Goal: Task Accomplishment & Management: Complete application form

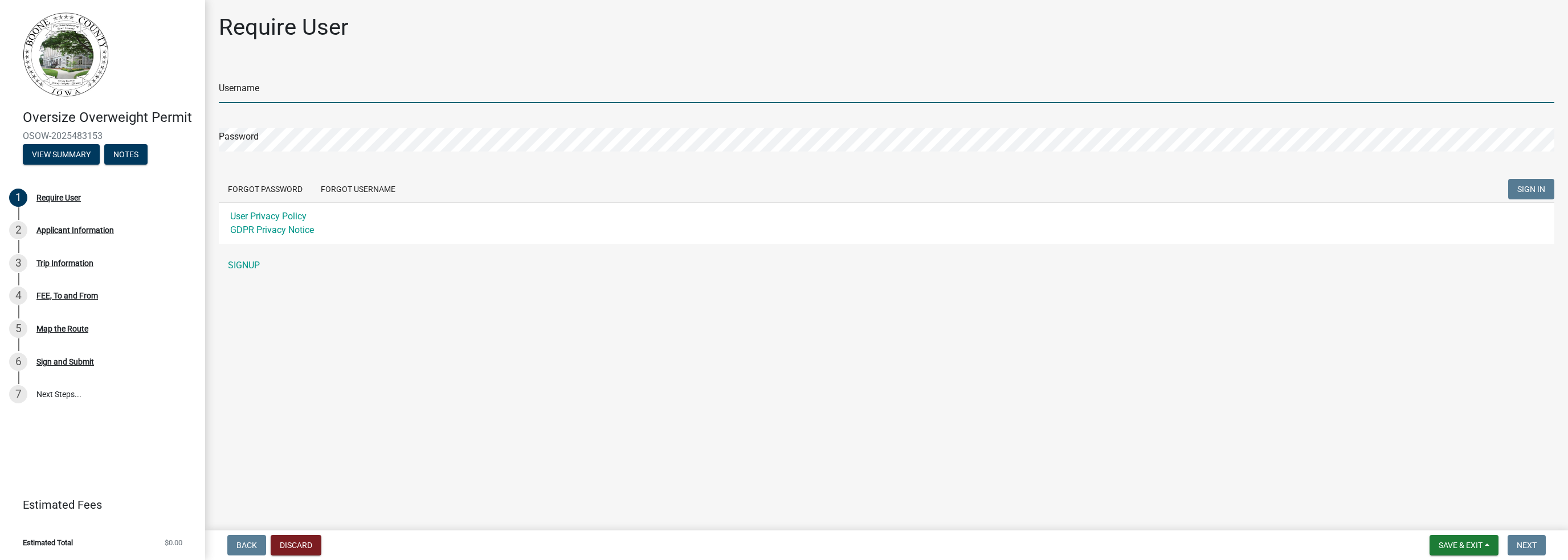
type input "Con-Struct Inc."
click at [1529, 190] on span "SIGN IN" at bounding box center [1531, 188] width 28 height 9
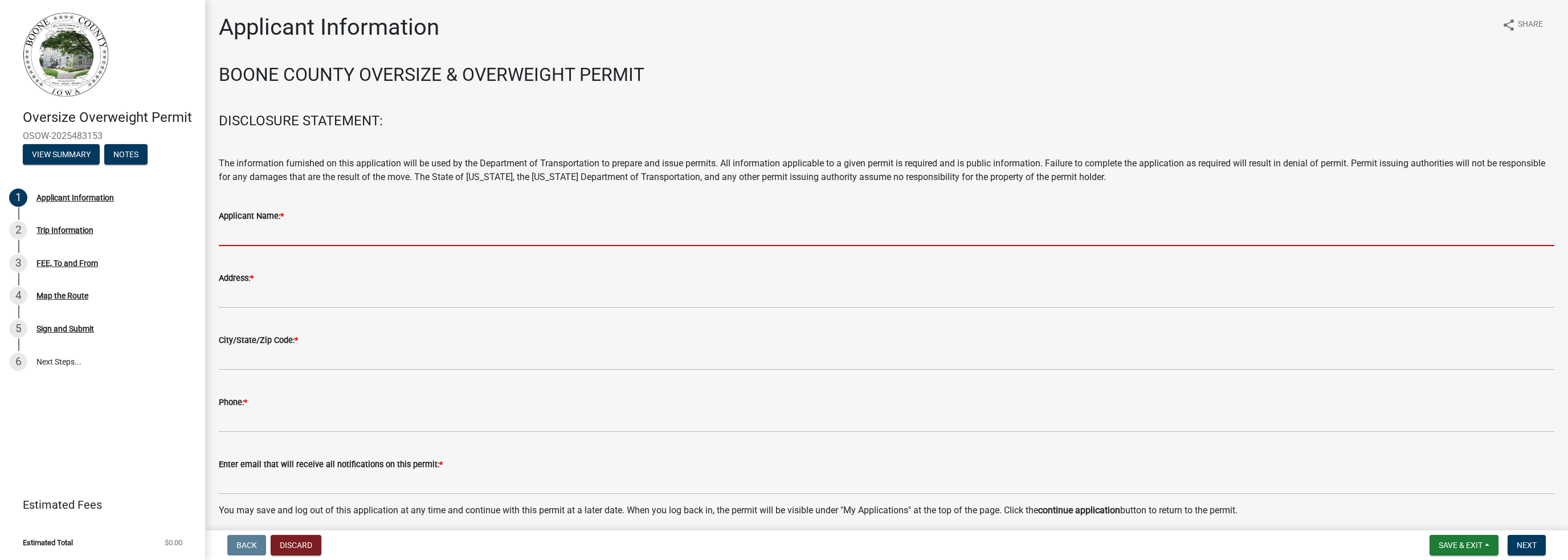
click at [283, 238] on input "Applicant Name: *" at bounding box center [887, 235] width 1336 height 23
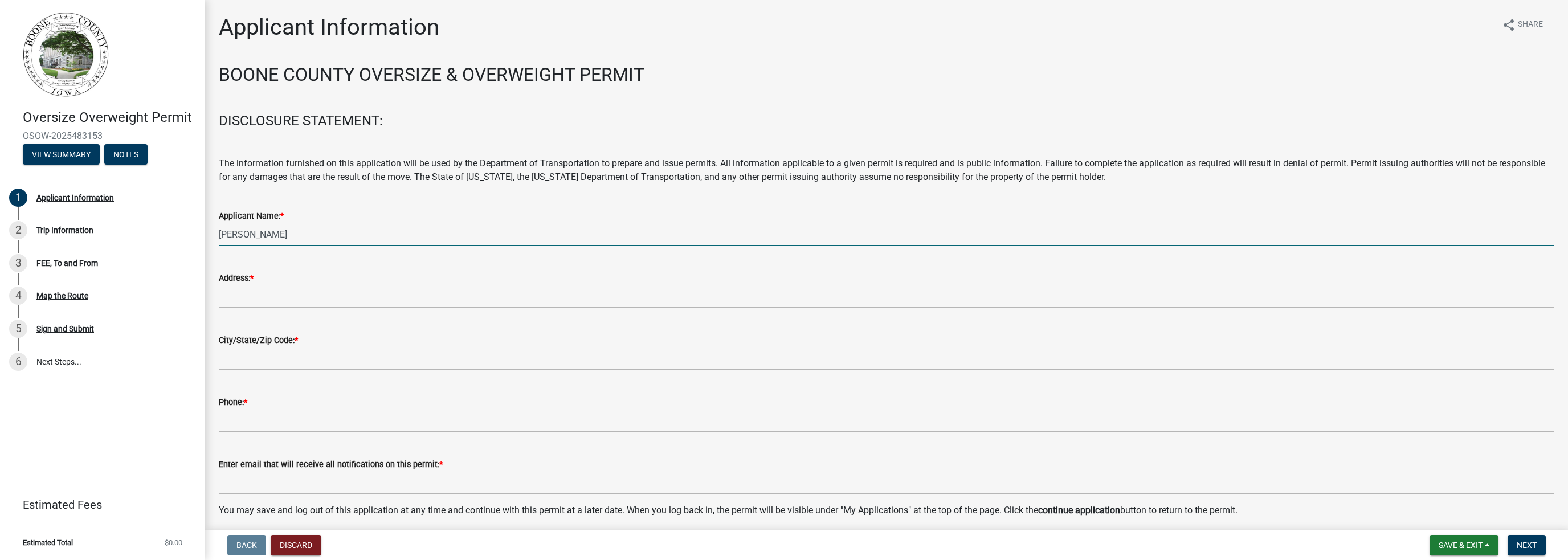
scroll to position [45, 0]
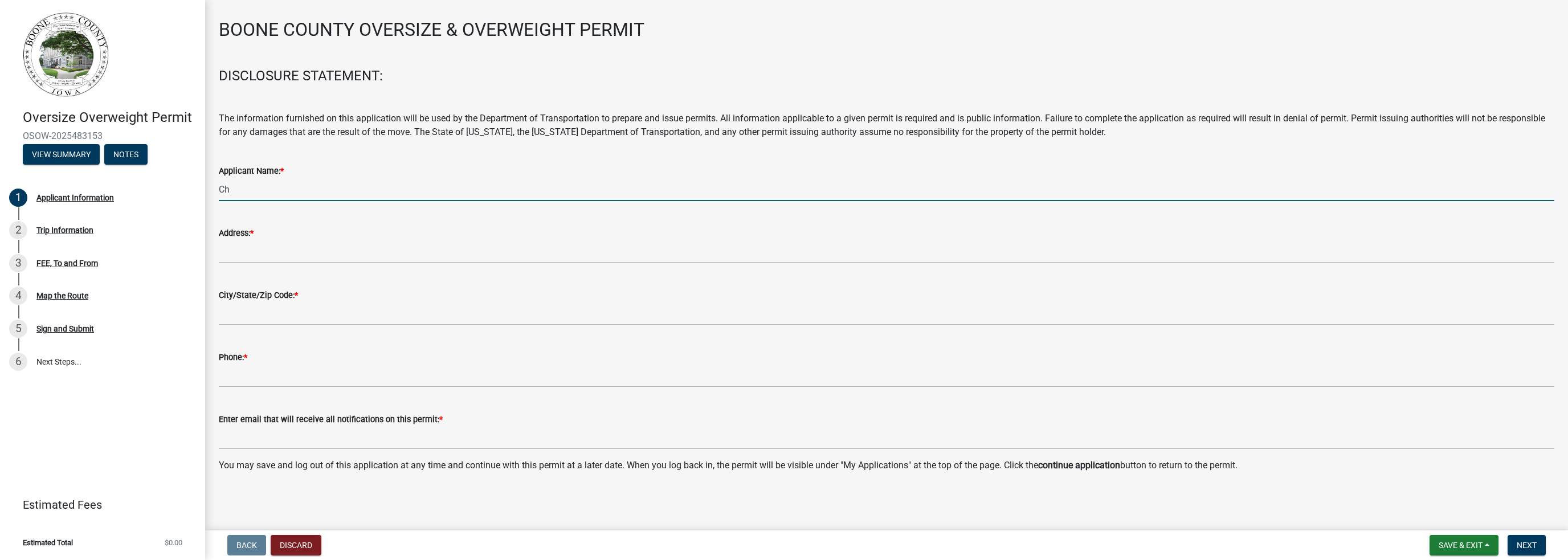
type input "C"
type input "Con-Struct Inc."
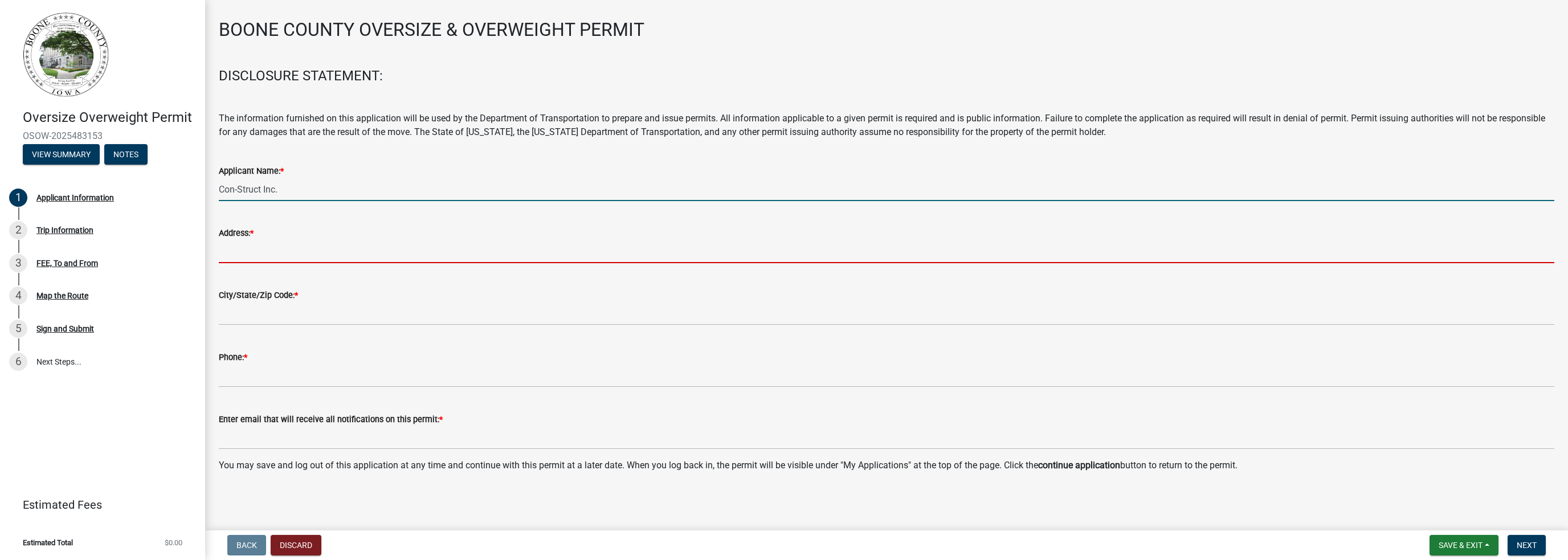
click at [244, 251] on input "Address: *" at bounding box center [887, 252] width 1336 height 23
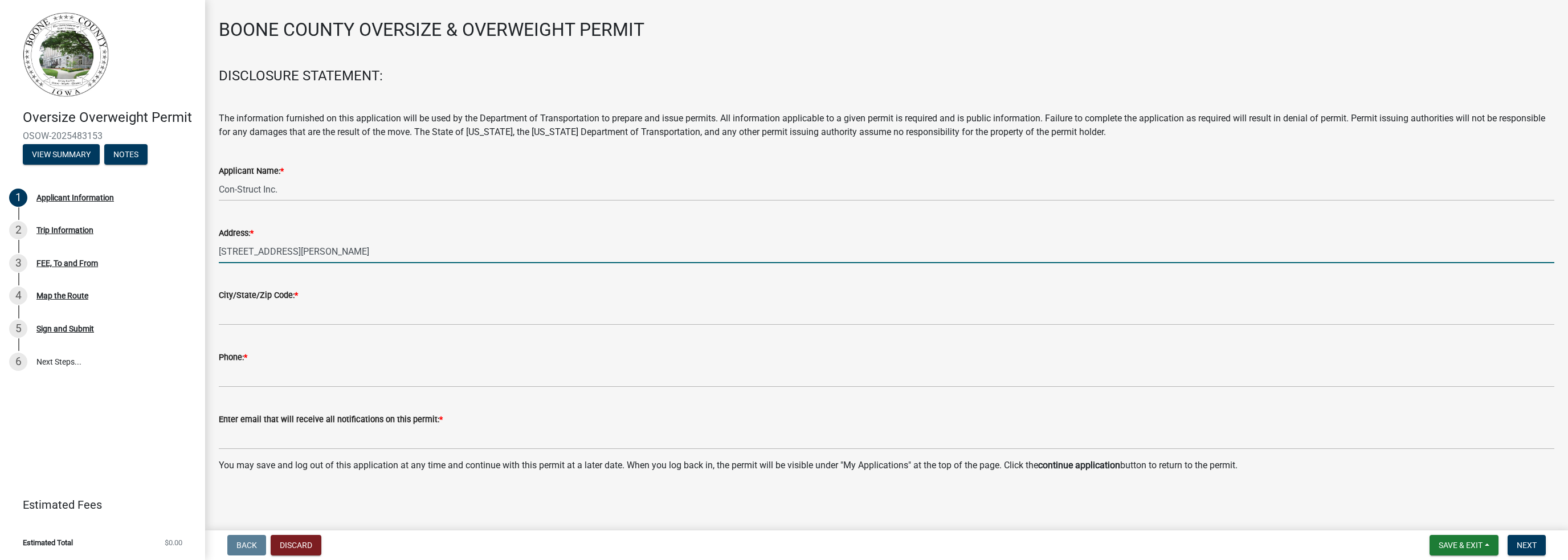
type input "305 S. Dayton Ave."
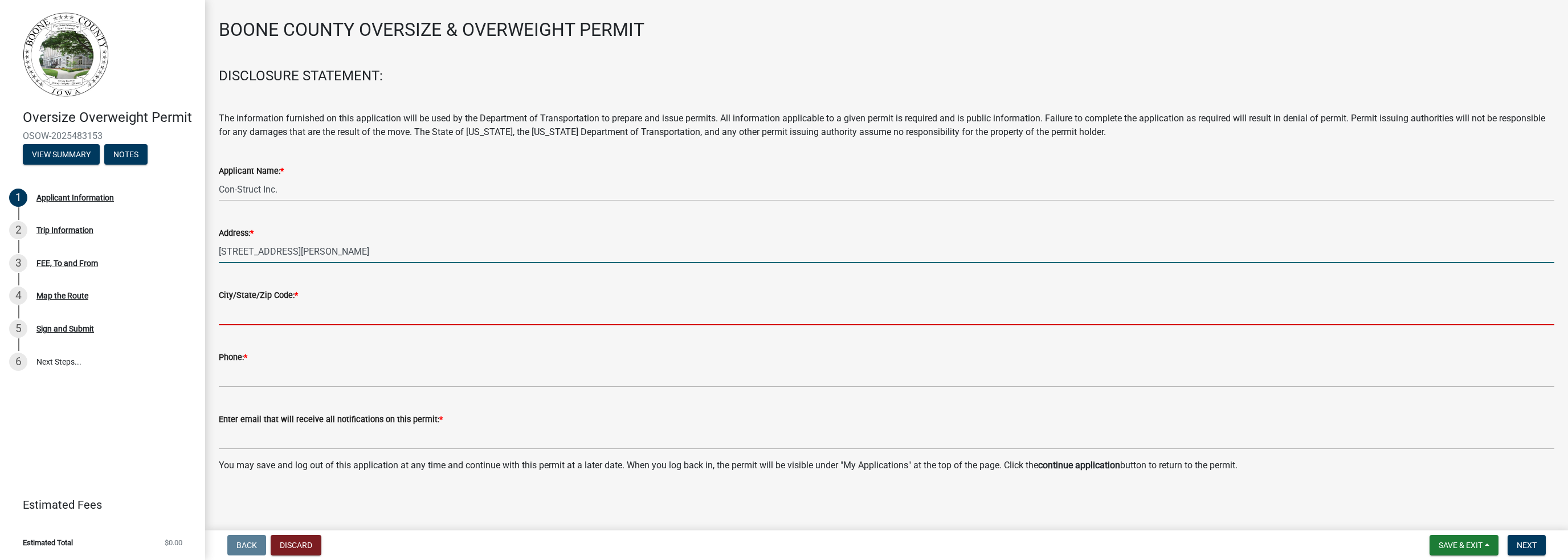
click at [248, 316] on input "City/State/Zip Code: *" at bounding box center [887, 314] width 1336 height 23
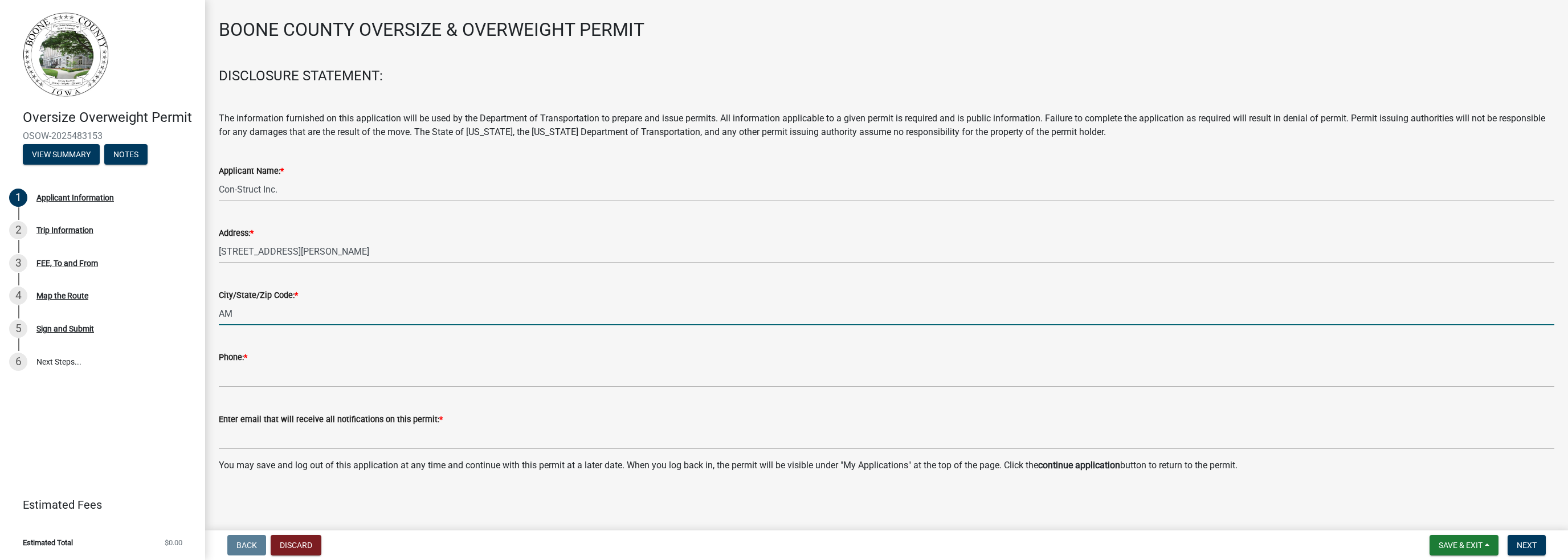
type input "Ames IA 50010"
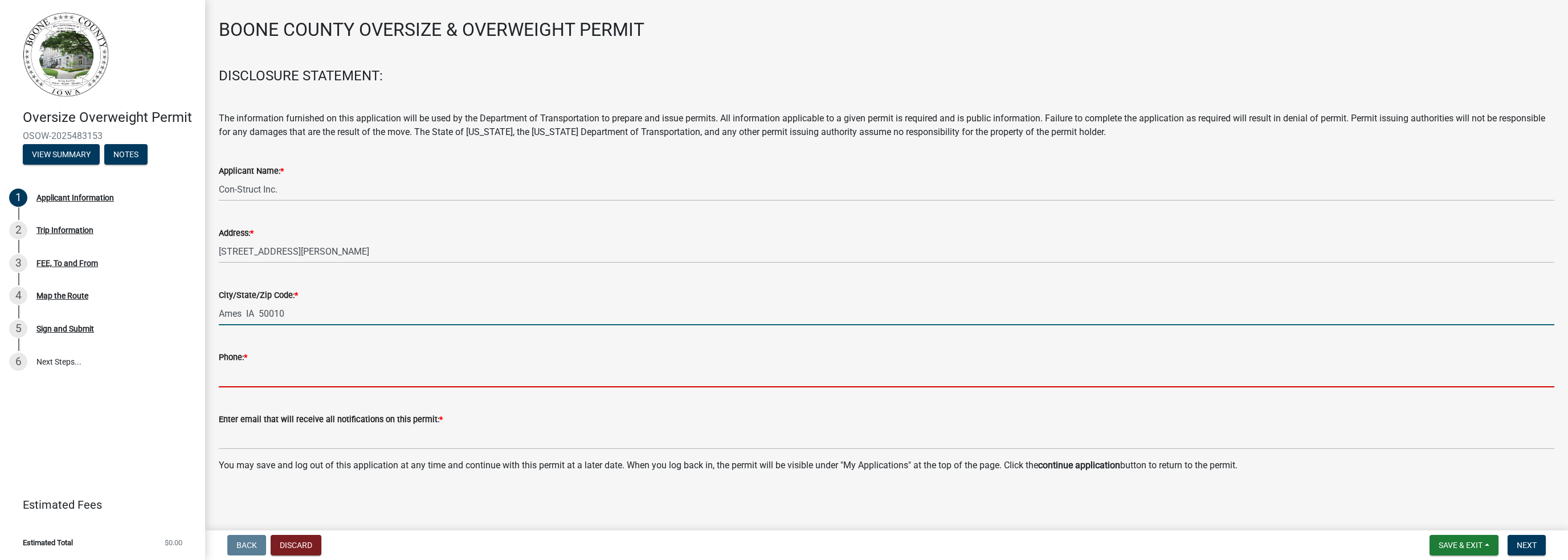
click at [246, 377] on input "Phone: *" at bounding box center [887, 376] width 1336 height 23
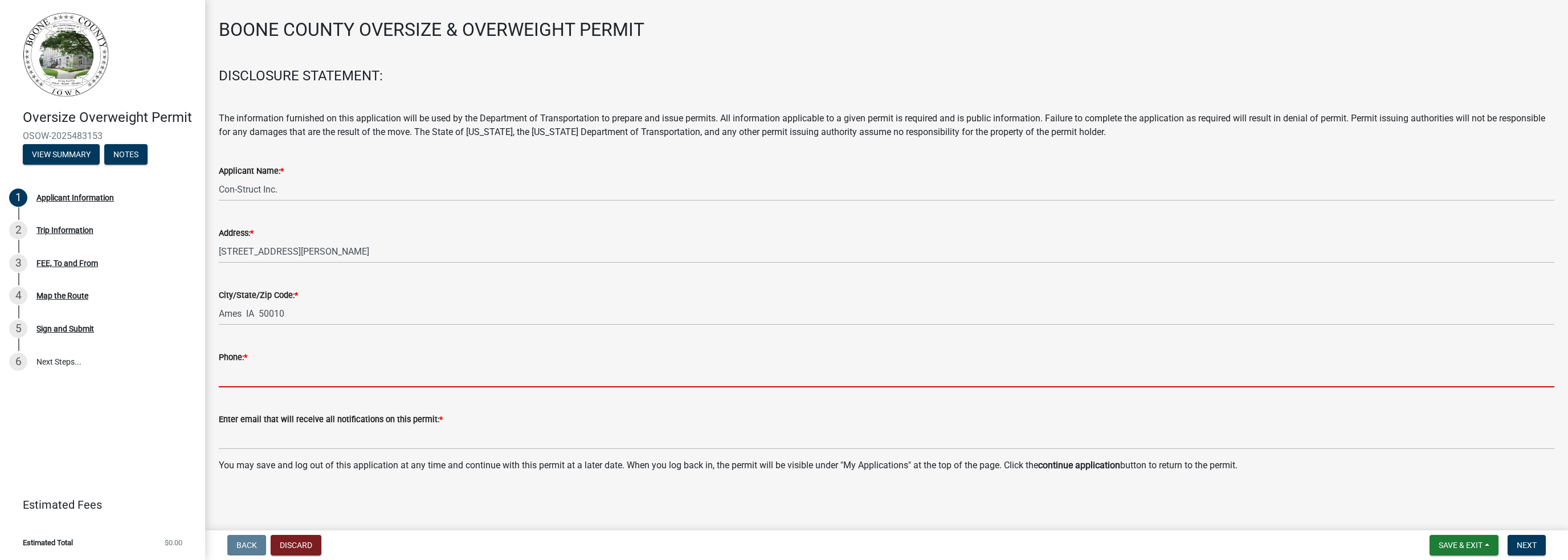
type input "515 232-6443"
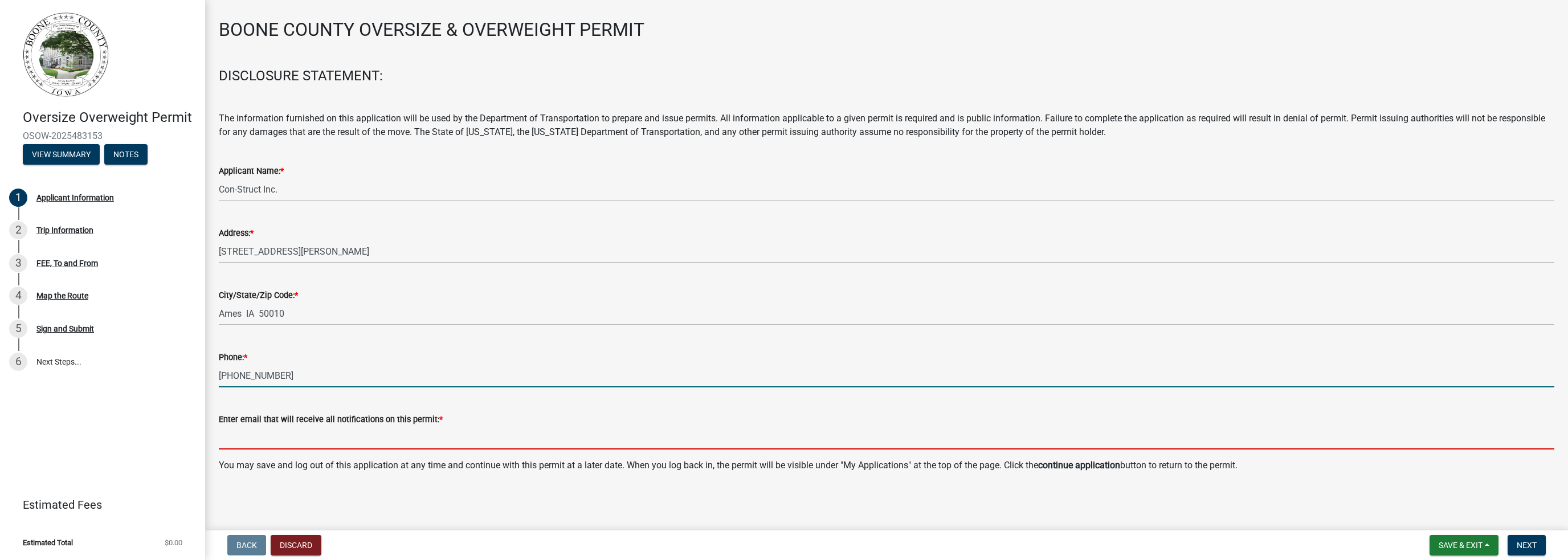
click at [271, 438] on input "Enter email that will receive all notifications on this permit: *" at bounding box center [887, 438] width 1336 height 23
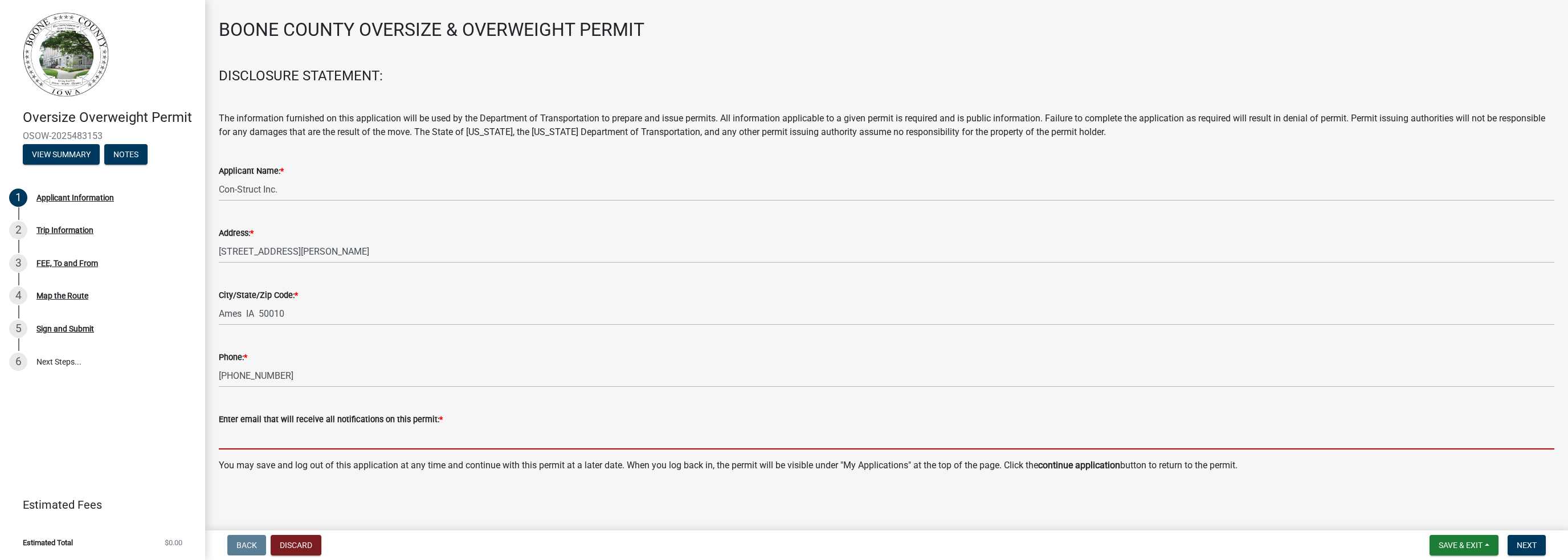
type input "chris@constructiowa.com"
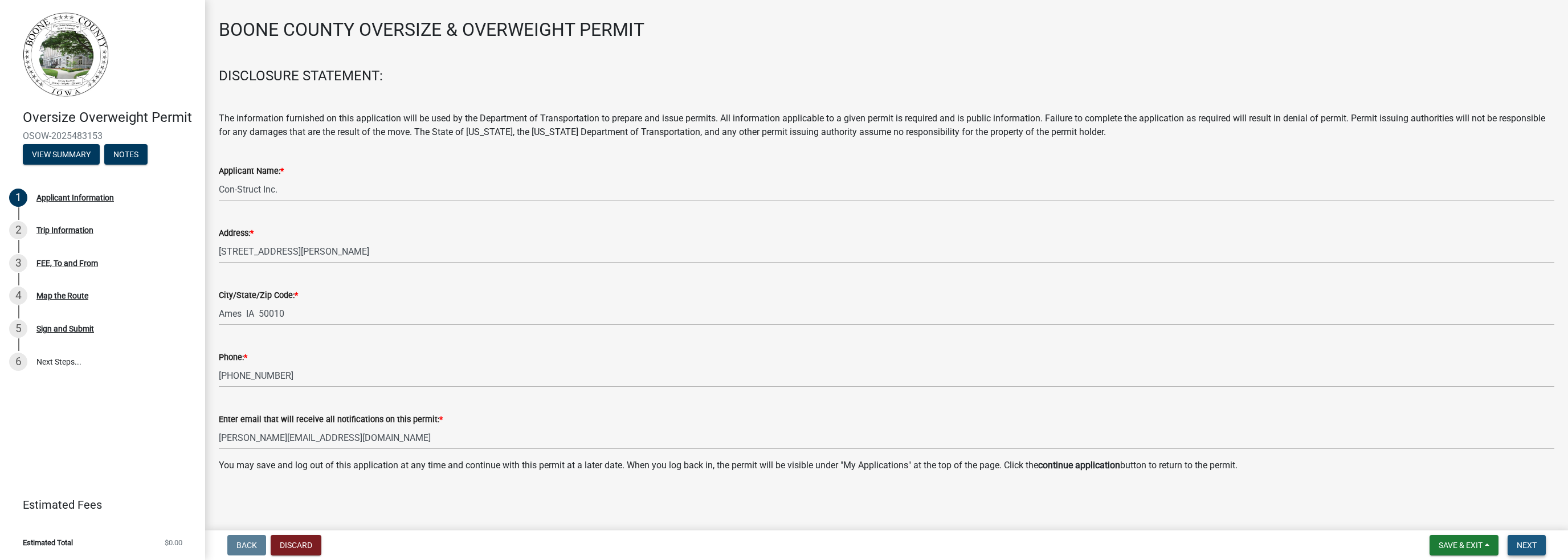
click at [1521, 546] on span "Next" at bounding box center [1526, 545] width 20 height 9
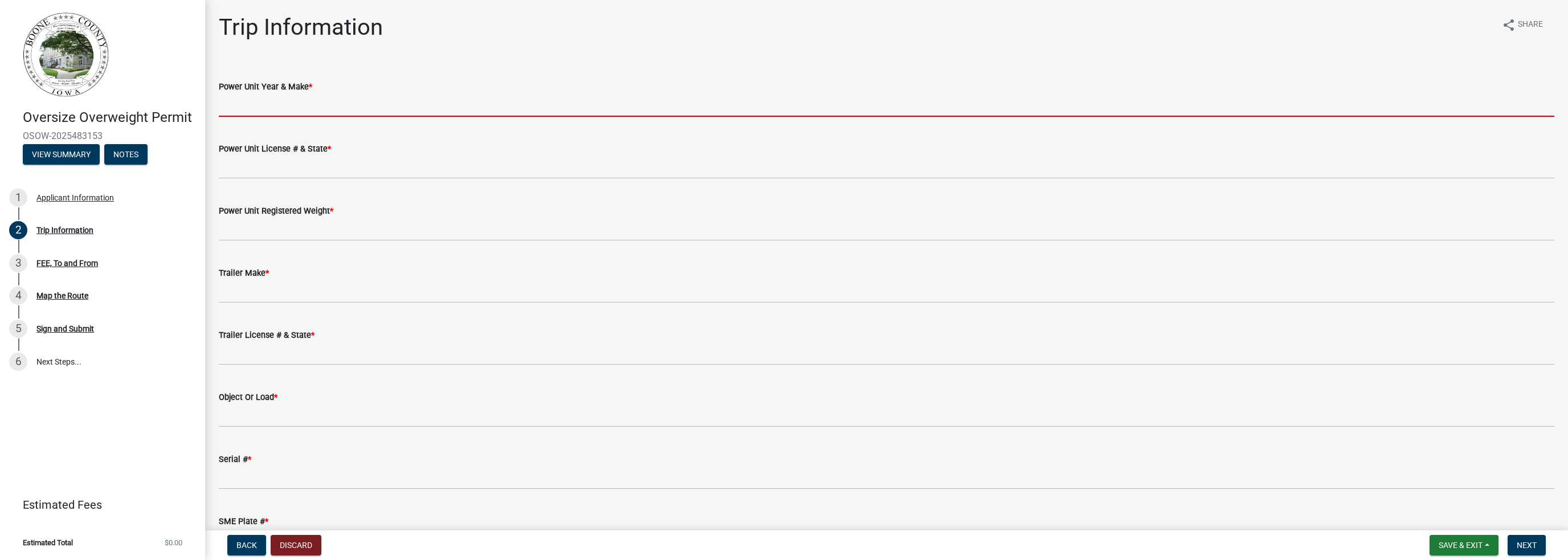
click at [248, 105] on input "Power Unit Year & Make *" at bounding box center [887, 105] width 1336 height 23
type input "2002 Mack"
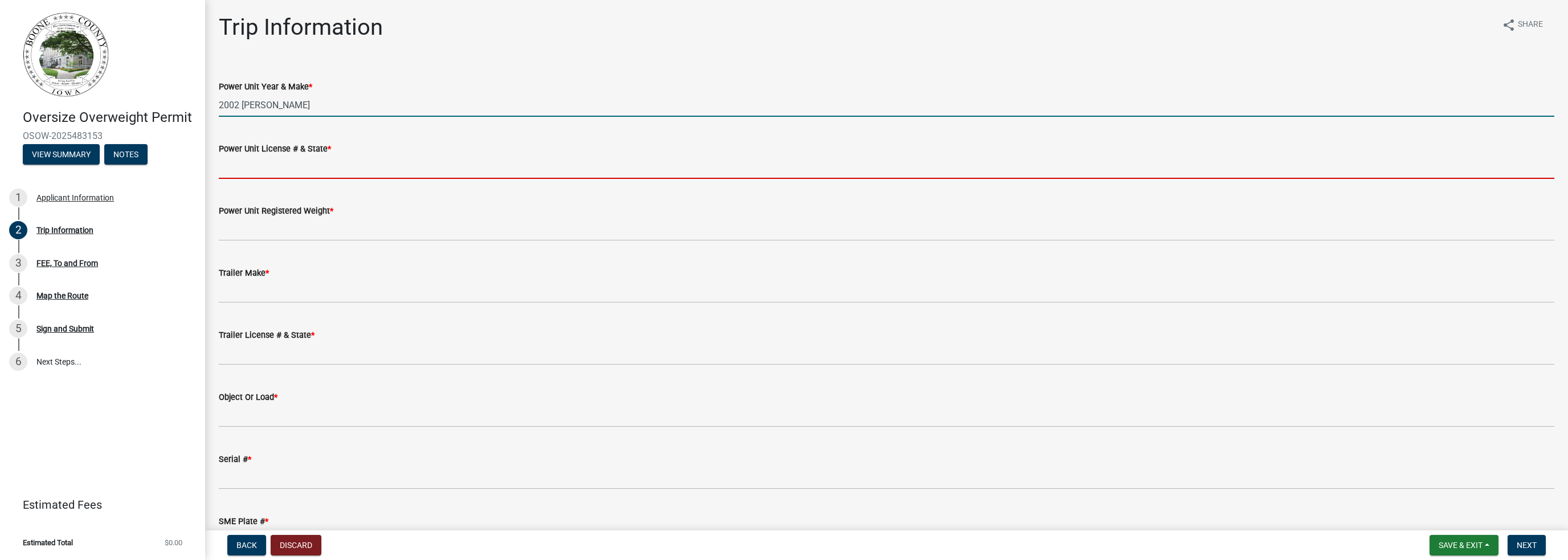
click at [236, 168] on input "Power Unit License # & State *" at bounding box center [887, 167] width 1336 height 23
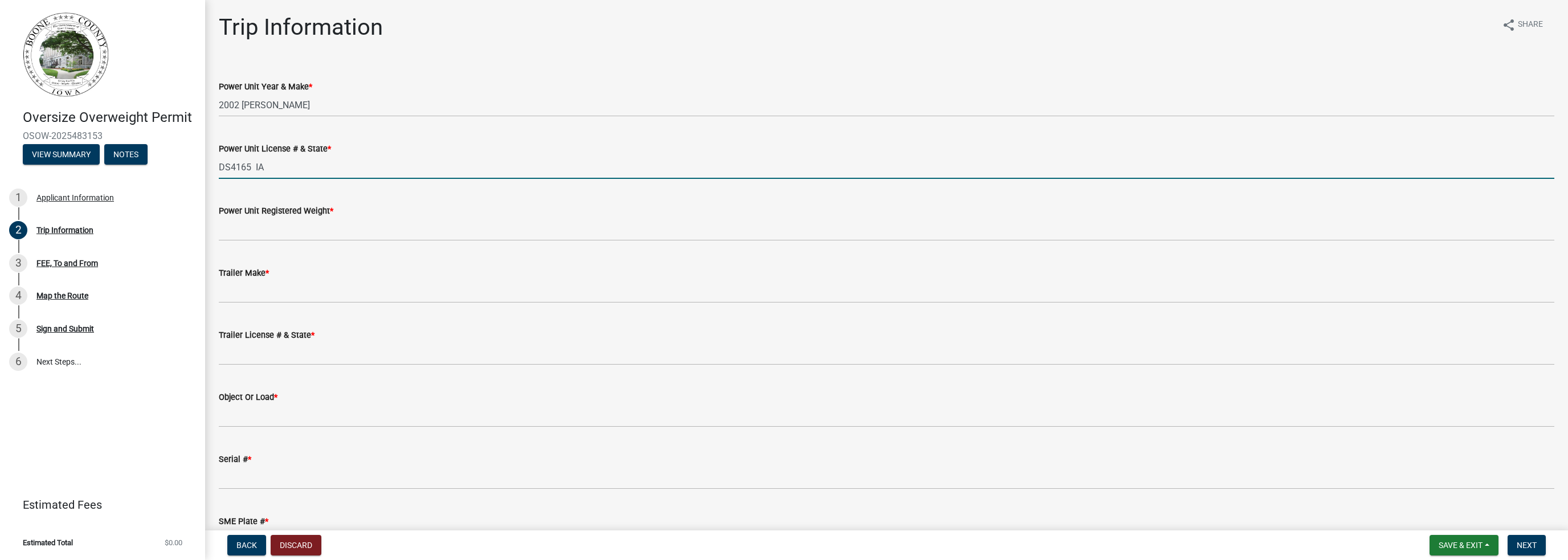
type input "DS4165 IA"
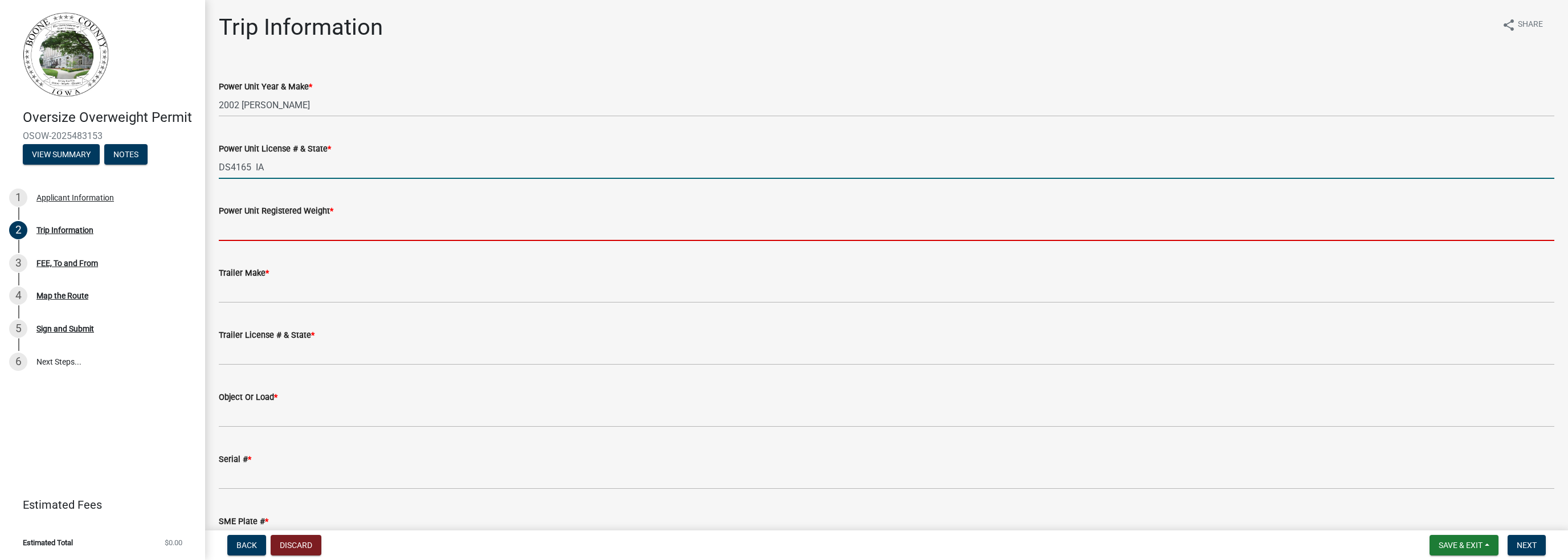
click at [248, 232] on input "Power Unit Registered Weight *" at bounding box center [887, 229] width 1336 height 23
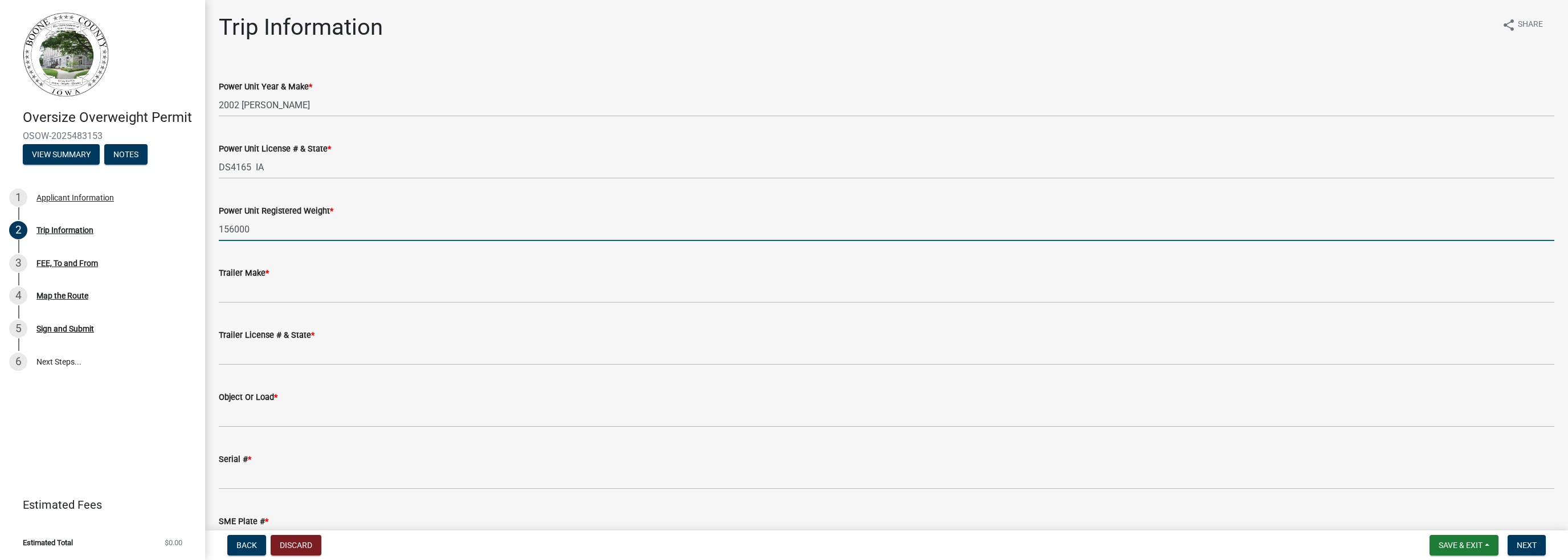
type input "156000"
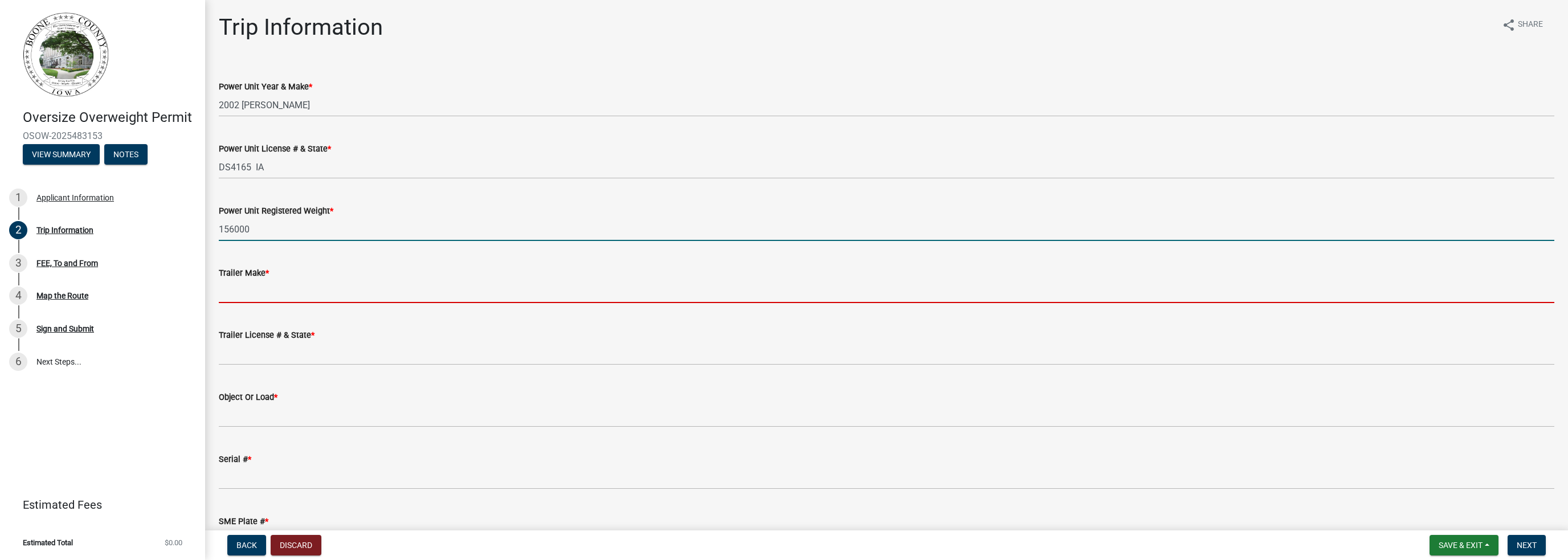
click at [240, 289] on input "Trailer Make *" at bounding box center [887, 292] width 1336 height 23
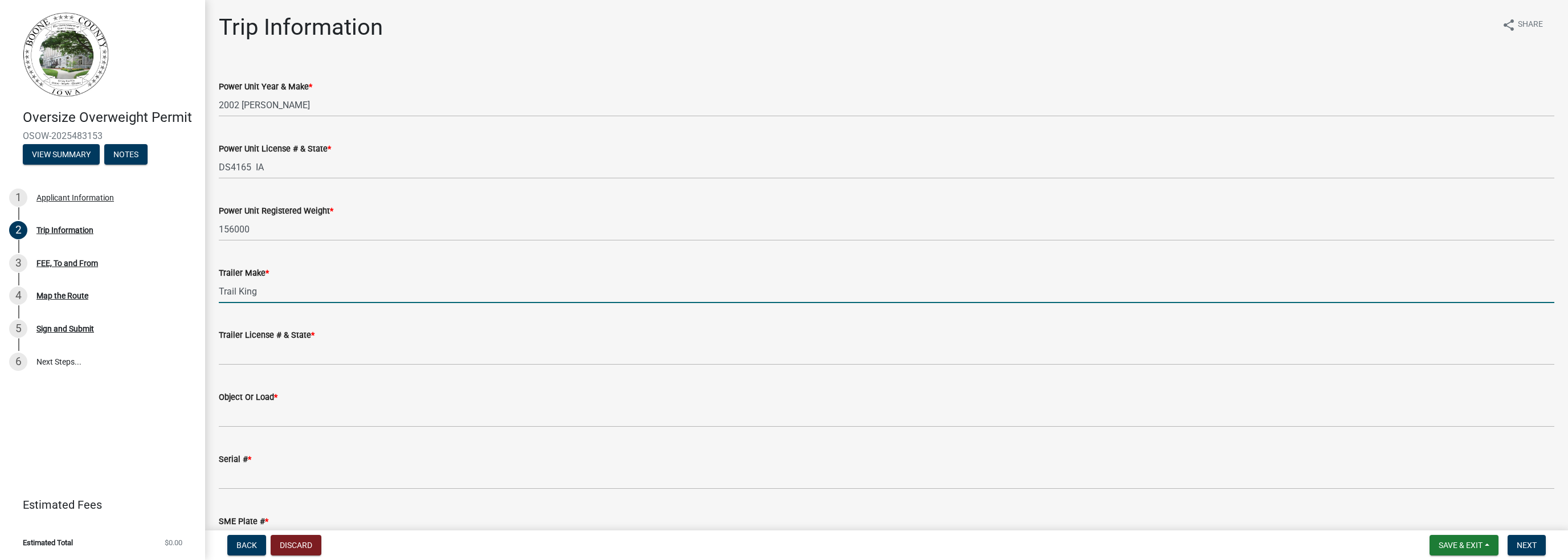
type input "Trail King"
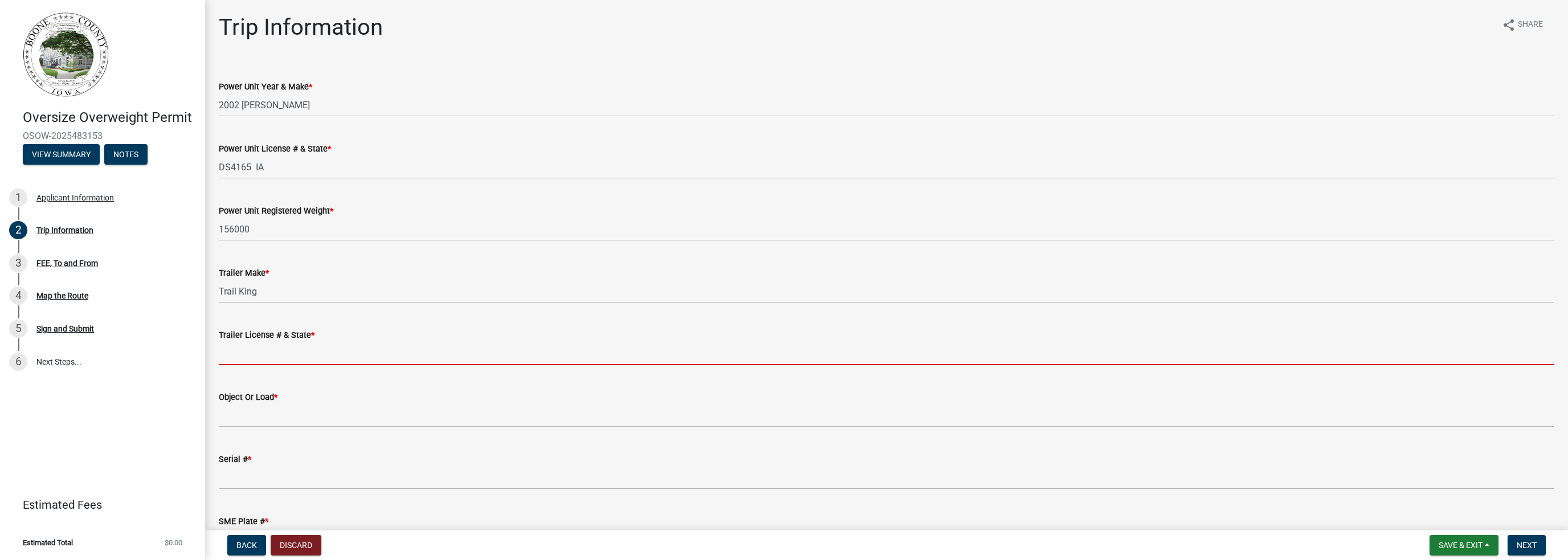
click at [239, 354] on input "Trailer License # & State *" at bounding box center [887, 353] width 1336 height 23
type input "CM8088 IA"
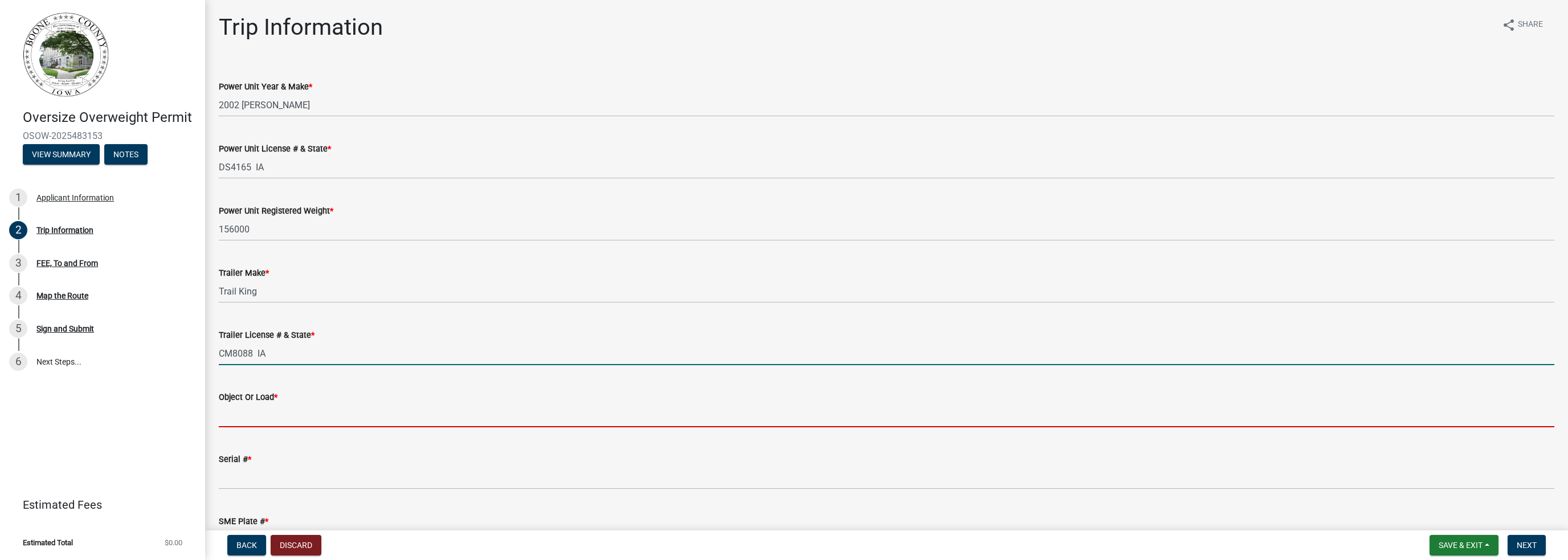
click at [246, 420] on input "Object Or Load *" at bounding box center [887, 416] width 1336 height 23
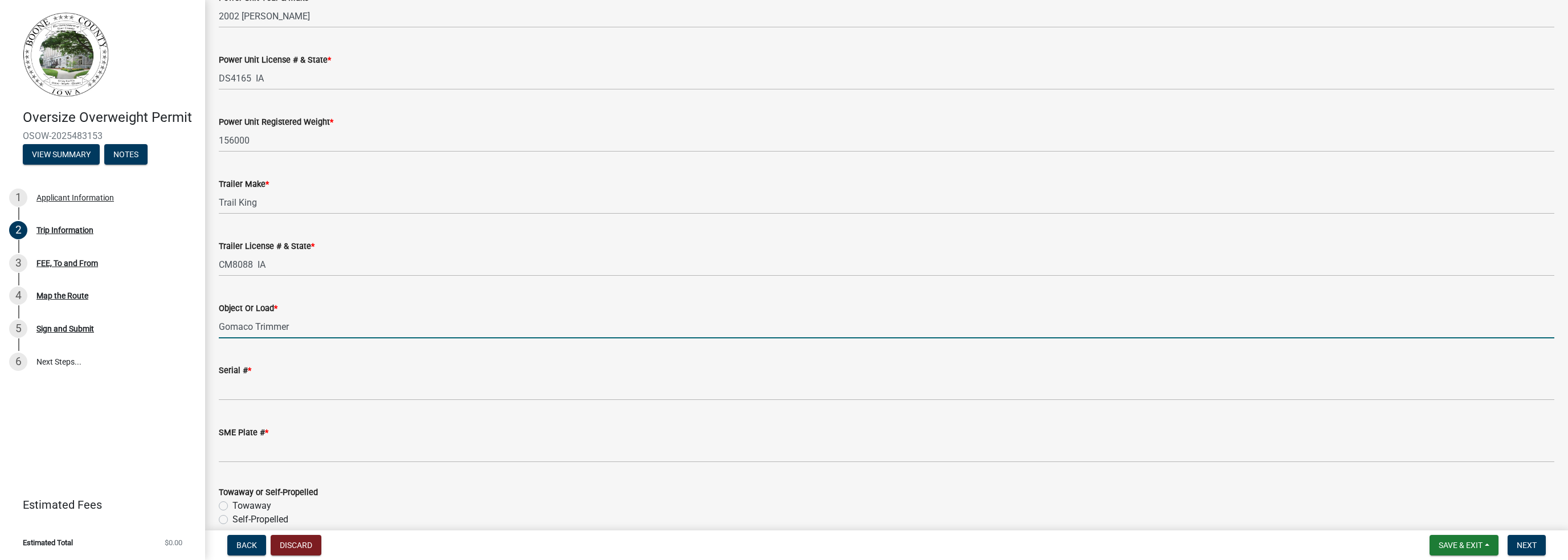
scroll to position [114, 0]
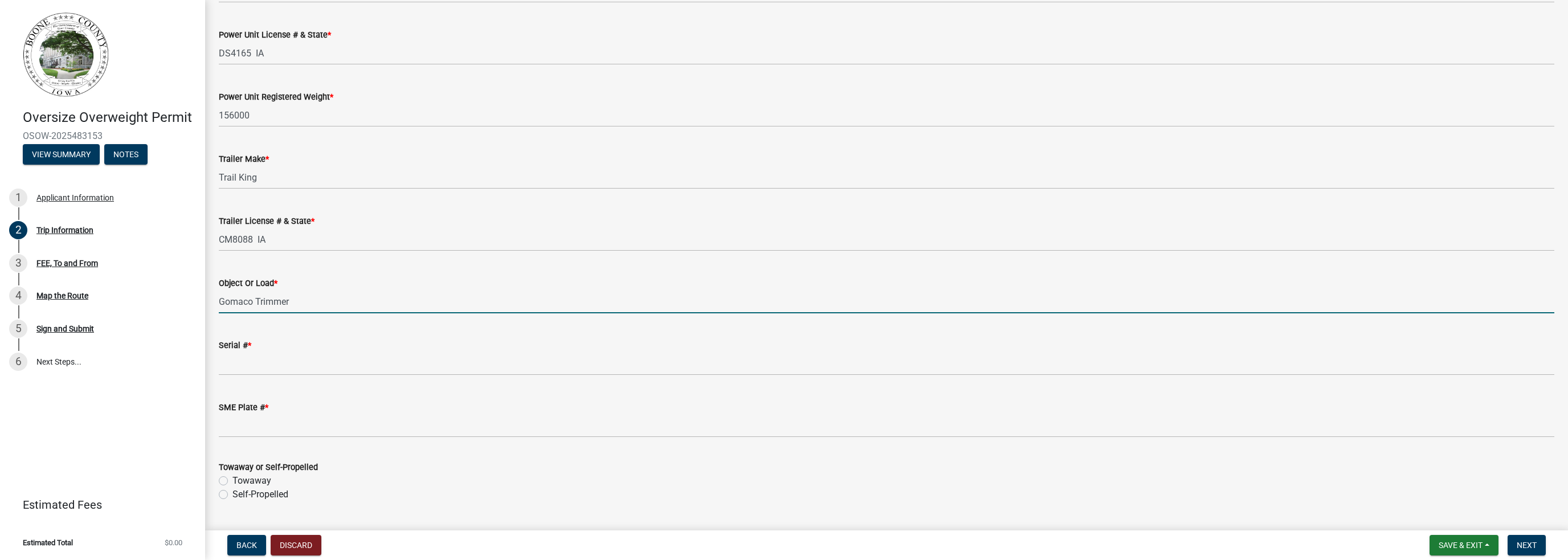
type input "Gomaco Trimmer"
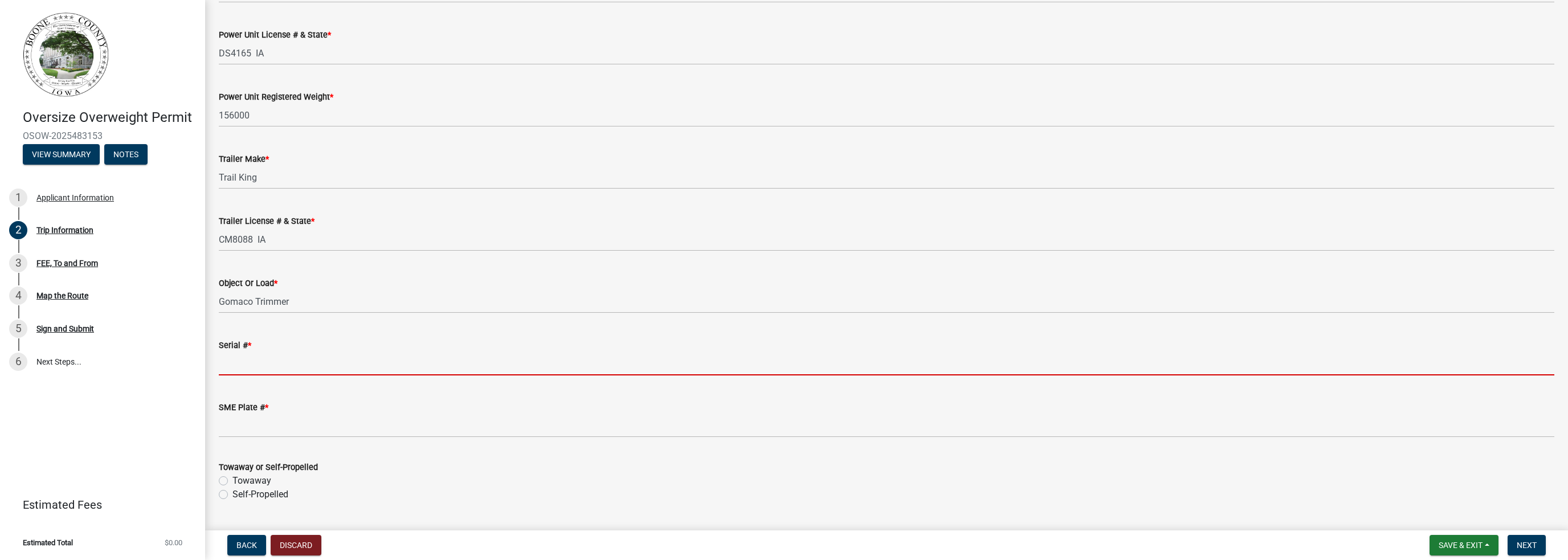
click at [235, 364] on input "Serial # *" at bounding box center [887, 364] width 1336 height 23
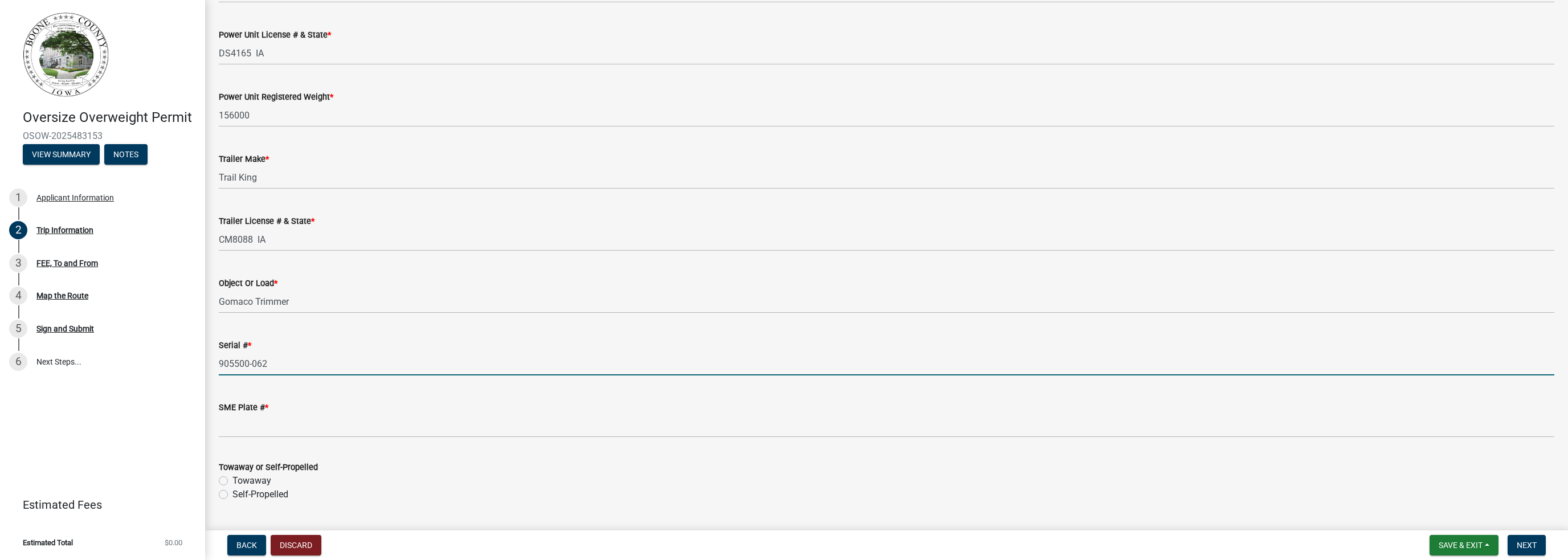
type input "905500-062"
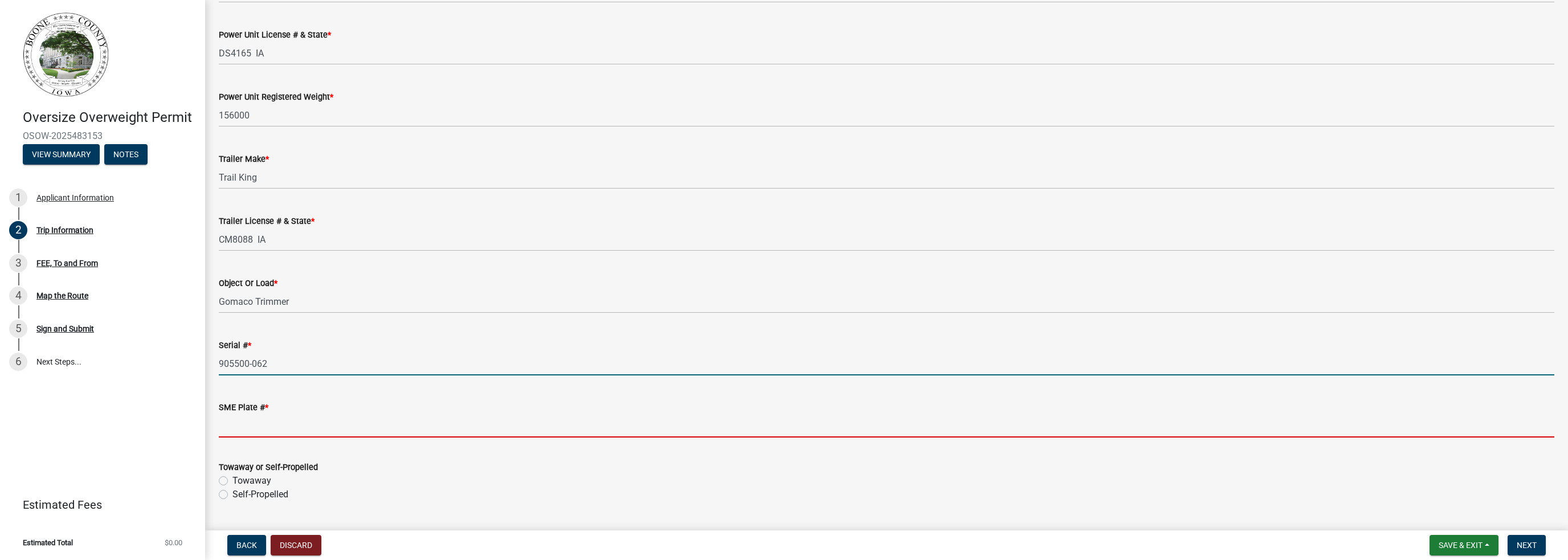
click at [242, 428] on input "SME Plate # *" at bounding box center [887, 426] width 1336 height 23
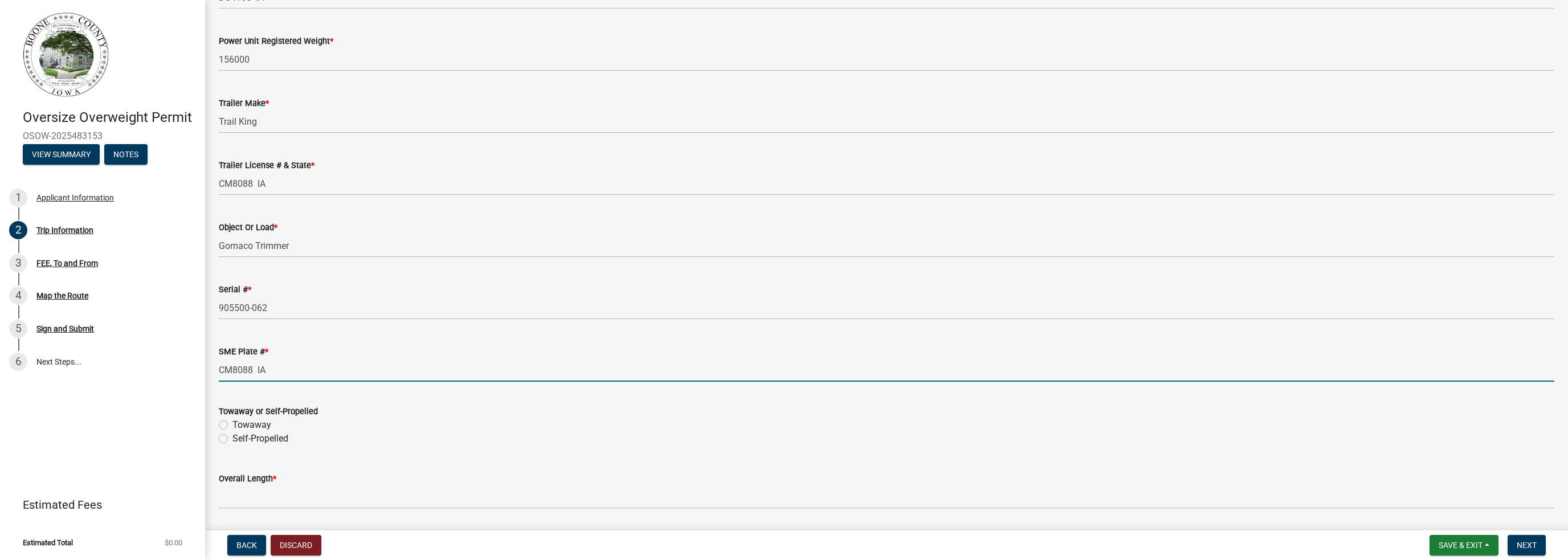
scroll to position [171, 0]
type input "CM8088 IA"
click at [233, 424] on label "Towaway" at bounding box center [252, 424] width 39 height 14
click at [233, 424] on input "Towaway" at bounding box center [237, 421] width 8 height 8
radio input "true"
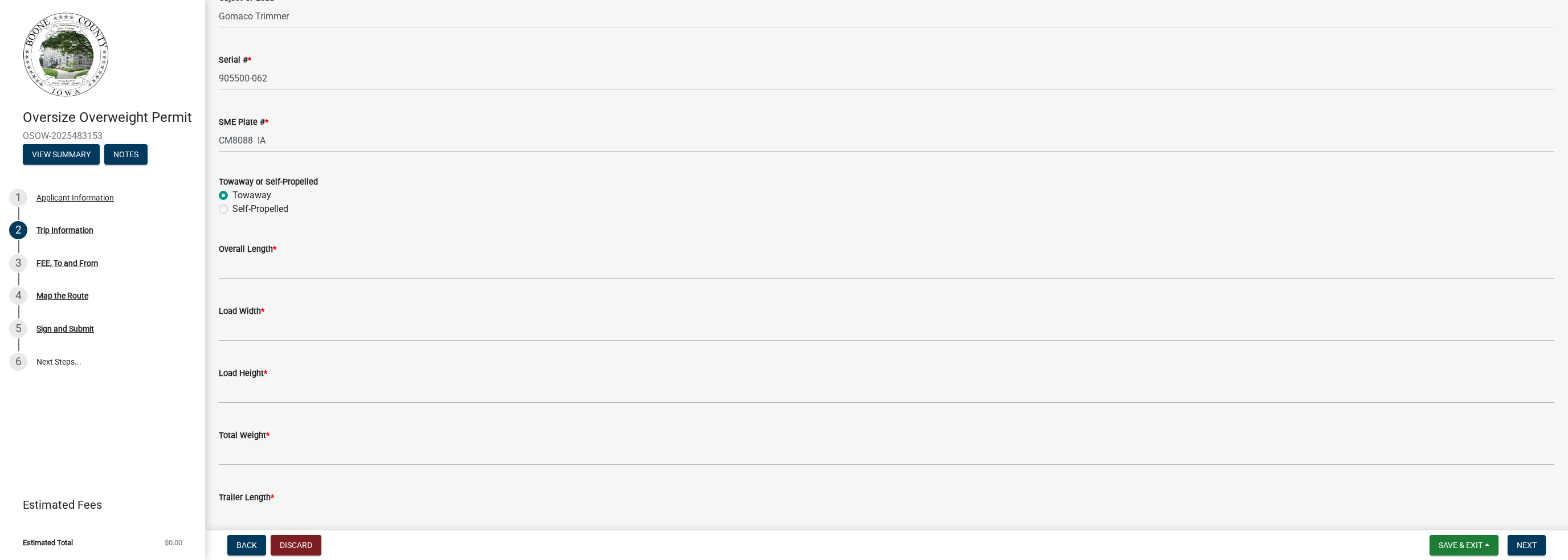
scroll to position [399, 0]
click at [240, 265] on input "Overall Length *" at bounding box center [887, 268] width 1336 height 23
type input "75'"
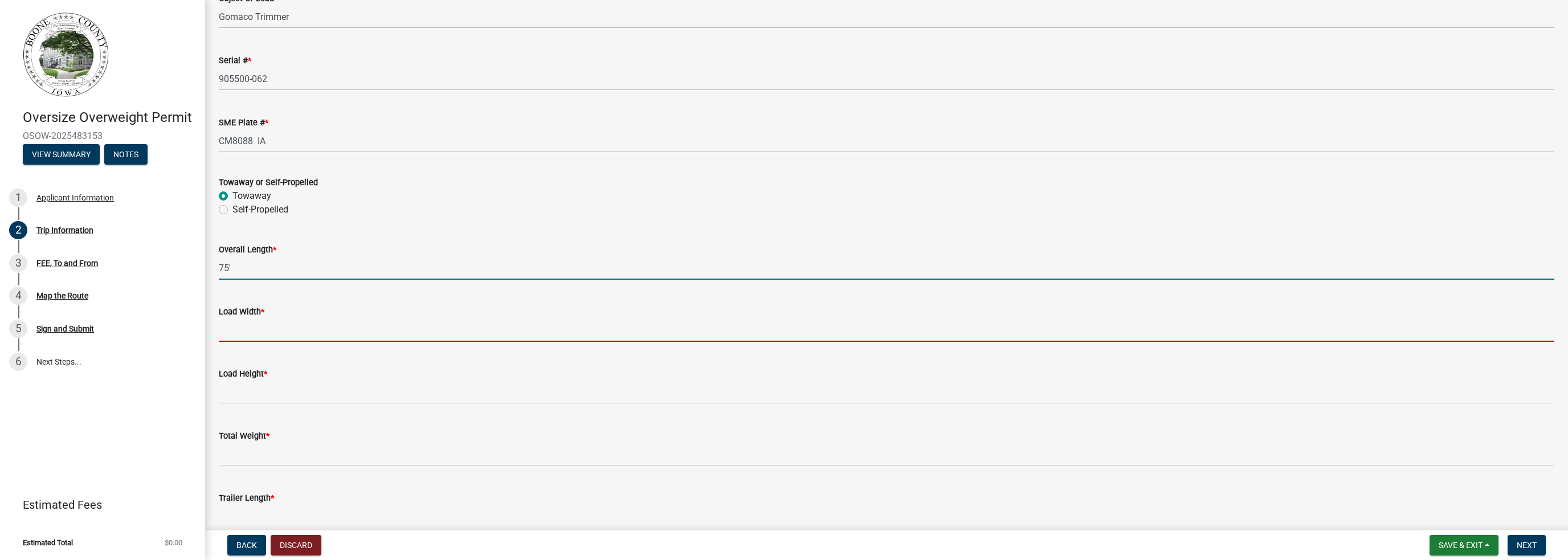
click at [251, 333] on input "Load Width *" at bounding box center [887, 330] width 1336 height 23
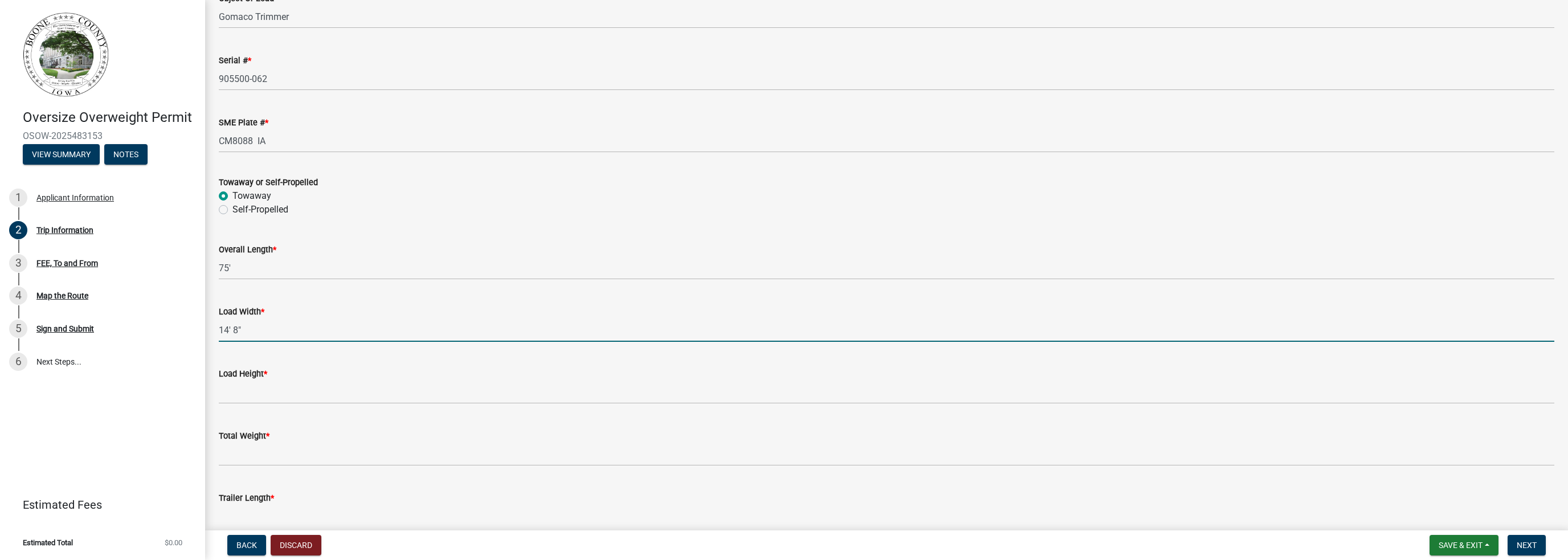
type input "14' 8""
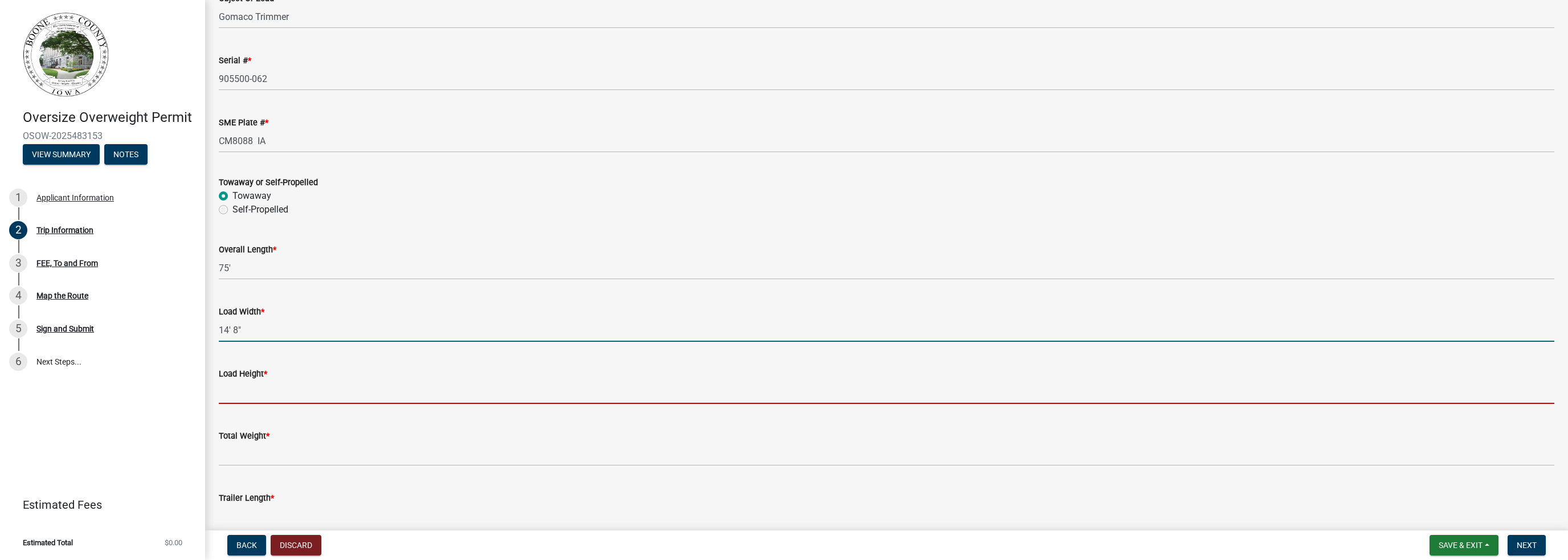
click at [245, 394] on input "Load Height *" at bounding box center [887, 392] width 1336 height 23
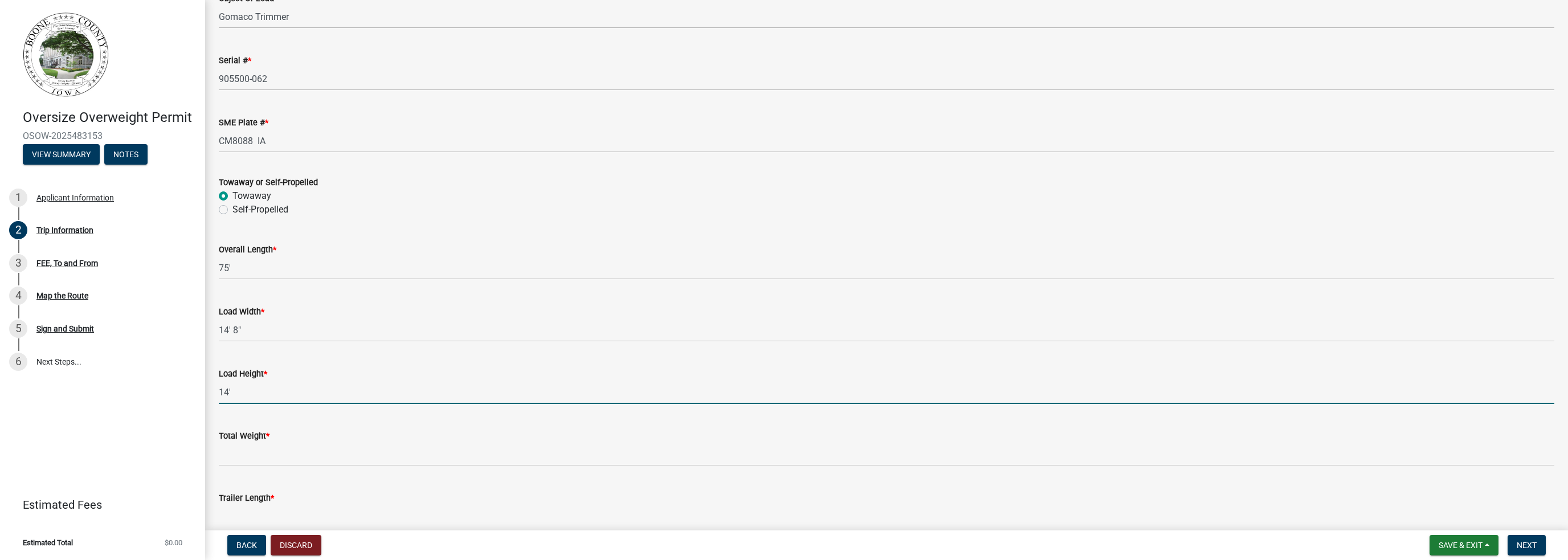
type input "14'"
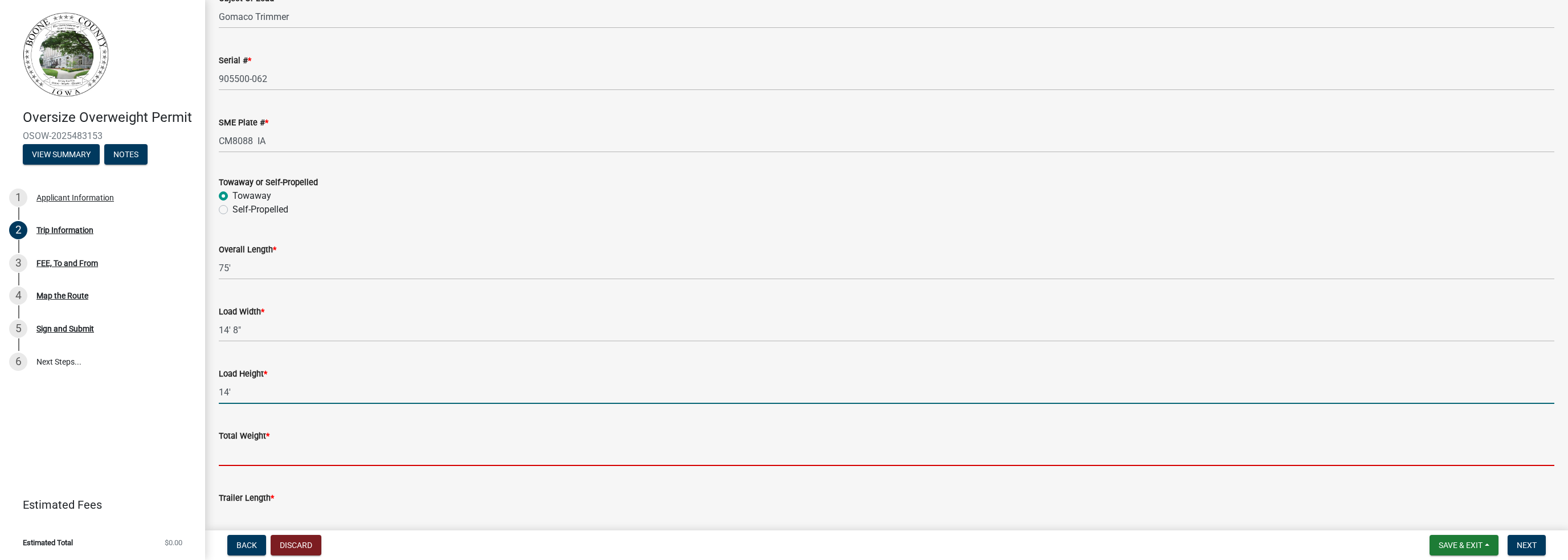
click at [237, 458] on input "Total Weight *" at bounding box center [887, 455] width 1336 height 23
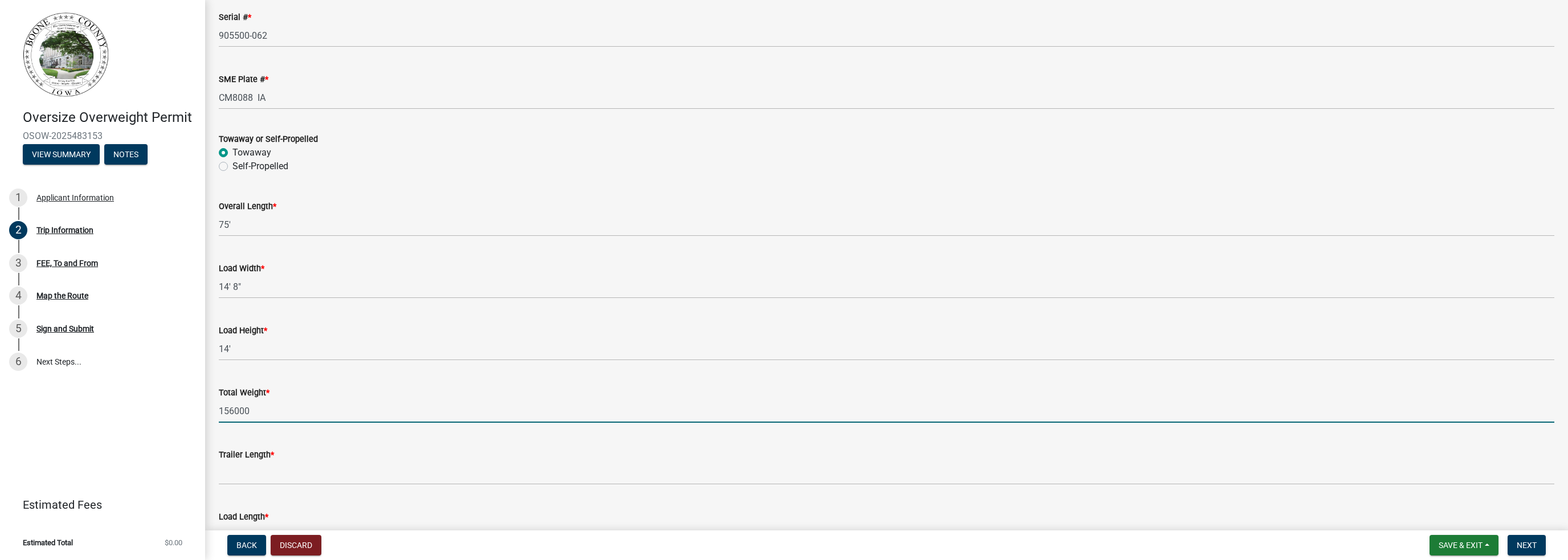
scroll to position [570, 0]
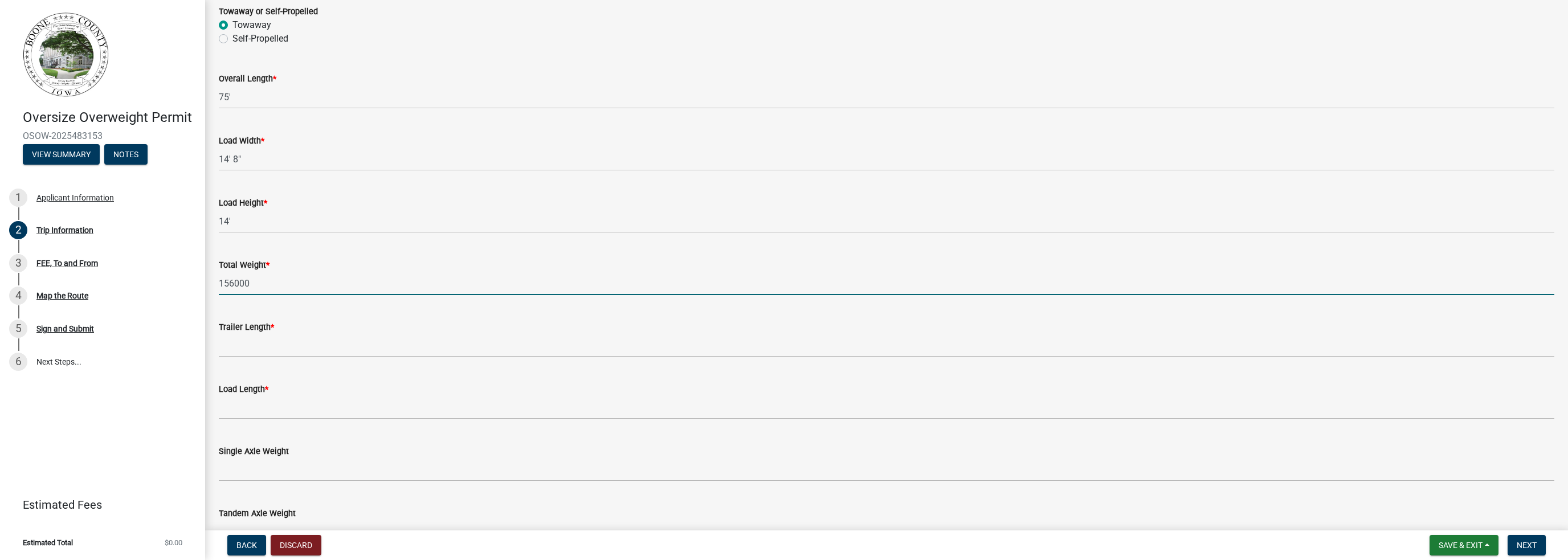
type input "156000"
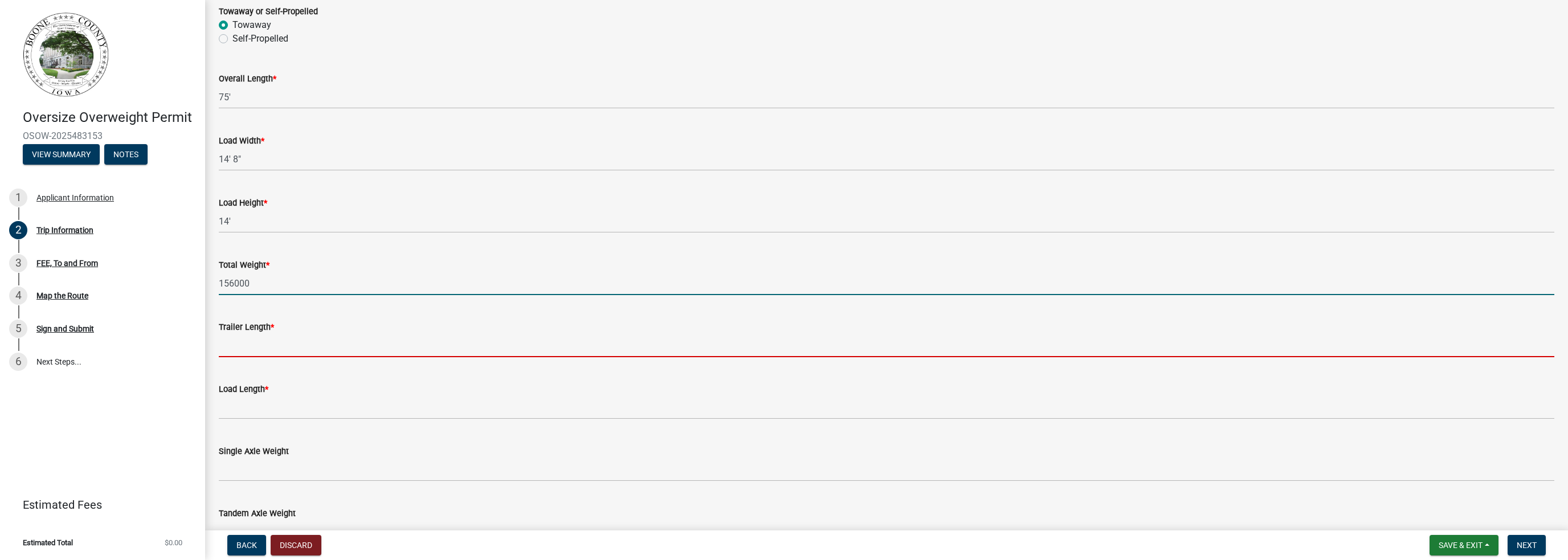
click at [244, 345] on input "Trailer Length *" at bounding box center [887, 346] width 1336 height 23
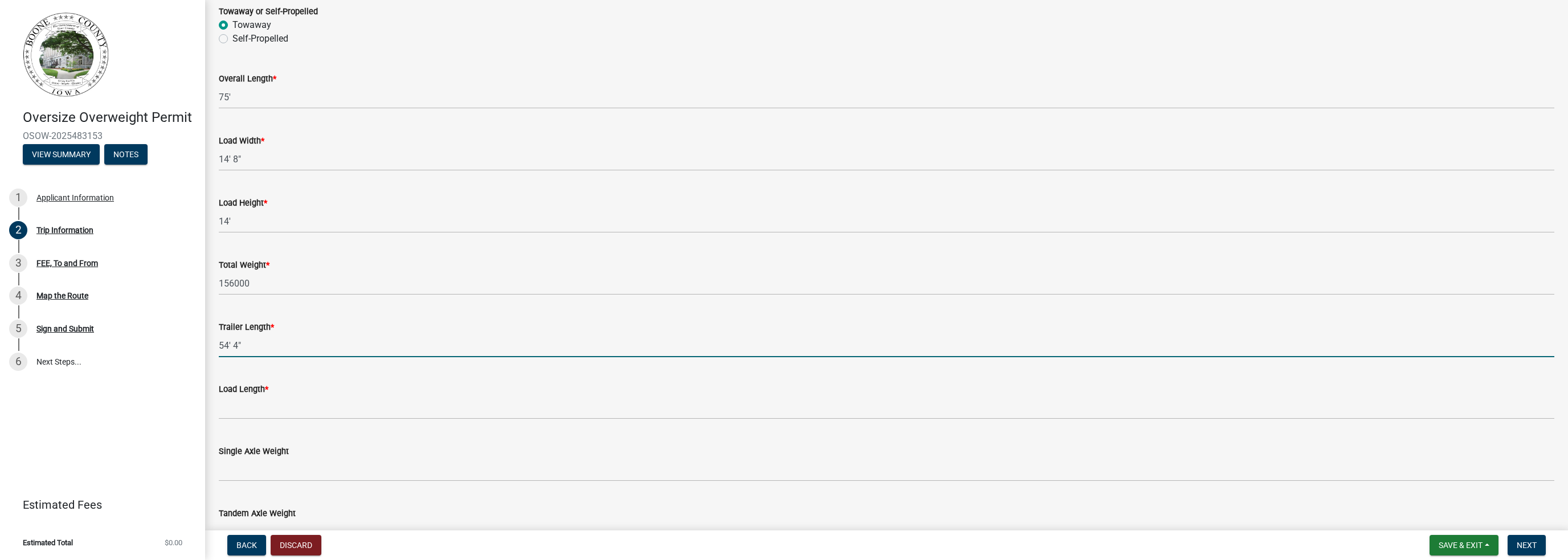
type input "54' 4""
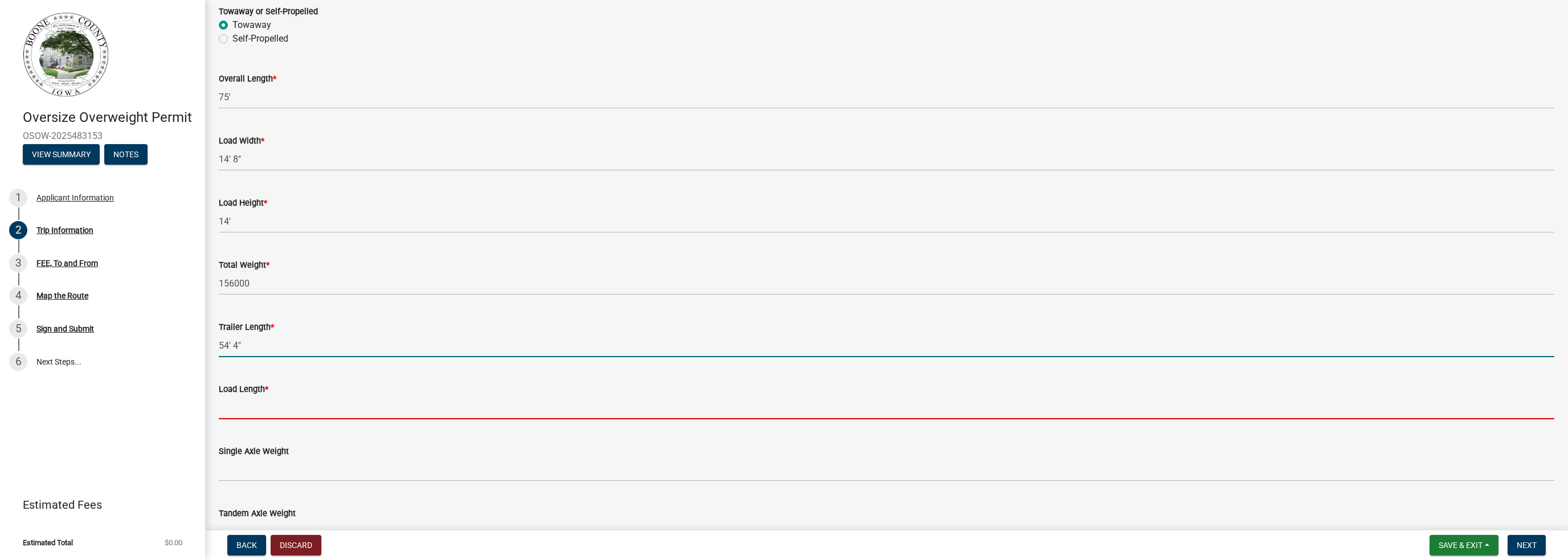
click at [246, 408] on input "Load Length *" at bounding box center [887, 407] width 1336 height 23
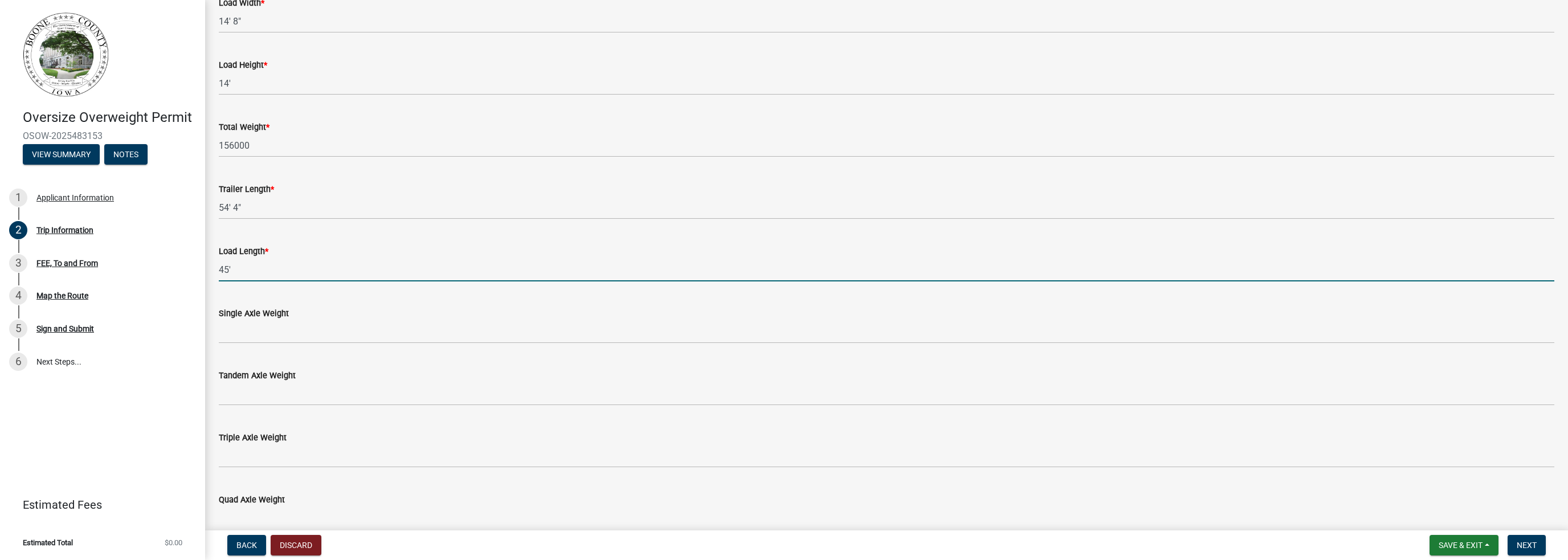
scroll to position [741, 0]
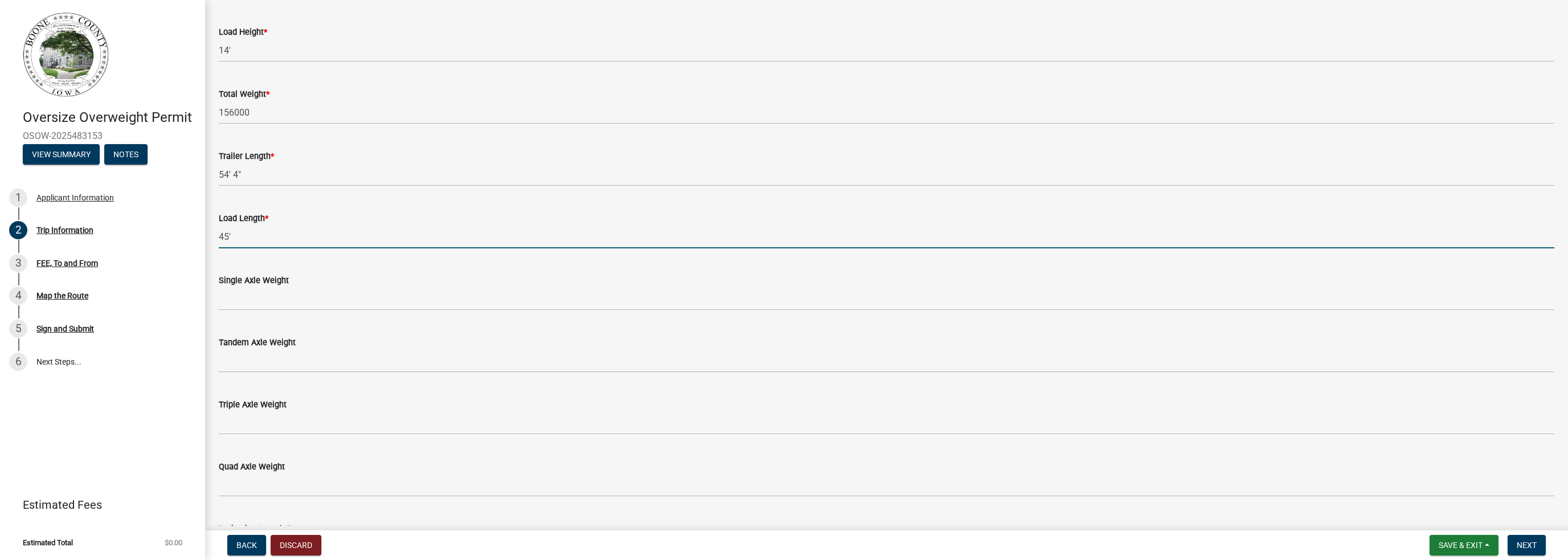
type input "45'"
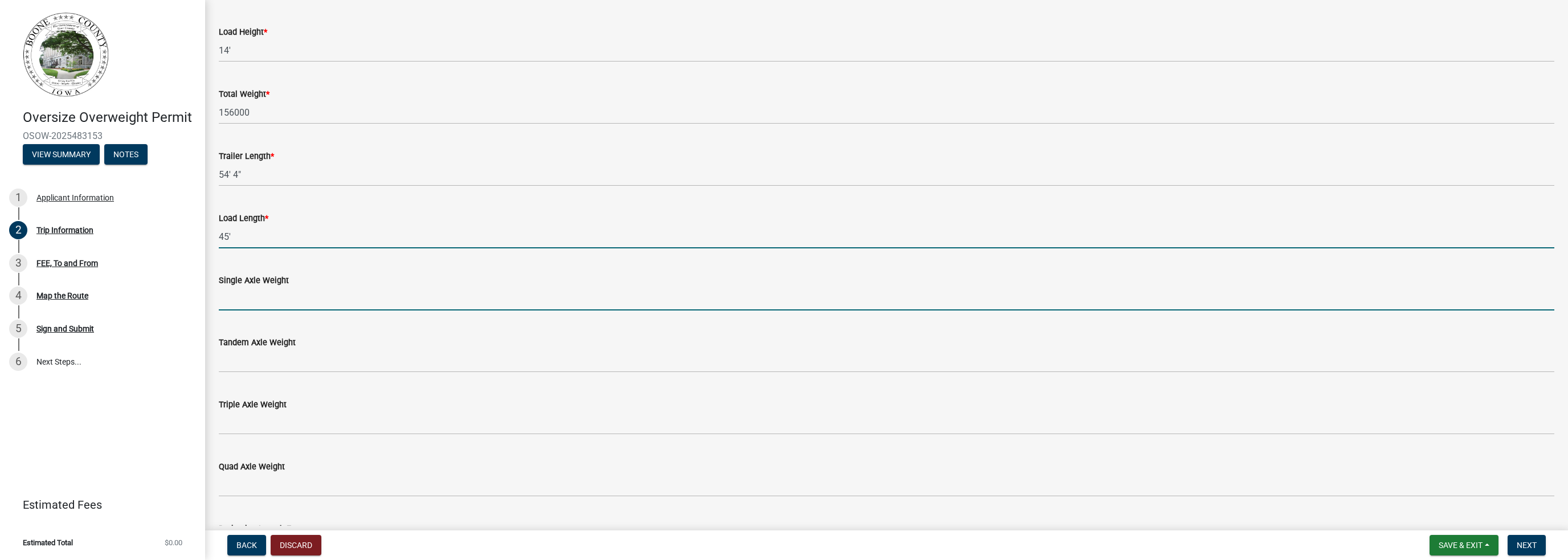
click at [242, 300] on input "Single Axle Weight" at bounding box center [887, 298] width 1336 height 23
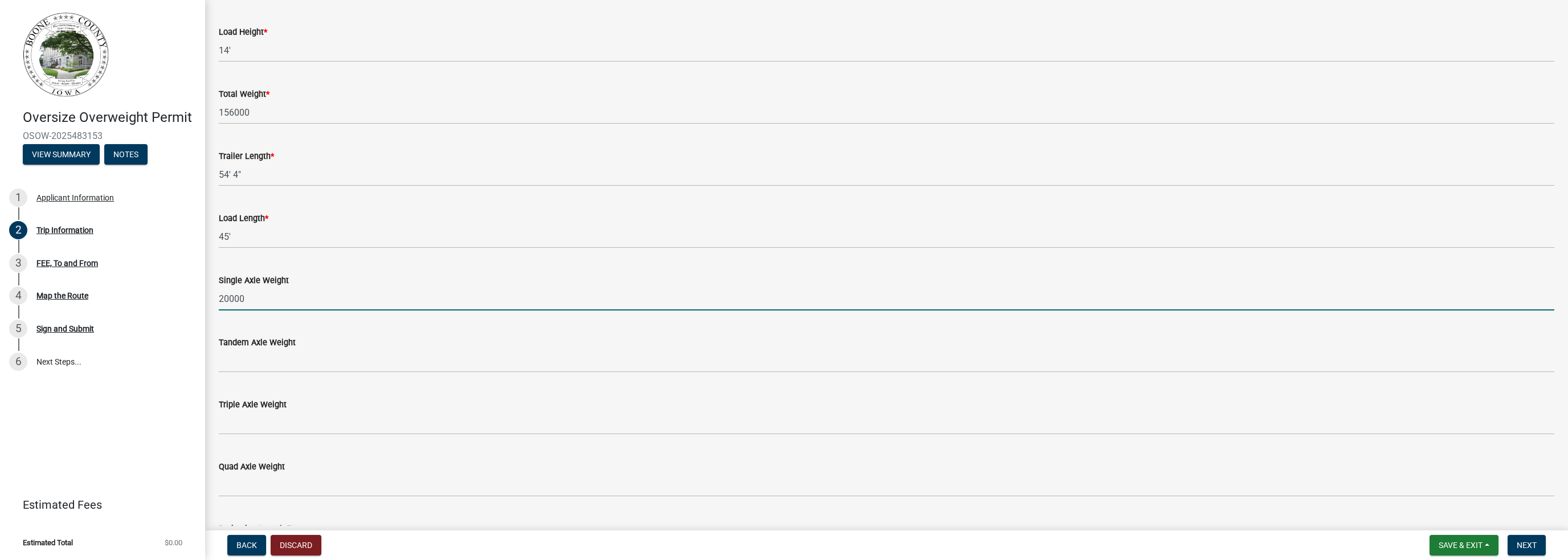
type input "20000"
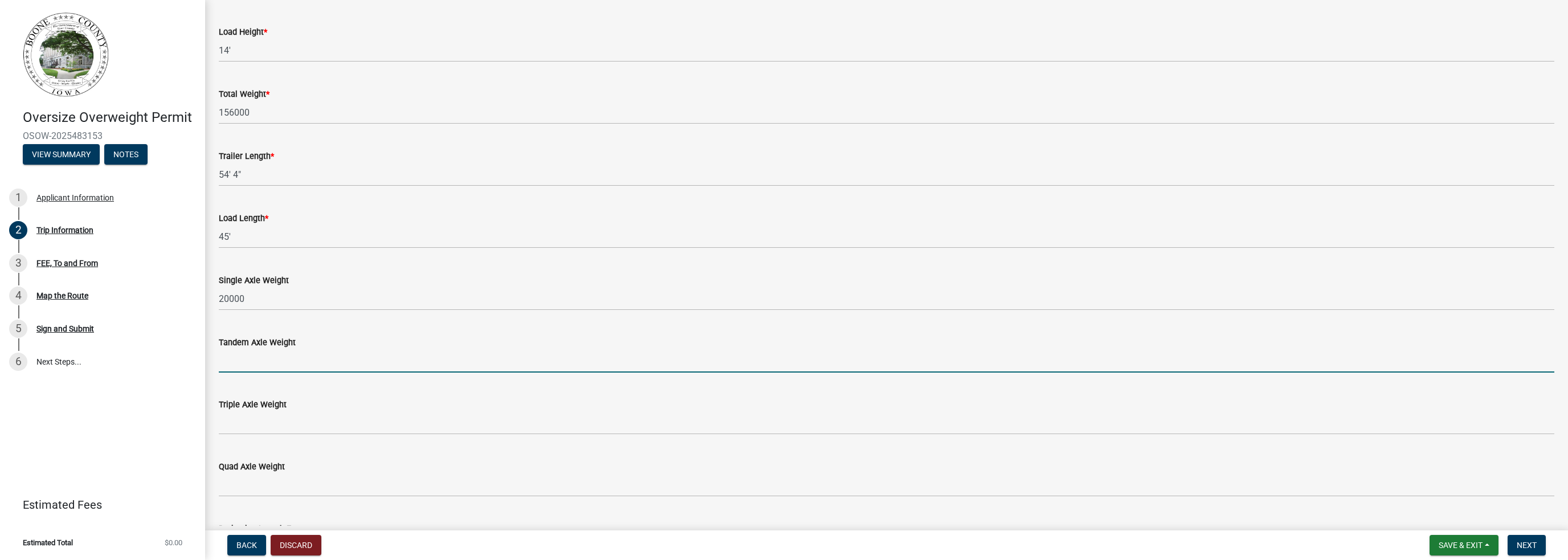
click at [264, 362] on input "Tandem Axle Weight" at bounding box center [887, 361] width 1336 height 23
type input "40000"
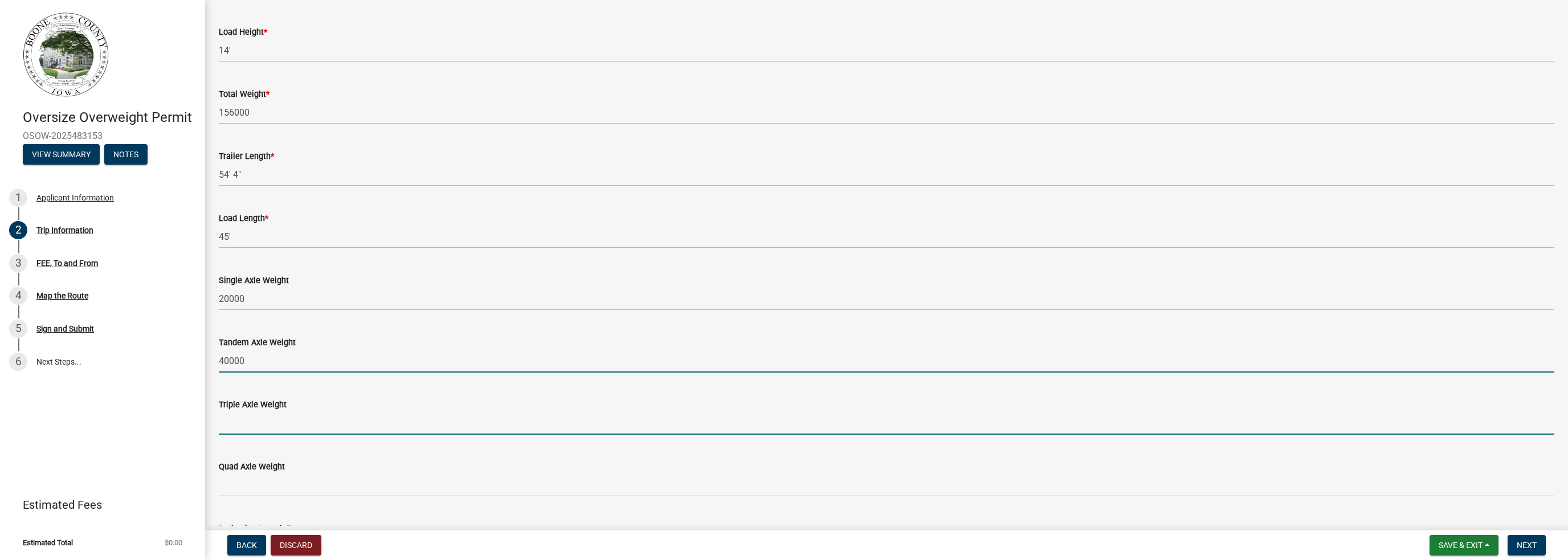
click at [248, 427] on input "Triple Axle Weight" at bounding box center [887, 423] width 1336 height 23
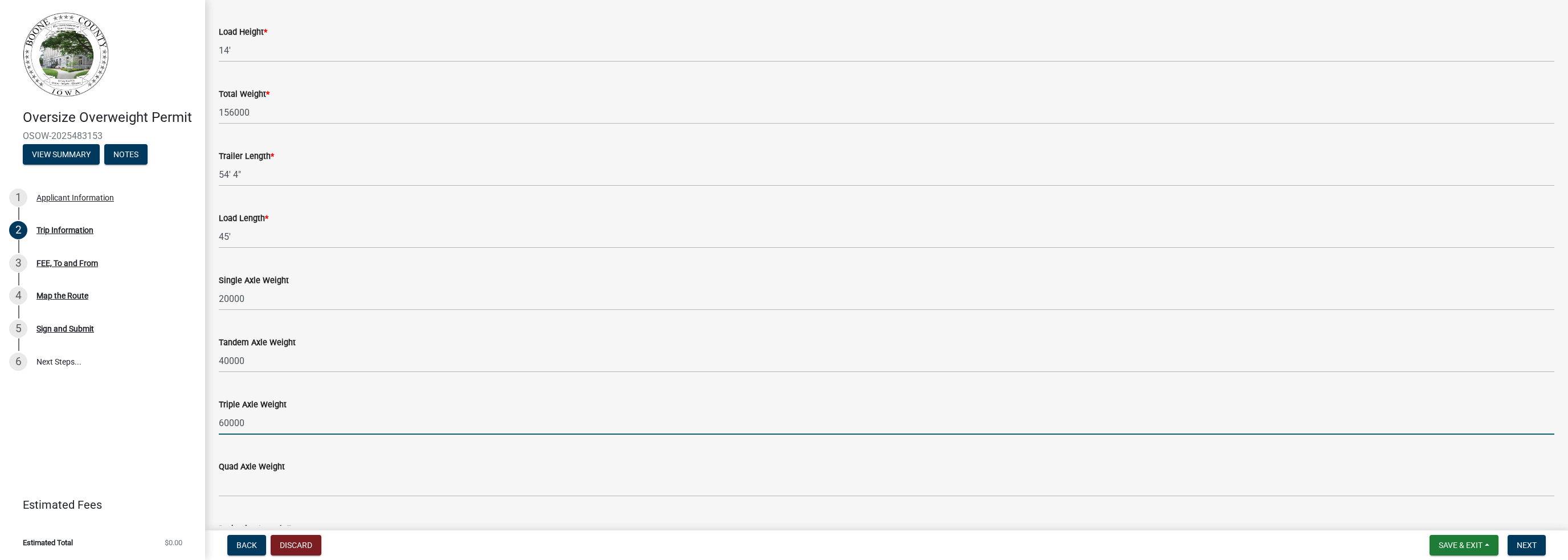
type input "60000"
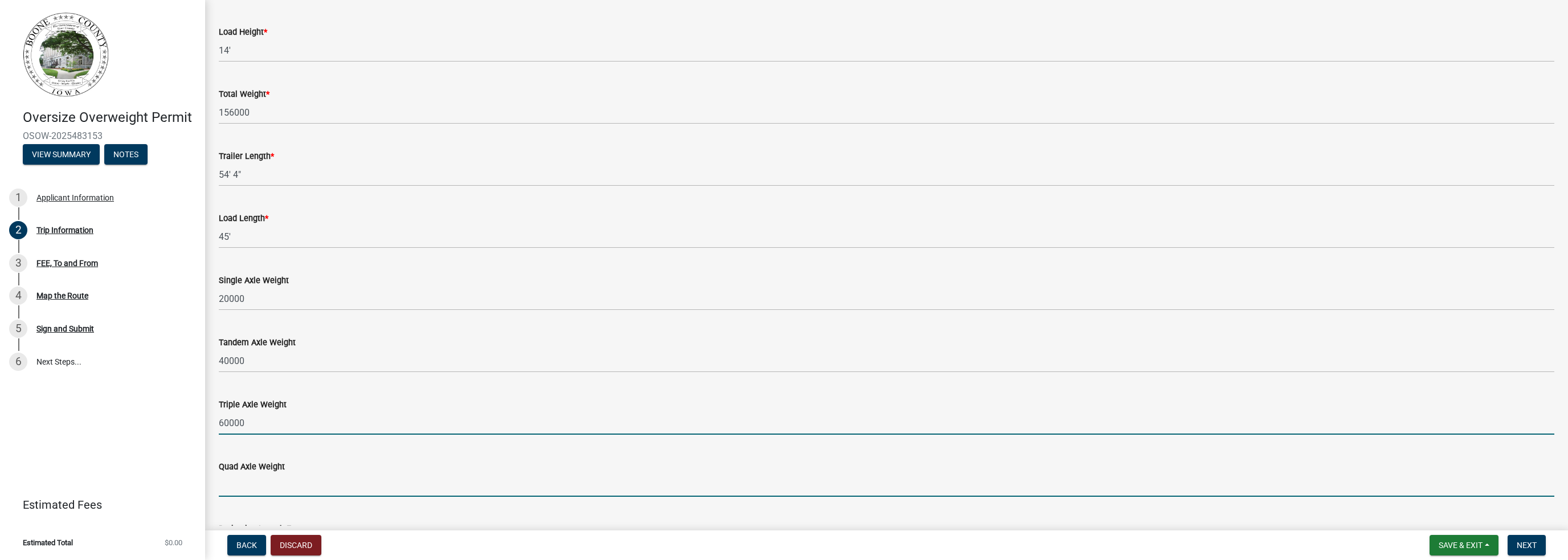
click at [240, 493] on input "Quad Axle Weight" at bounding box center [887, 486] width 1336 height 23
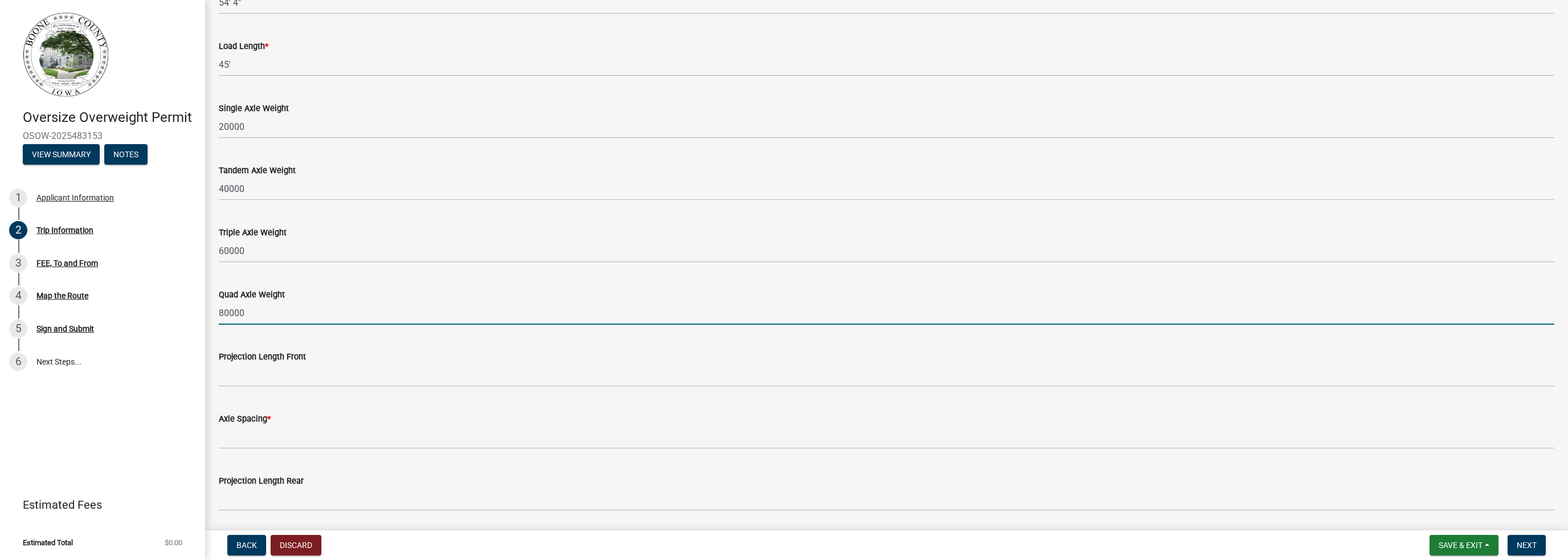
scroll to position [951, 0]
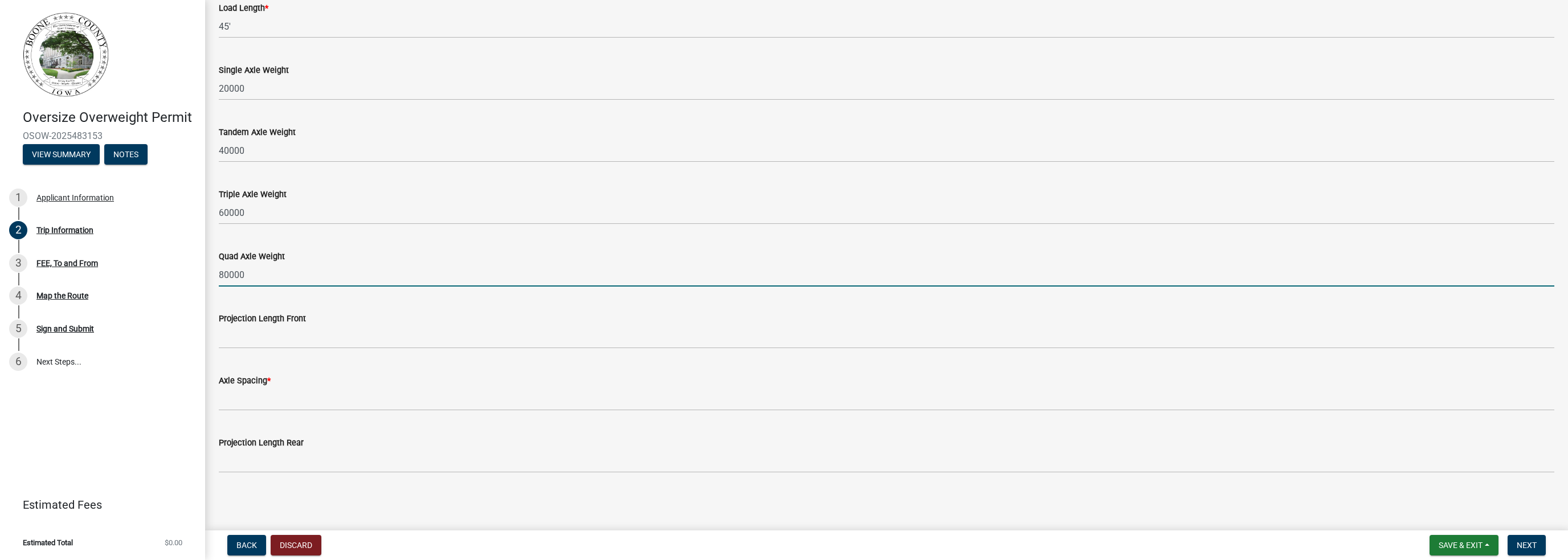
type input "80000"
click at [244, 337] on input "Projection Length Front" at bounding box center [887, 337] width 1336 height 23
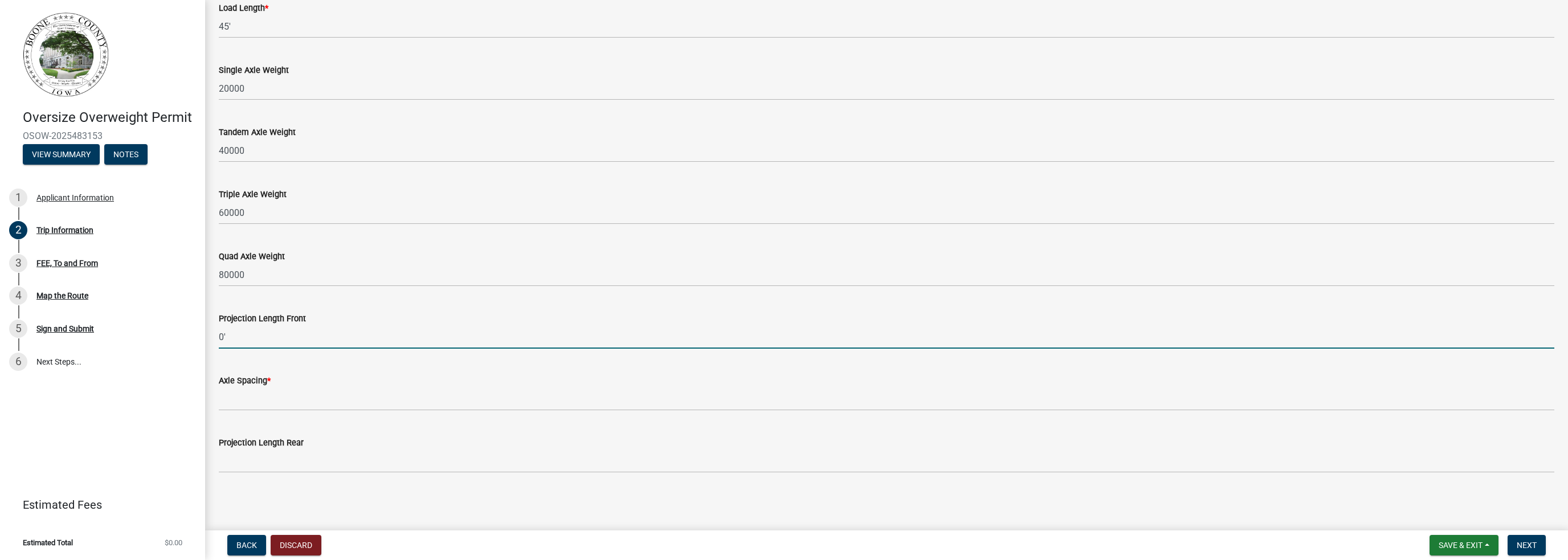
type input "0'"
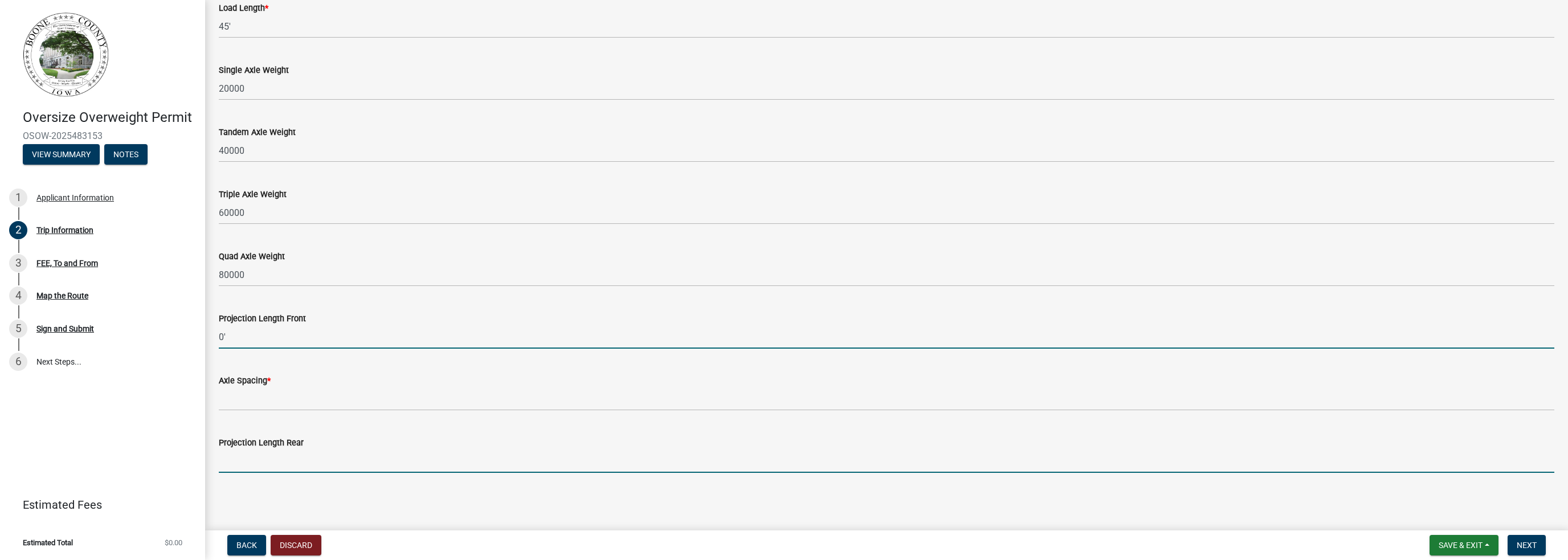
click at [245, 456] on input "Projection Length Rear" at bounding box center [887, 462] width 1336 height 23
type input "14'"
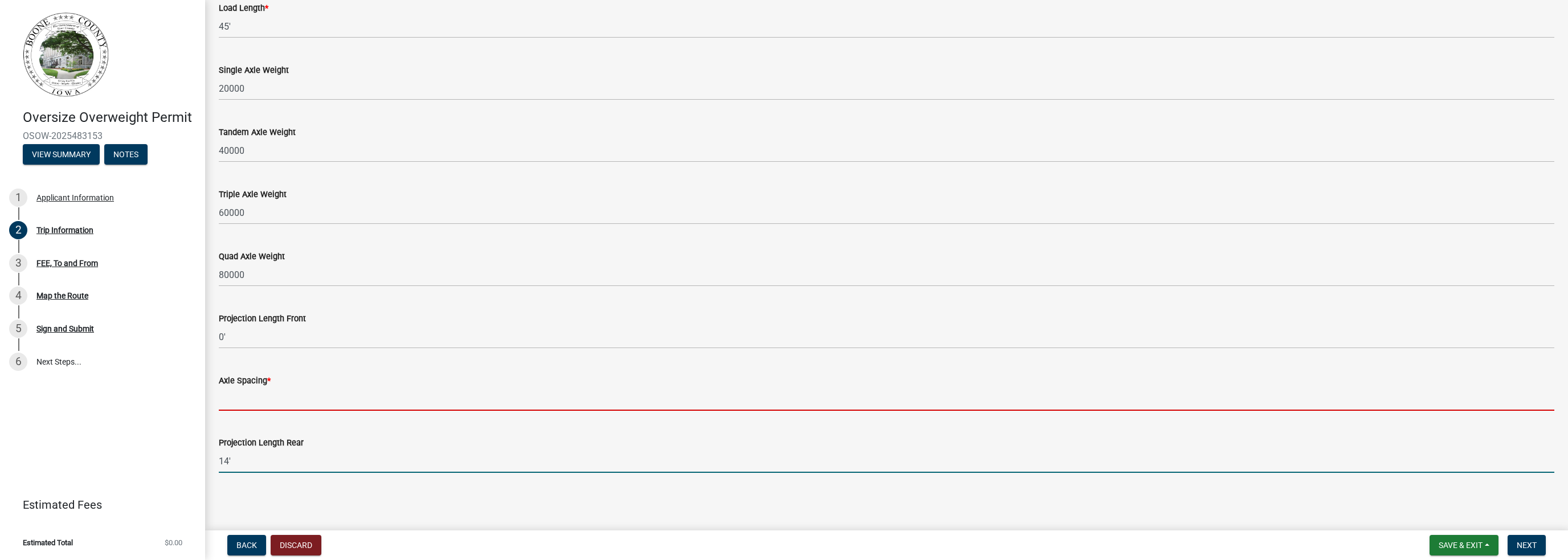
click at [235, 400] on input "Axle Spacing *" at bounding box center [887, 399] width 1336 height 23
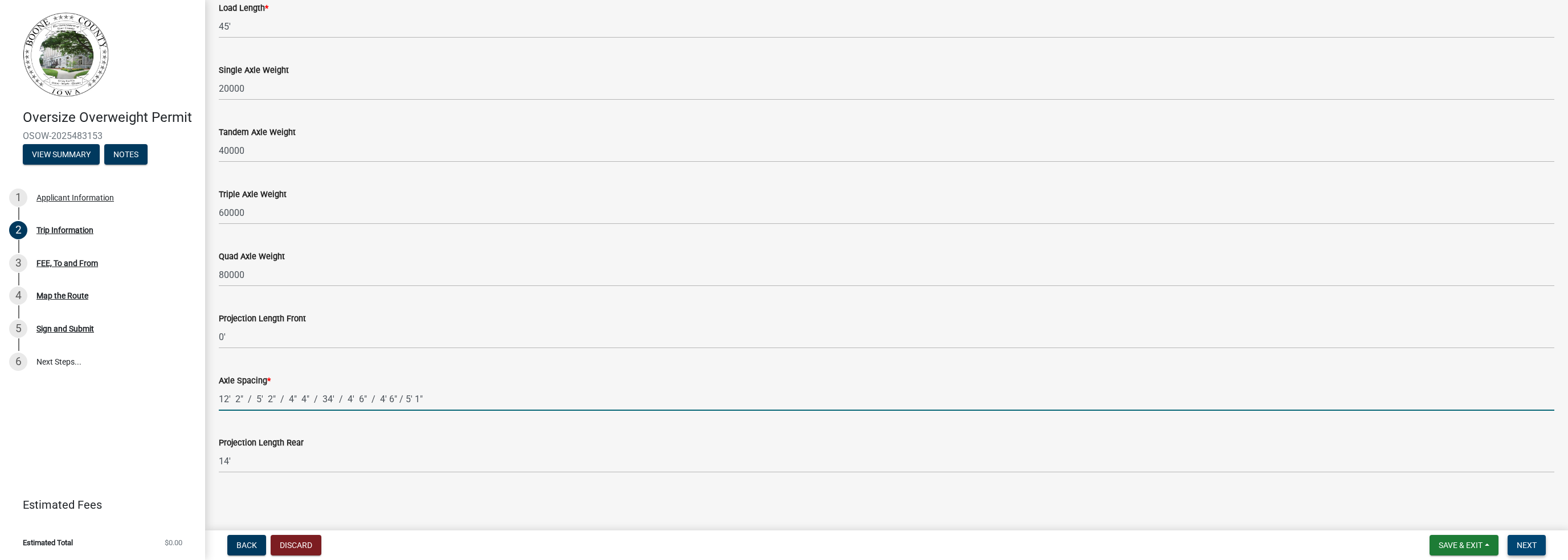
type input "12' 2" / 5' 2" / 4" 4" / 34' / 4' 6" / 4' 6" / 5' 1""
click at [1527, 546] on span "Next" at bounding box center [1526, 545] width 20 height 9
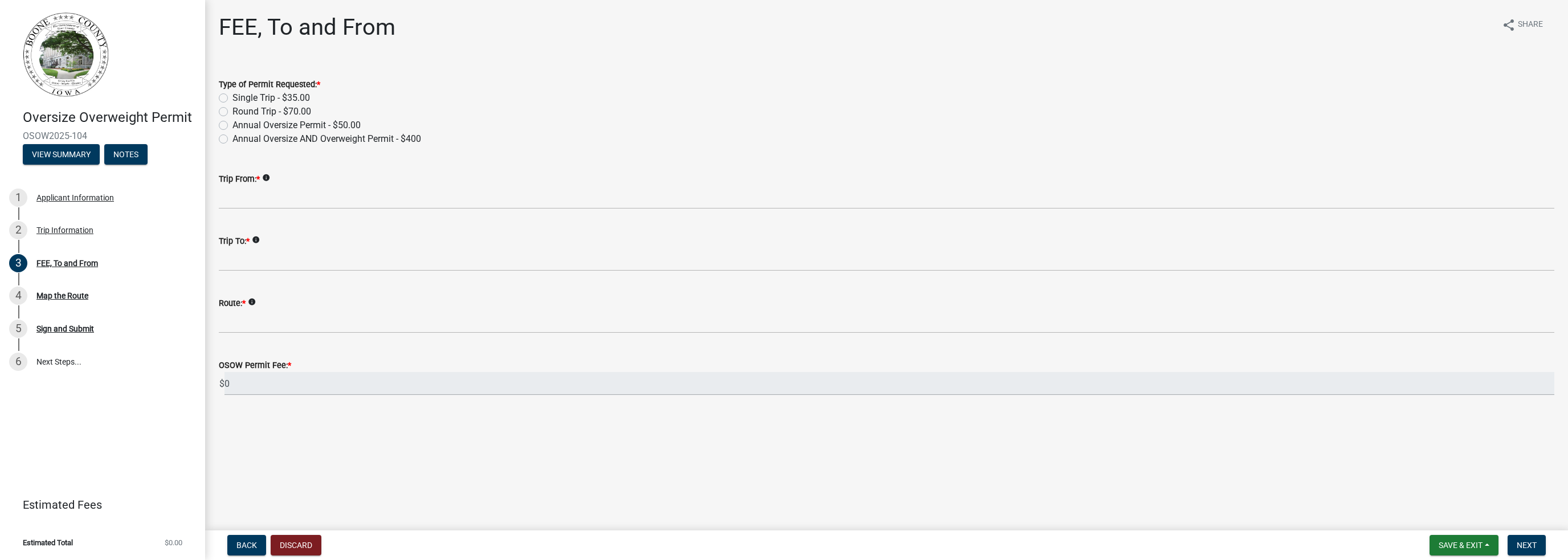
click at [233, 111] on label "Round Trip - $70.00" at bounding box center [271, 112] width 78 height 14
click at [233, 111] on input "Round Trip - $70.00" at bounding box center [237, 109] width 8 height 8
radio input "true"
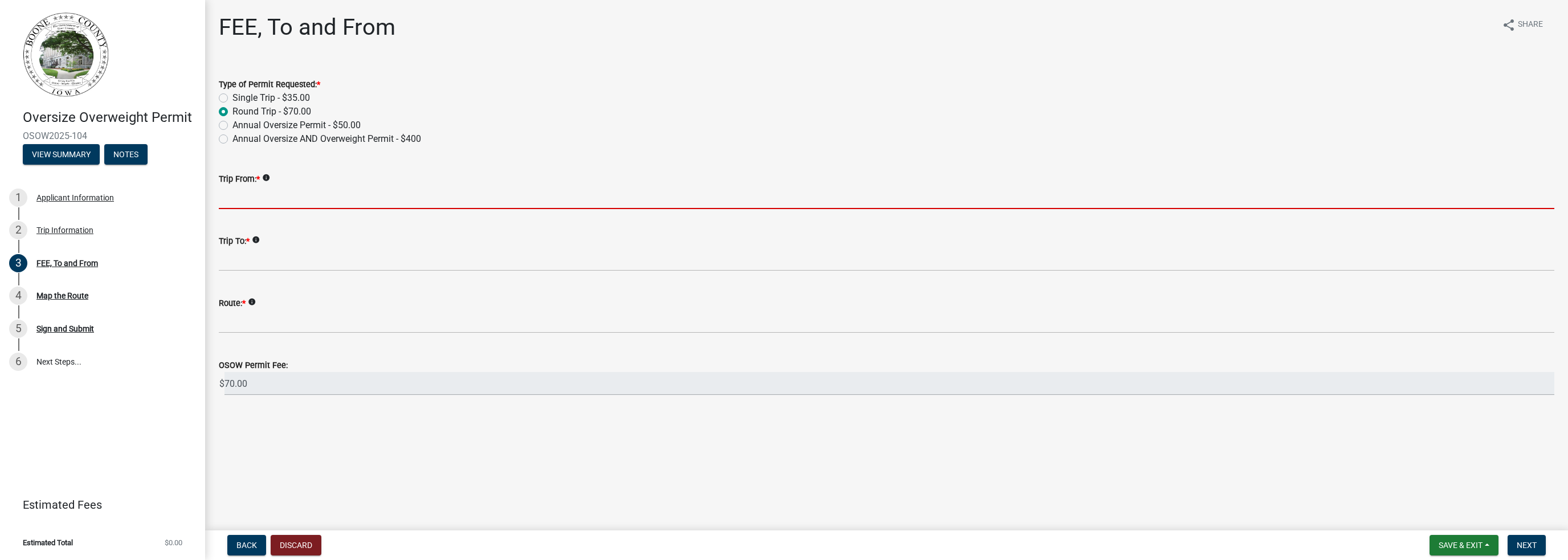
click at [240, 200] on input "Trip From: *" at bounding box center [887, 197] width 1336 height 23
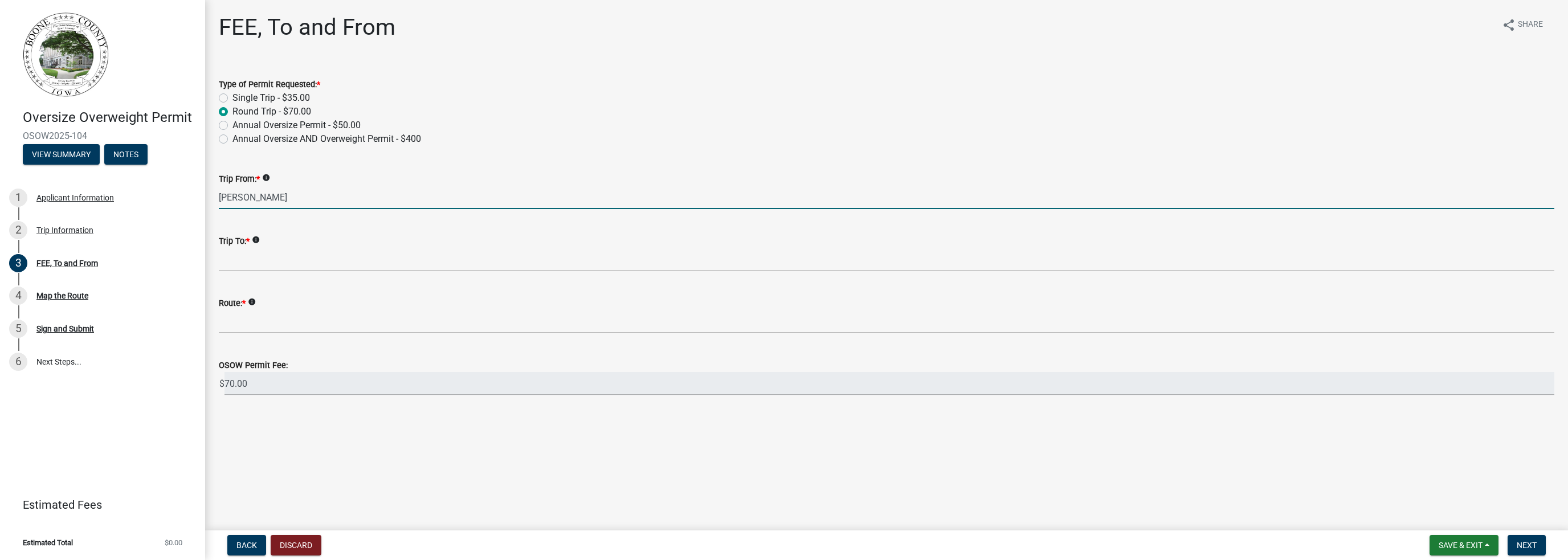
type input "[PERSON_NAME]"
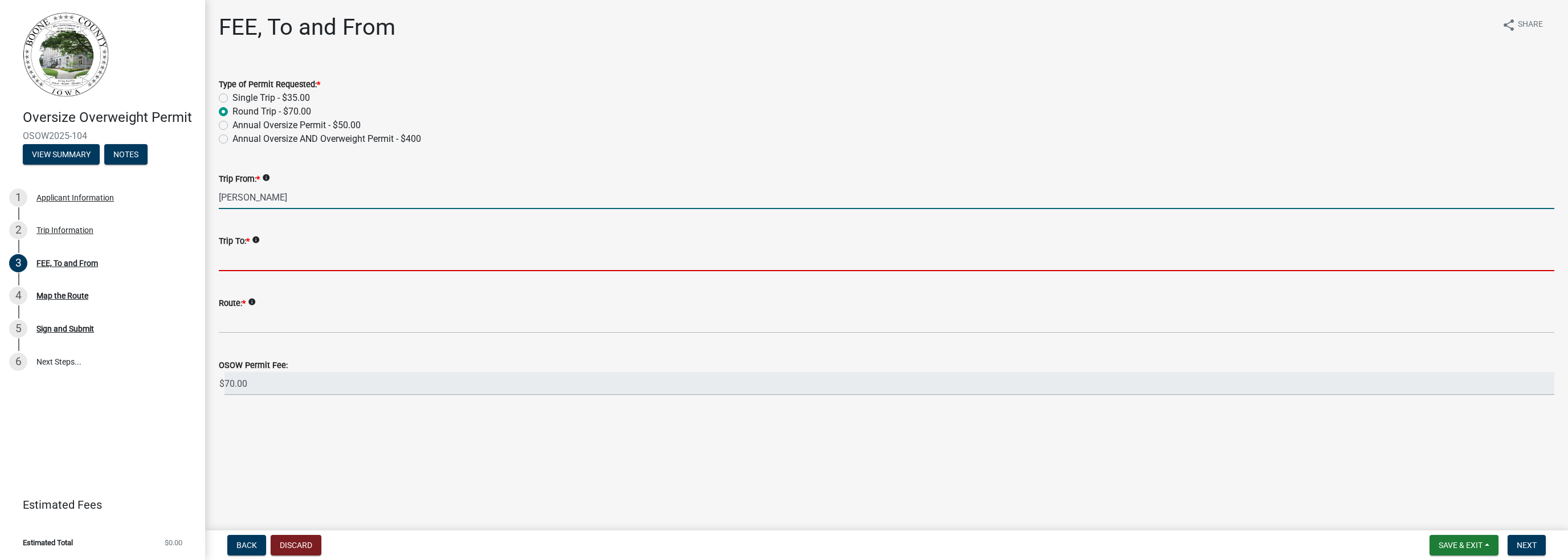
click at [225, 258] on input "Trip To: *" at bounding box center [887, 260] width 1336 height 23
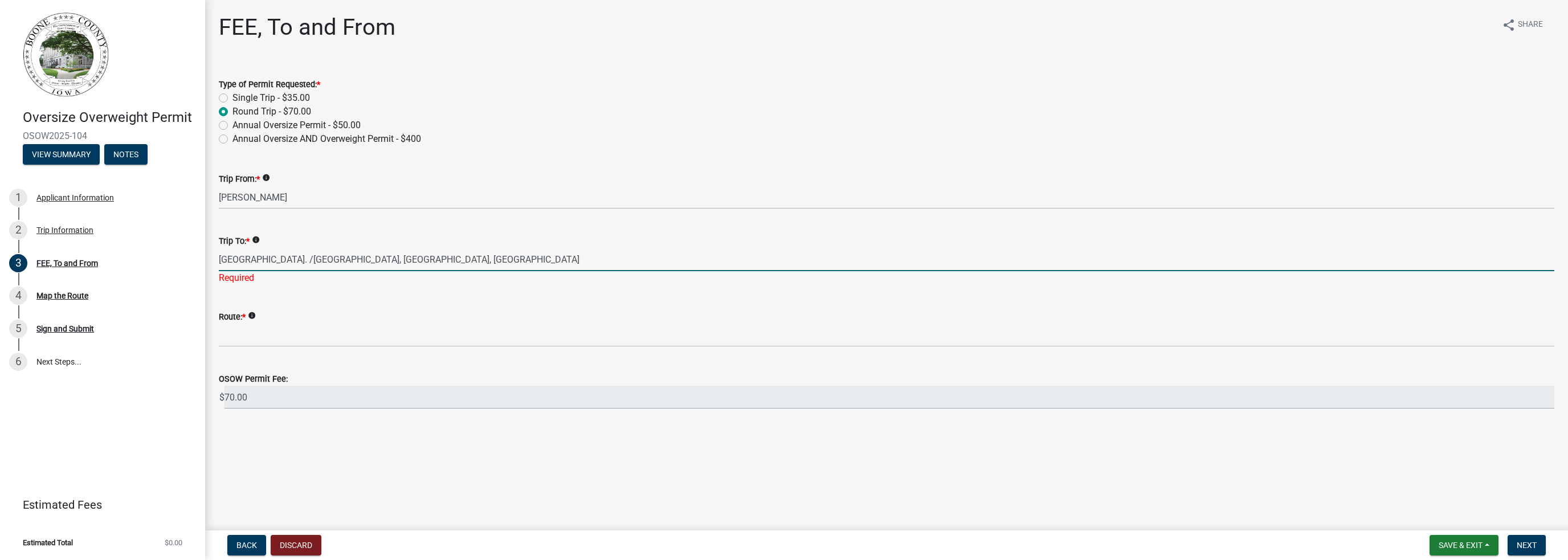
click at [318, 260] on input "Park Ave. /South MarionSt., Boone, IA" at bounding box center [887, 260] width 1336 height 23
type input "[GEOGRAPHIC_DATA]. /[GEOGRAPHIC_DATA][PERSON_NAME], [GEOGRAPHIC_DATA], [GEOGRAP…"
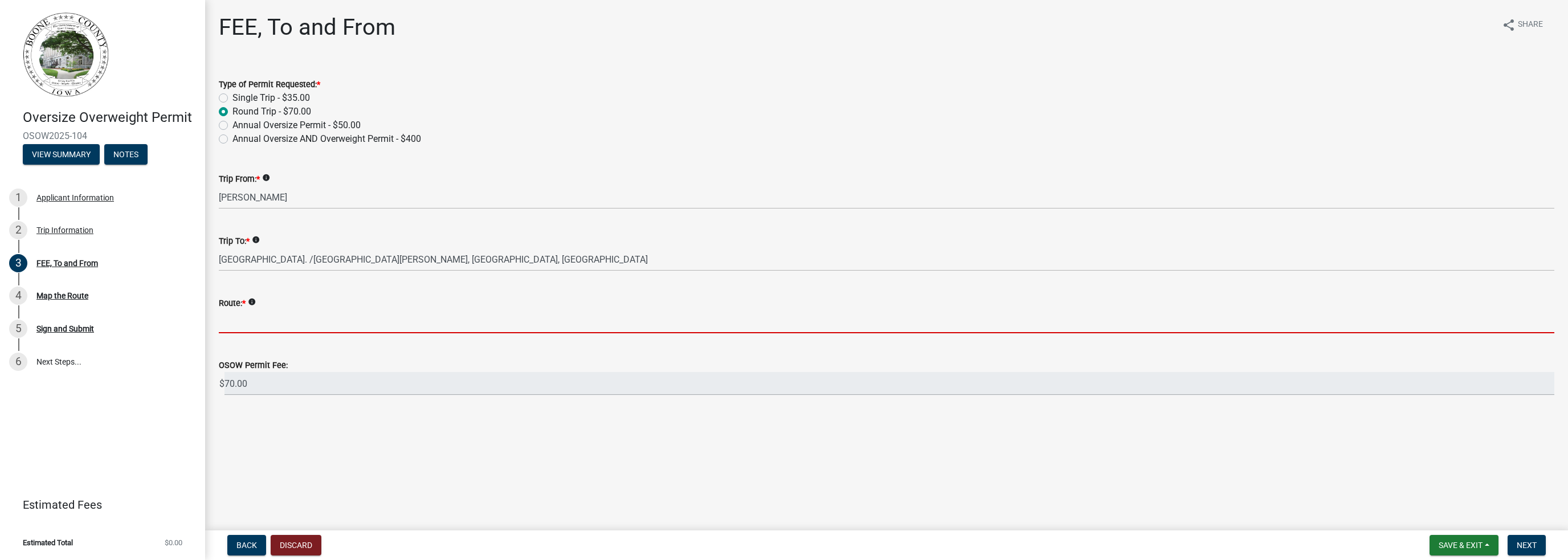
click at [241, 336] on wm-data-entity-input "Route: * info" at bounding box center [887, 311] width 1336 height 62
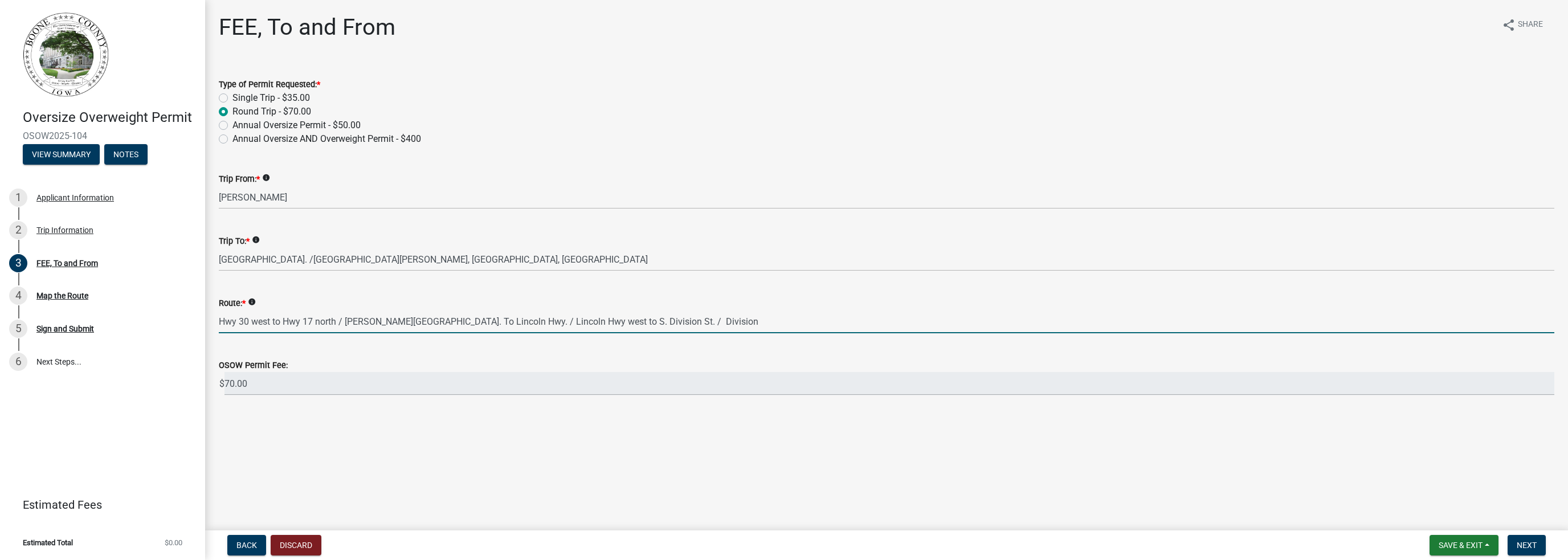
click at [607, 323] on input "Hwy 30 west to Hwy 17 north / Robin Rd. To Lincoln Hwy. / Lincoln Hwy west to S…" at bounding box center [887, 322] width 1336 height 23
click at [655, 321] on input "Hwy 30 west to Hwy 17 north / Robin Rd. To Lincoln Hwy. / Lincoln Hwy west to S…" at bounding box center [887, 322] width 1336 height 23
click at [850, 320] on input "Hwy 30 west to Hwy 17 north / Robin Rd. To Lincoln Hwy. / Lincoln Hwy west to S…" at bounding box center [887, 322] width 1336 height 23
click at [903, 324] on input "Hwy 30 west to Hwy 17 north / [PERSON_NAME][GEOGRAPHIC_DATA]. To Lincoln Hwy. /…" at bounding box center [887, 322] width 1336 height 23
type input "Hwy 30 west to Hwy 17 north / [PERSON_NAME][GEOGRAPHIC_DATA]. To Lincoln Hwy. /…"
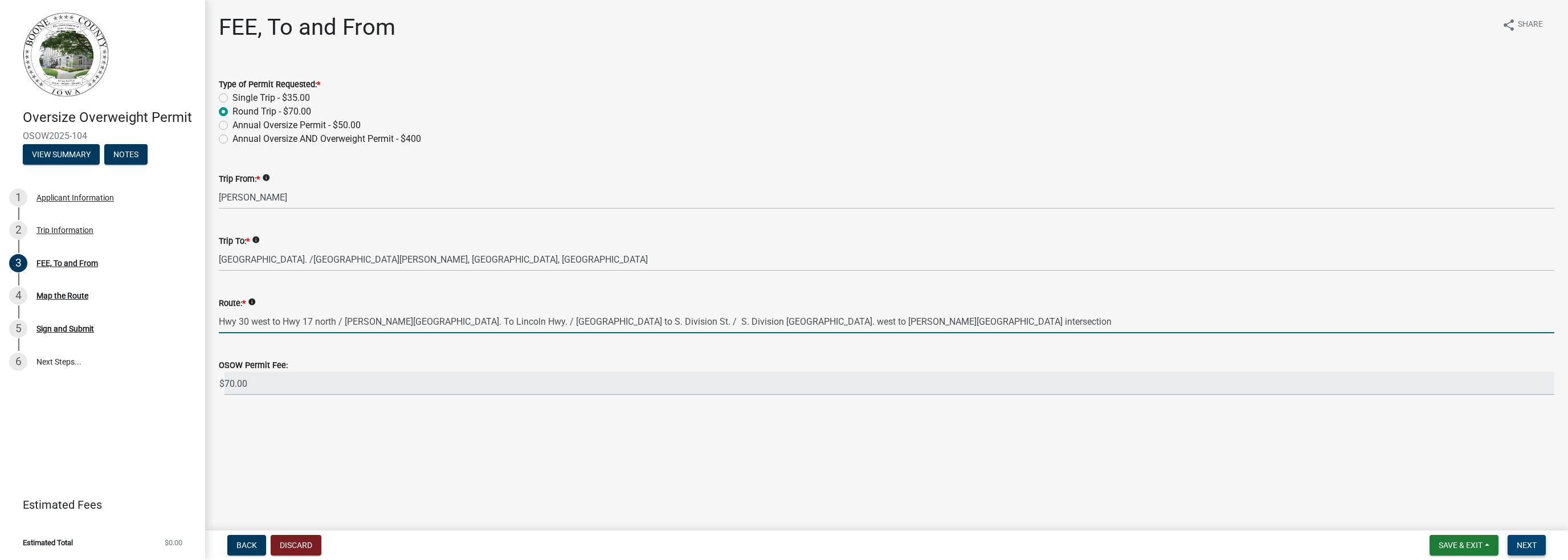
click at [1528, 540] on button "Next" at bounding box center [1527, 545] width 39 height 20
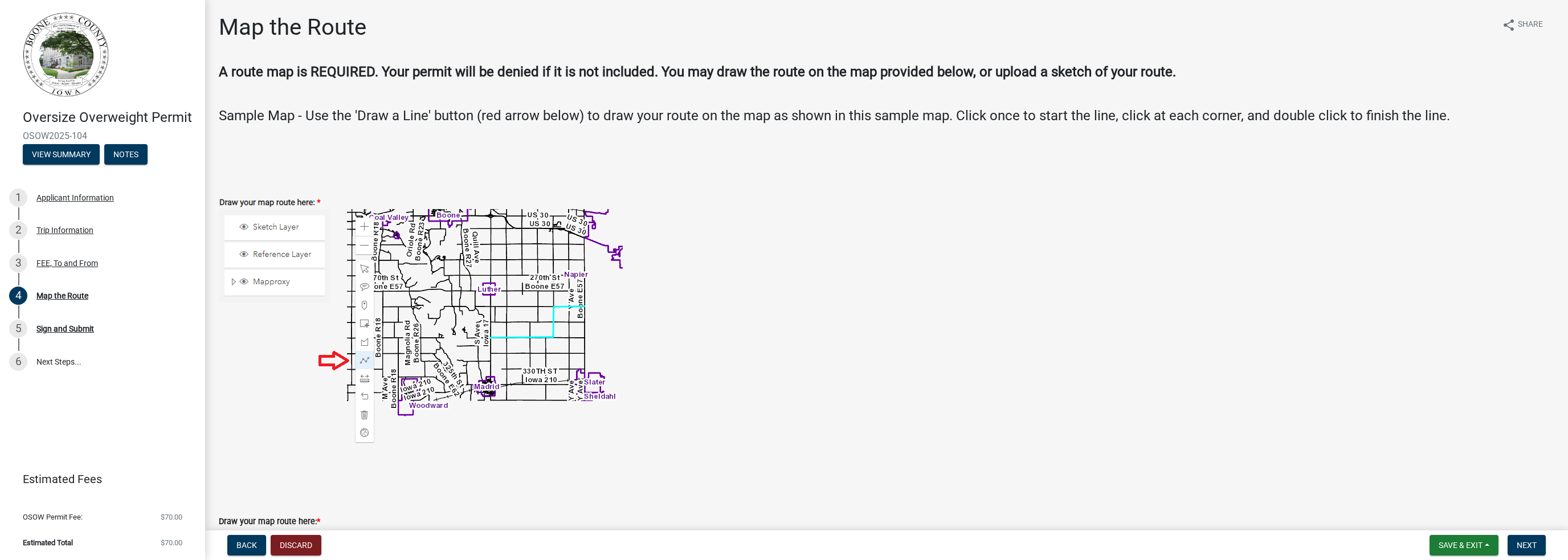
click at [247, 227] on img at bounding box center [421, 309] width 405 height 268
click at [329, 359] on img at bounding box center [421, 309] width 405 height 268
click at [367, 223] on img at bounding box center [421, 309] width 405 height 268
click at [364, 247] on img at bounding box center [421, 309] width 405 height 268
click at [258, 282] on img at bounding box center [421, 309] width 405 height 268
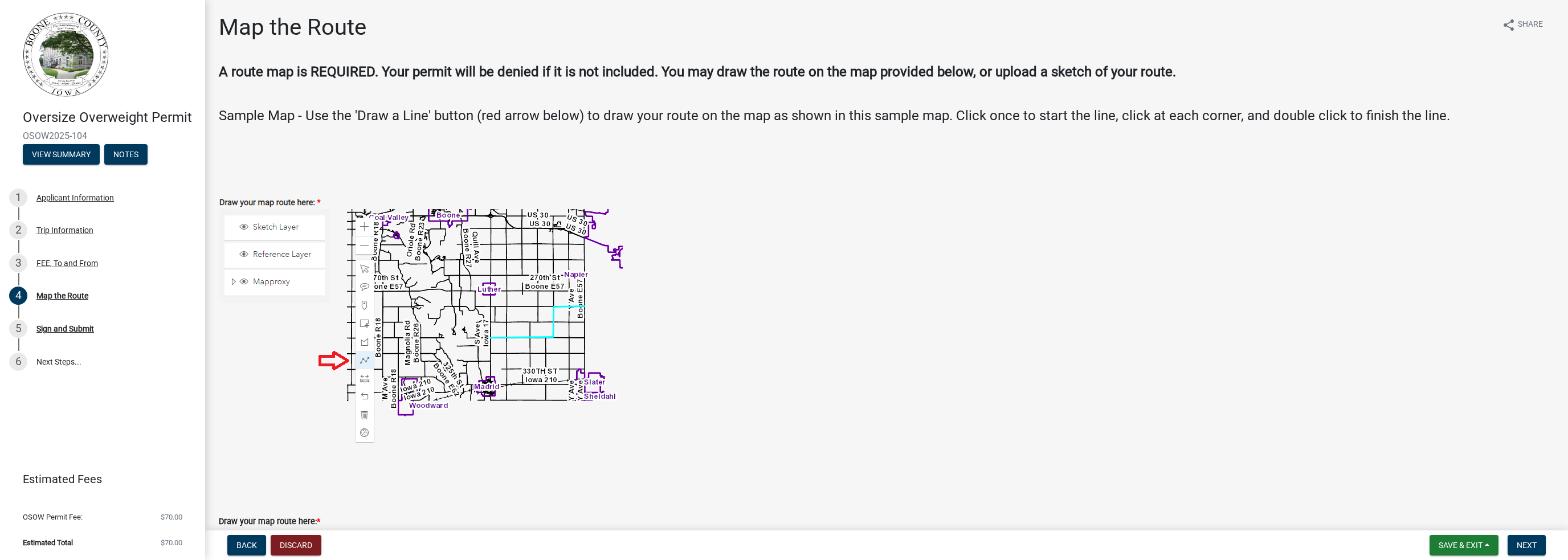
click at [269, 252] on img at bounding box center [421, 309] width 405 height 268
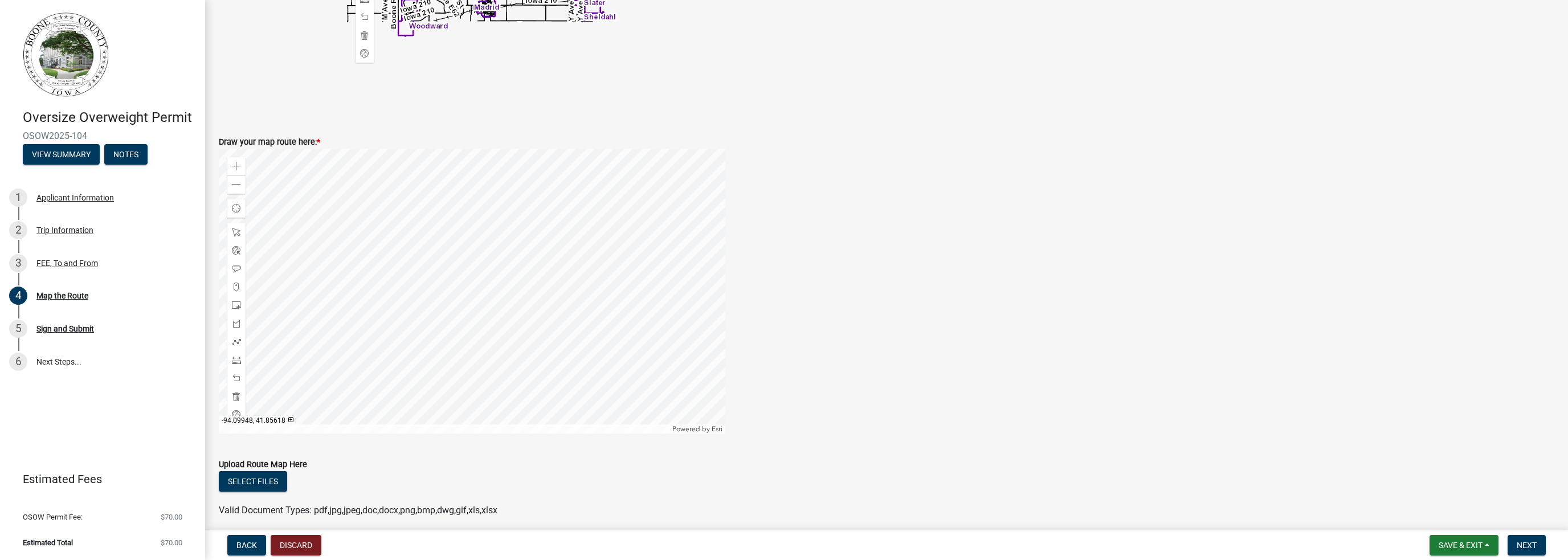
scroll to position [399, 0]
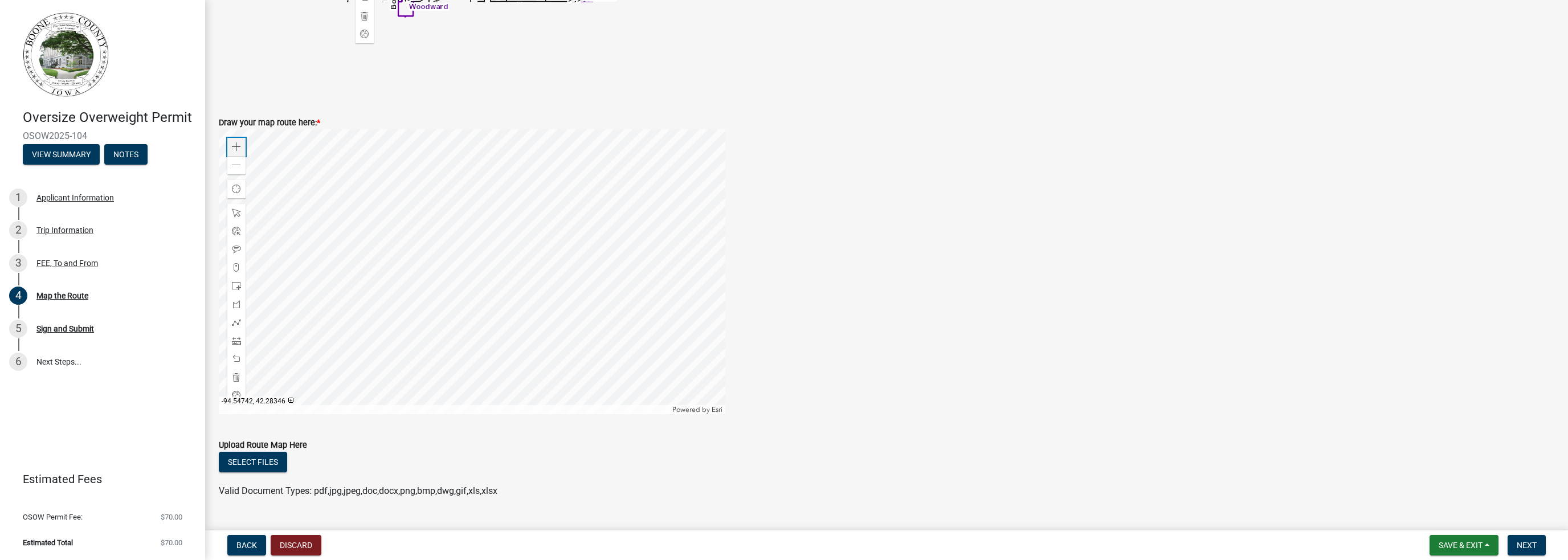
click at [238, 144] on span at bounding box center [236, 147] width 9 height 9
click at [237, 144] on span at bounding box center [236, 147] width 9 height 9
click at [516, 349] on div at bounding box center [472, 271] width 507 height 285
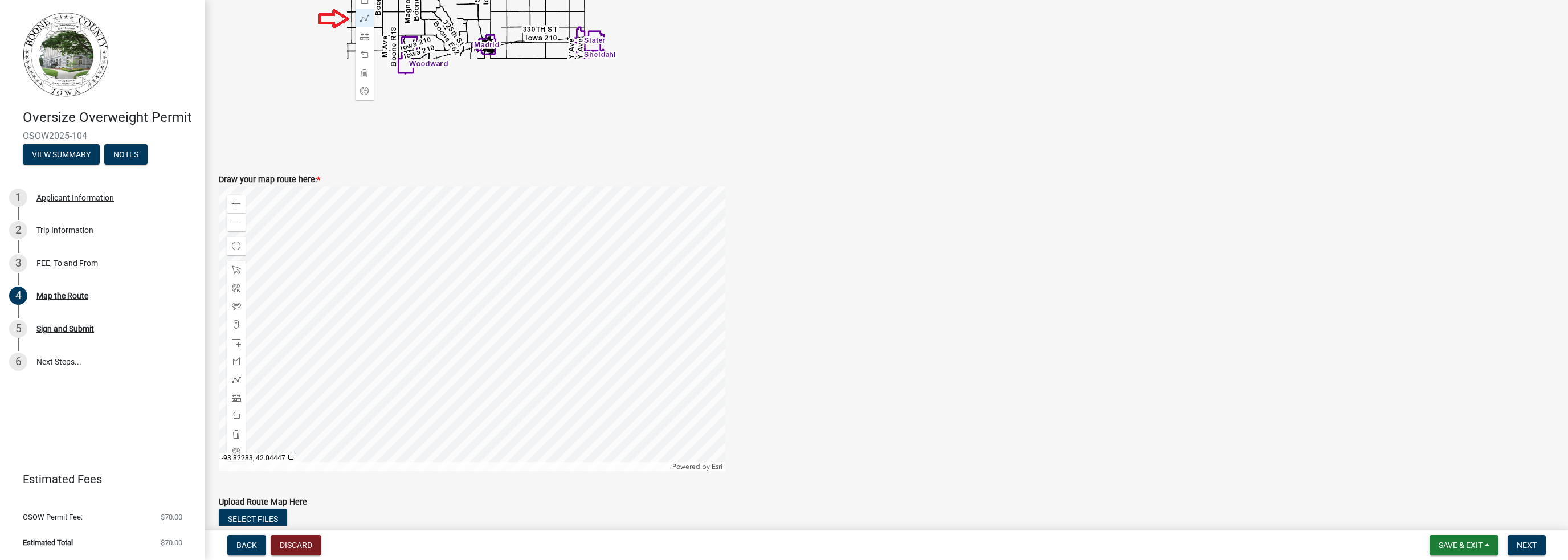
scroll to position [342, 0]
click at [239, 205] on span at bounding box center [236, 204] width 9 height 9
click at [522, 327] on div at bounding box center [472, 328] width 507 height 285
click at [722, 421] on div at bounding box center [472, 328] width 507 height 285
click at [238, 380] on span at bounding box center [236, 378] width 9 height 9
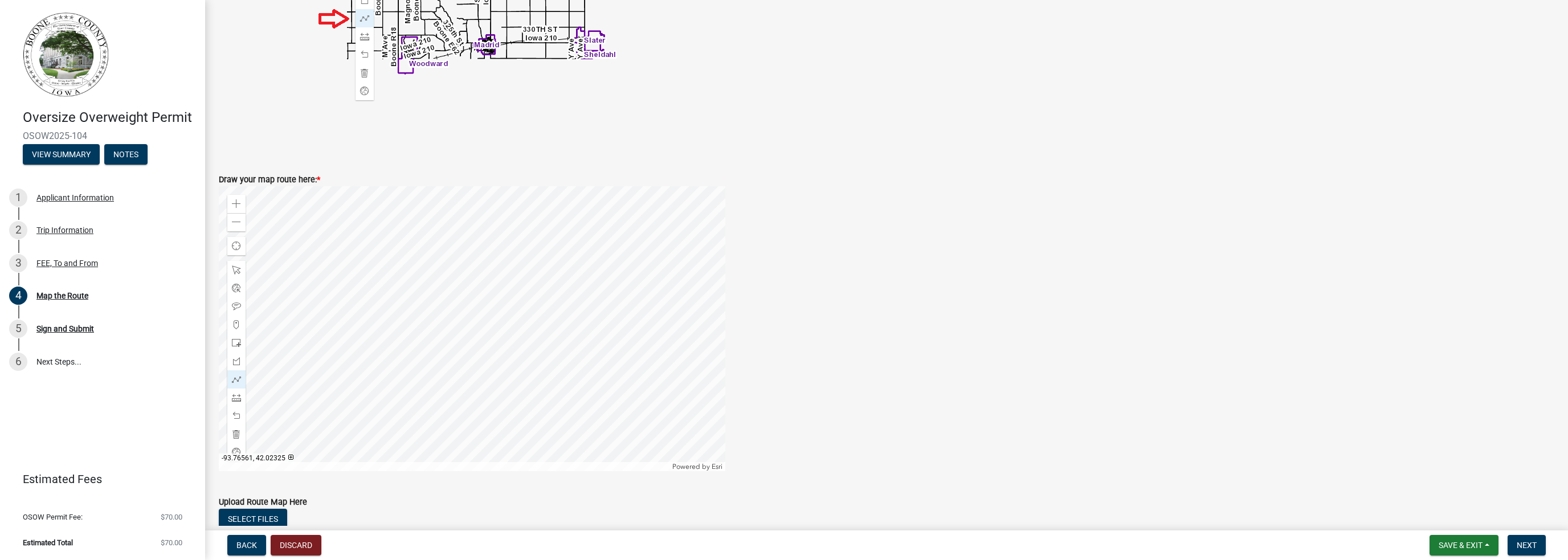
click at [723, 422] on div at bounding box center [472, 328] width 507 height 285
click at [564, 365] on div at bounding box center [472, 328] width 507 height 285
click at [564, 299] on div at bounding box center [472, 328] width 507 height 285
click at [490, 279] on div at bounding box center [472, 328] width 507 height 285
click at [233, 205] on span at bounding box center [236, 204] width 9 height 9
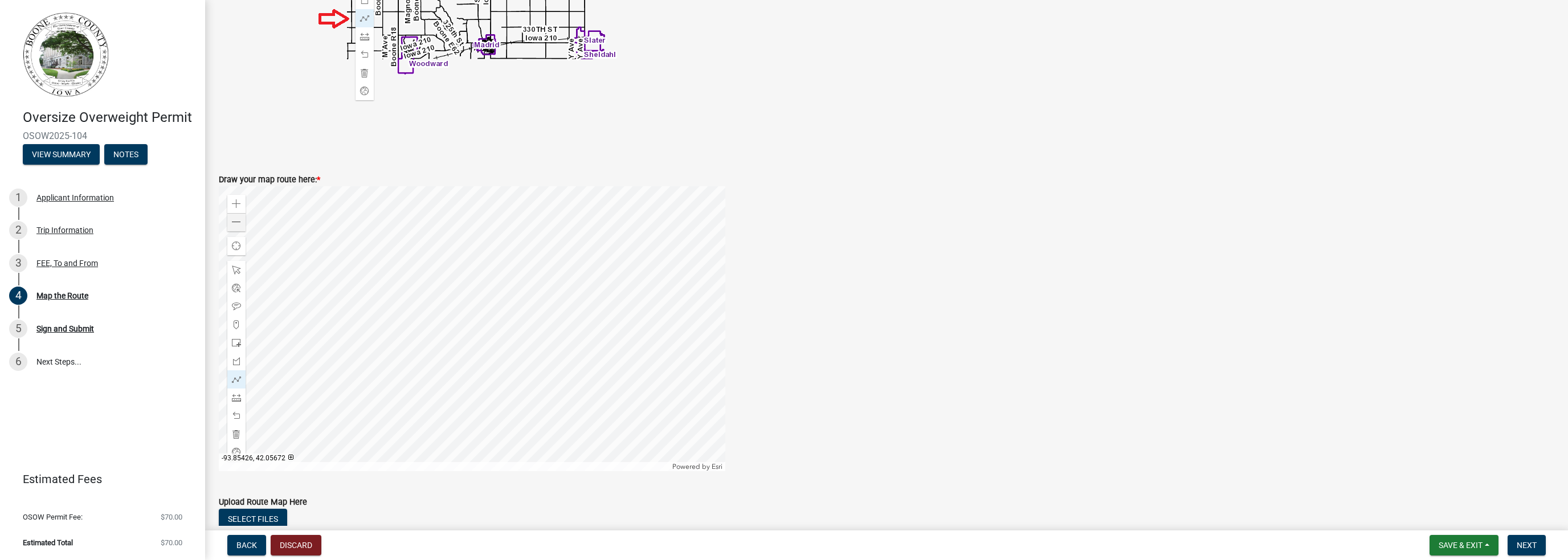
click at [407, 227] on div at bounding box center [472, 328] width 507 height 285
click at [685, 368] on div at bounding box center [472, 328] width 507 height 285
click at [620, 340] on div at bounding box center [472, 328] width 507 height 285
click at [434, 343] on div at bounding box center [472, 328] width 507 height 285
click at [434, 431] on div at bounding box center [472, 328] width 507 height 285
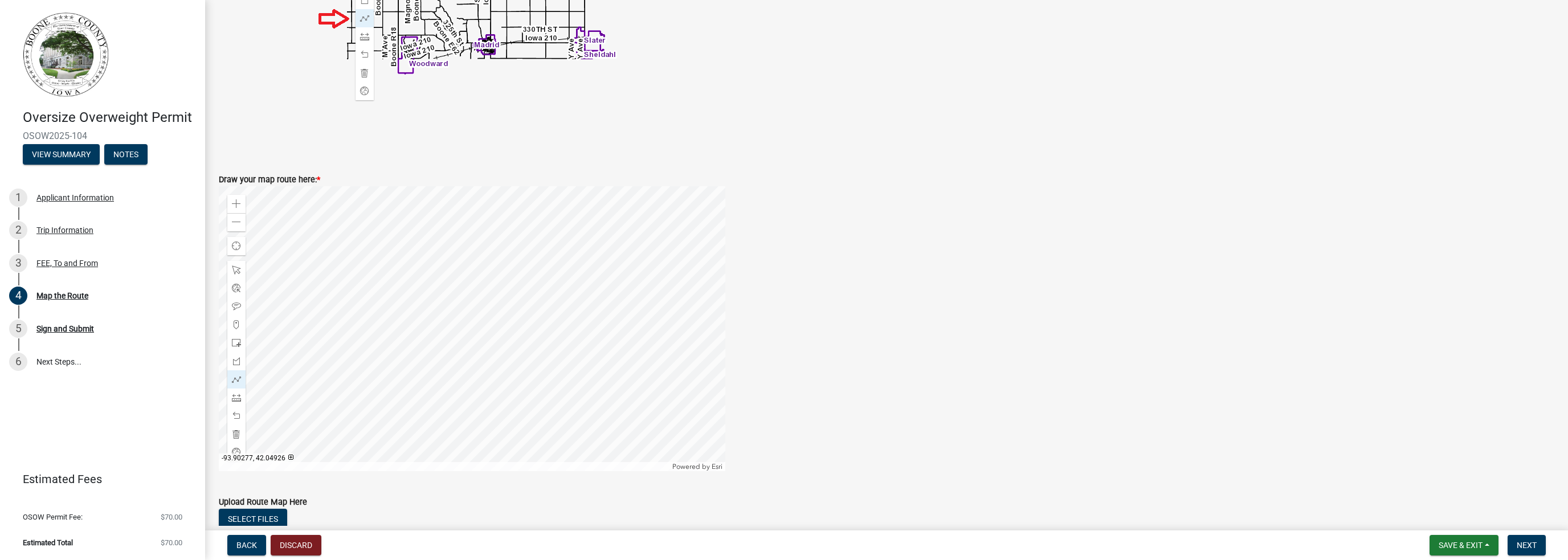
click at [372, 431] on div at bounding box center [472, 328] width 507 height 285
click at [1526, 546] on span "Next" at bounding box center [1526, 545] width 20 height 9
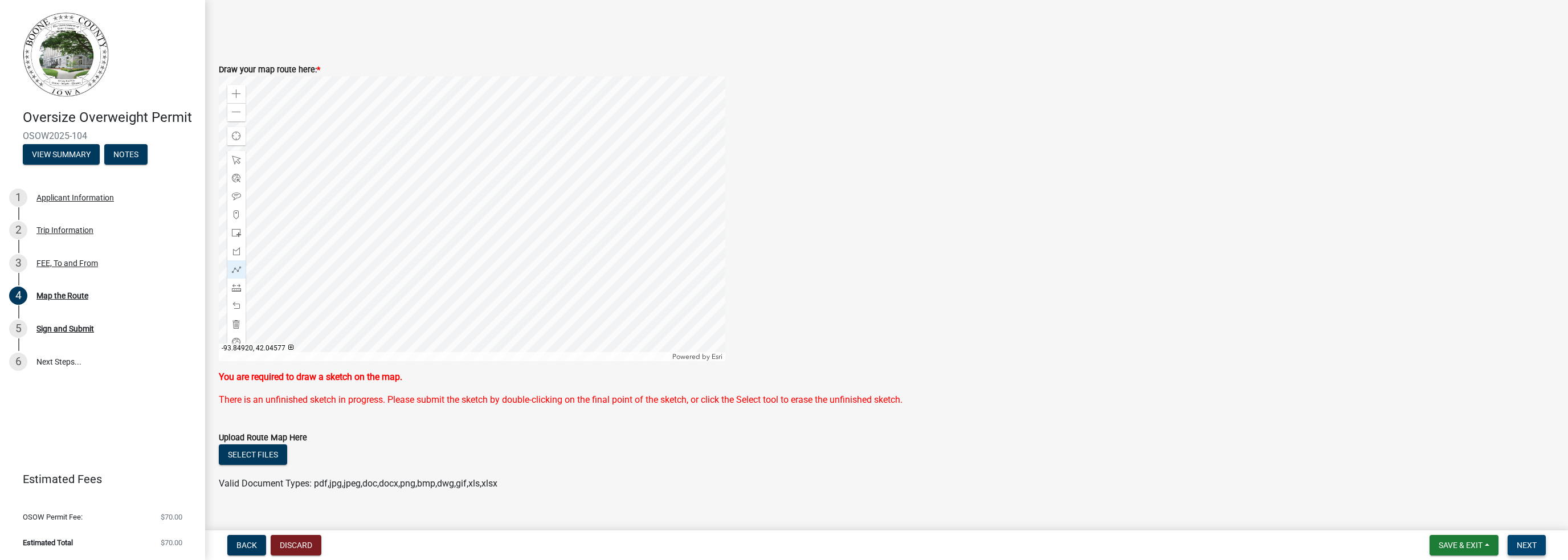
scroll to position [456, 0]
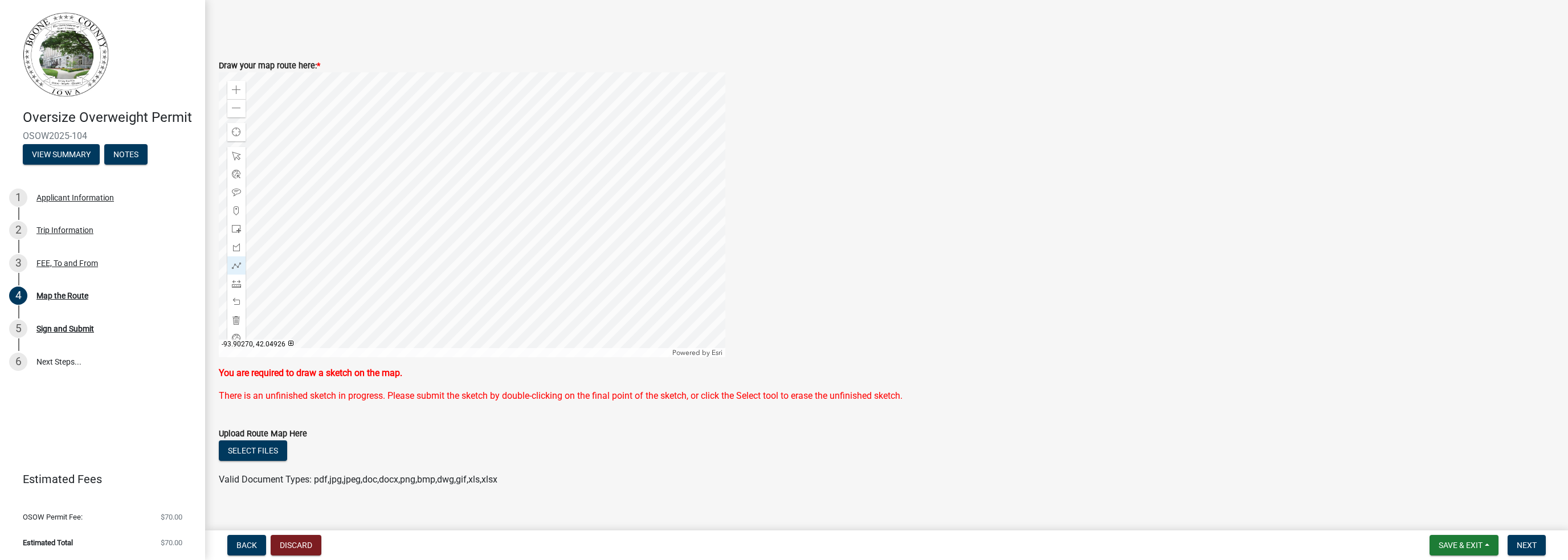
click at [372, 317] on div at bounding box center [472, 214] width 507 height 285
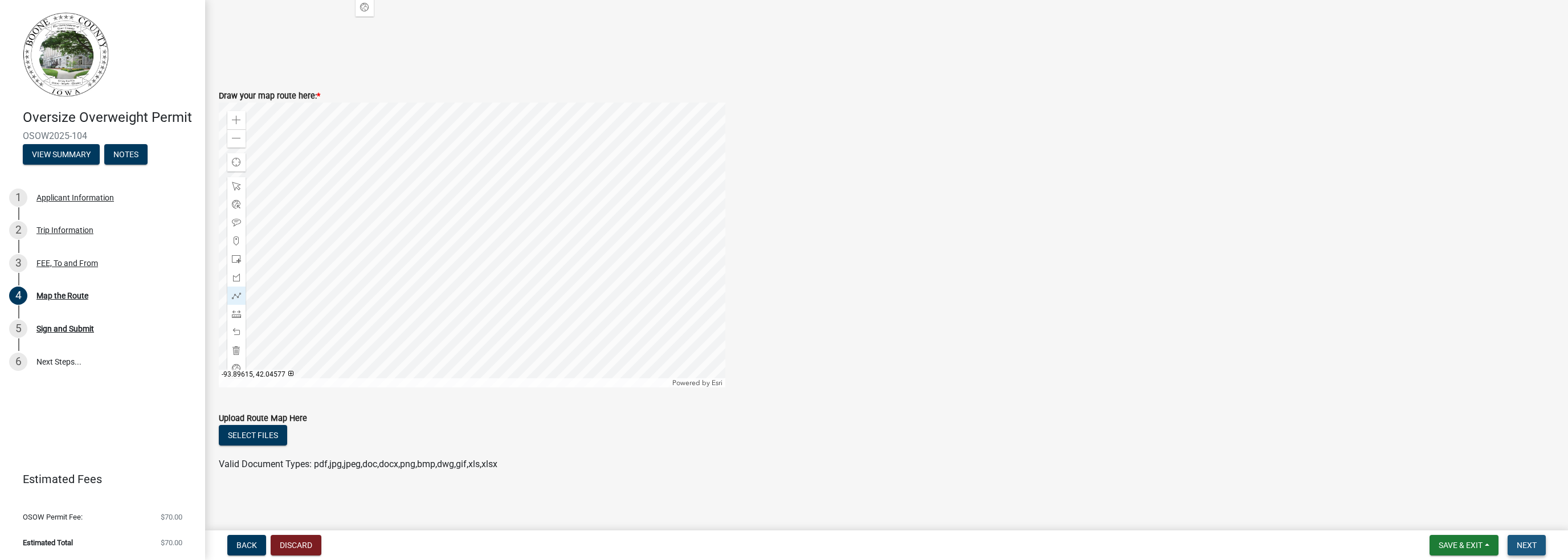
click at [1529, 545] on span "Next" at bounding box center [1526, 545] width 20 height 9
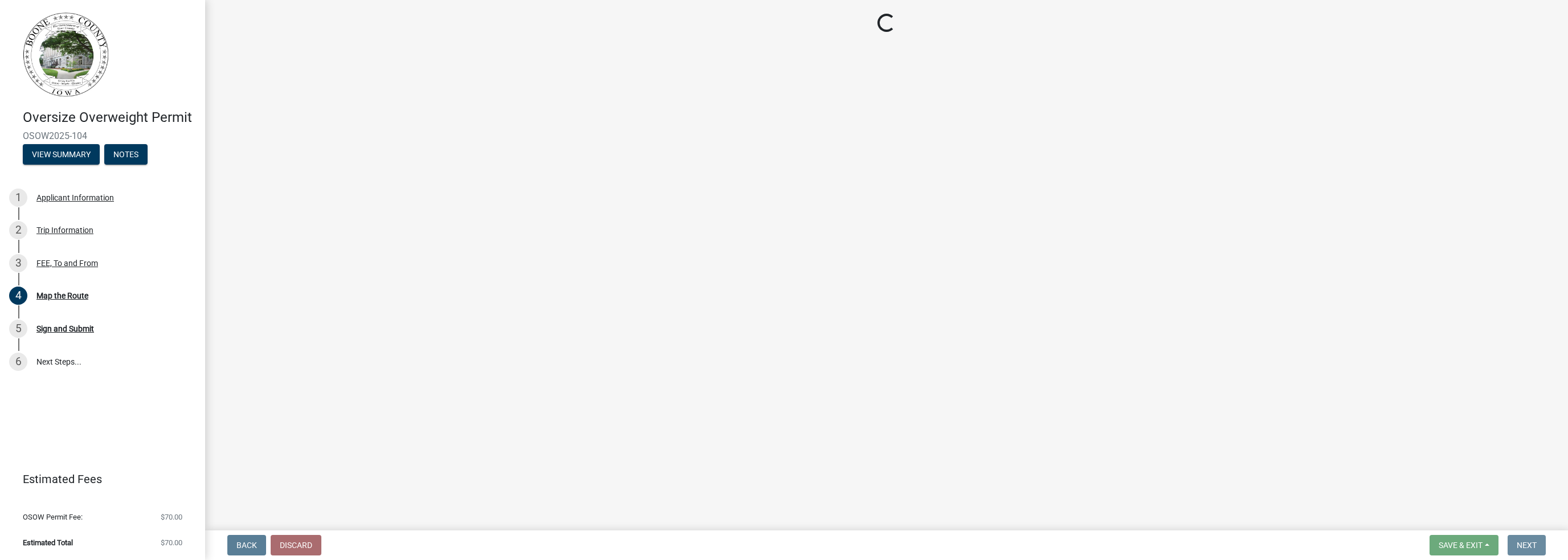
scroll to position [0, 0]
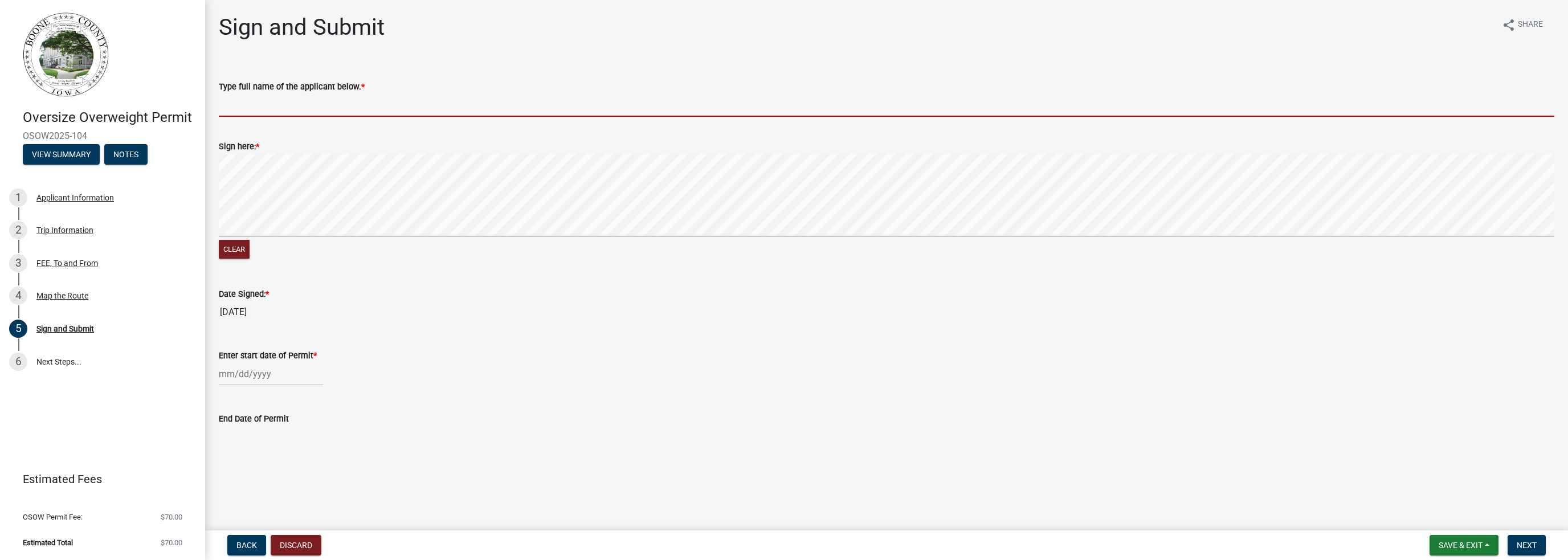
click at [258, 109] on input "Type full name of the applicant below. *" at bounding box center [887, 105] width 1336 height 23
type input "[PERSON_NAME]"
click at [271, 374] on div at bounding box center [271, 374] width 104 height 23
select select "9"
select select "2025"
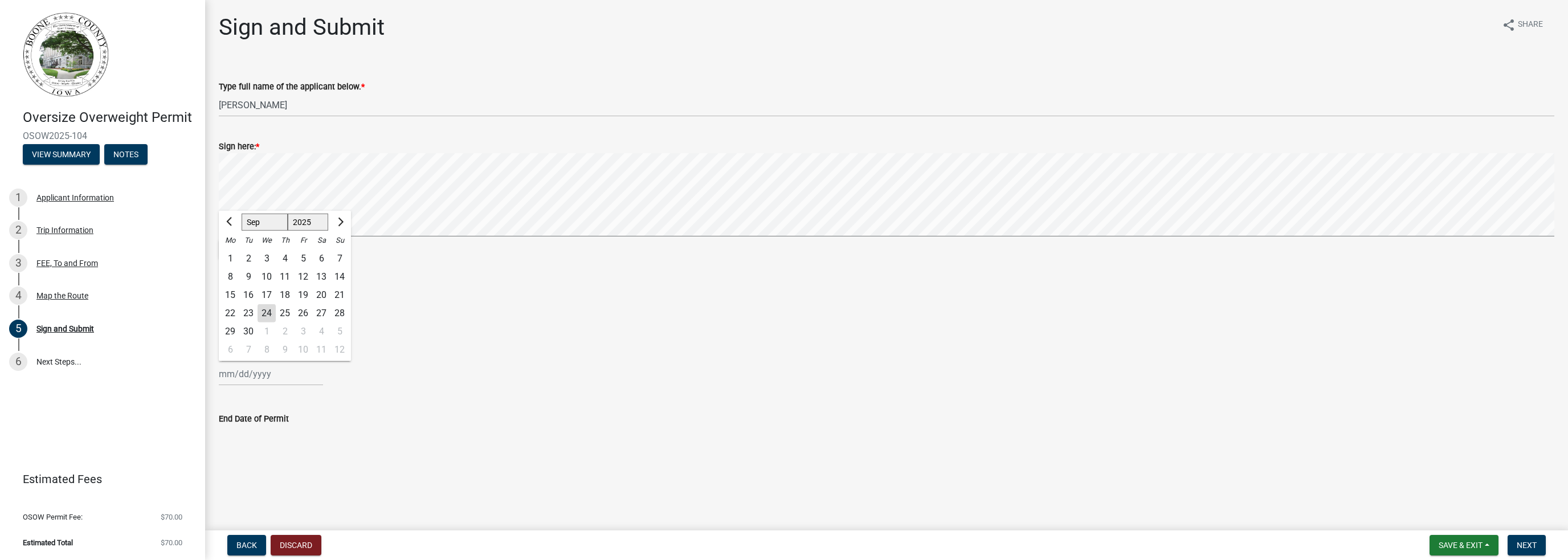
click at [285, 312] on div "25" at bounding box center [285, 313] width 18 height 18
type input "[DATE]"
click at [1532, 545] on span "Next" at bounding box center [1526, 545] width 20 height 9
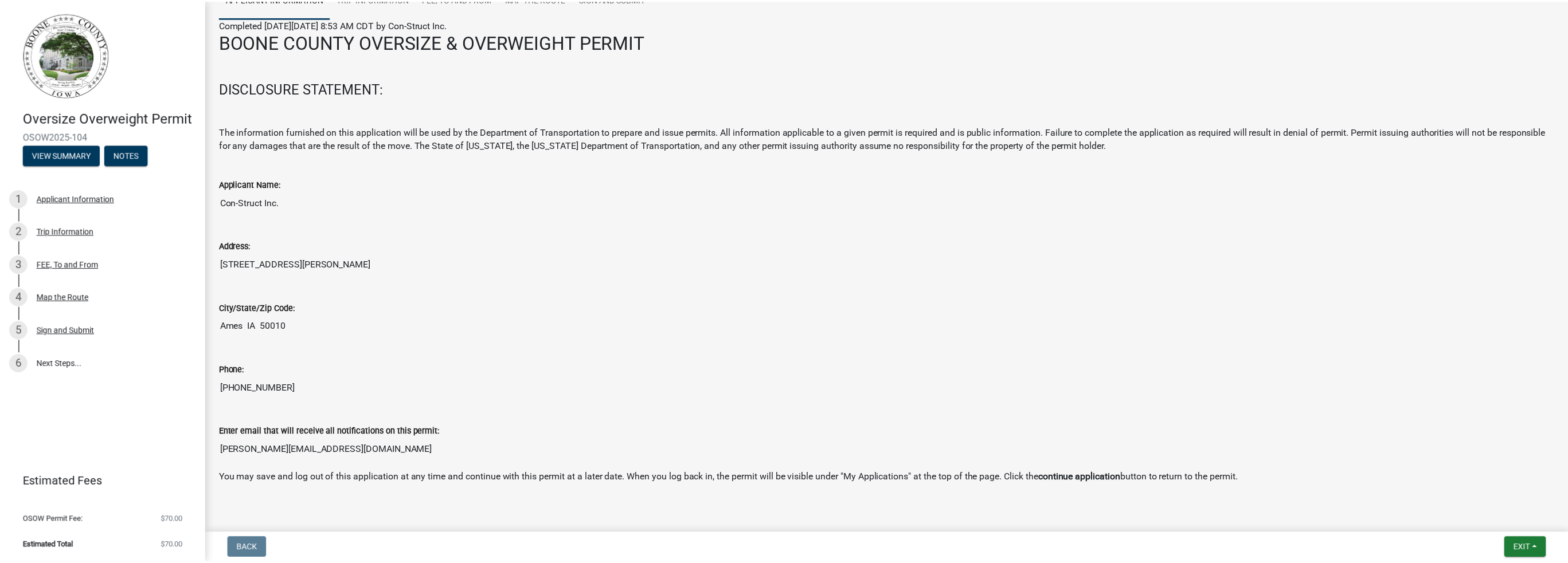
scroll to position [128, 0]
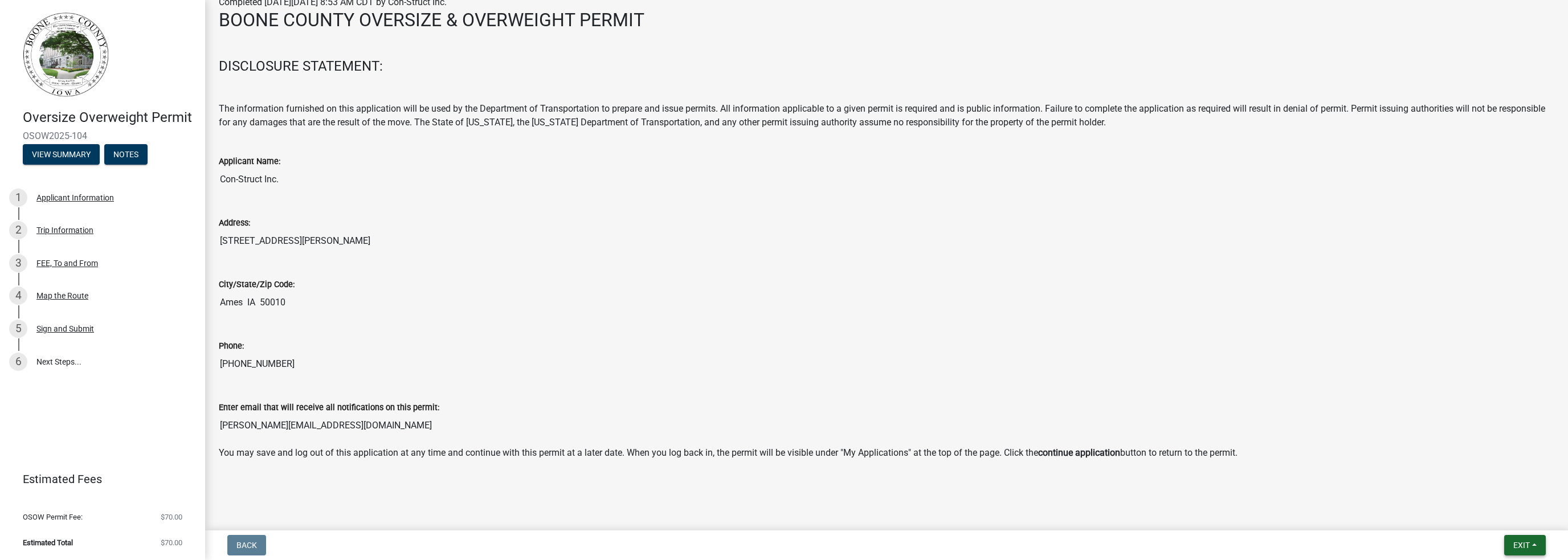
click at [1524, 542] on span "Exit" at bounding box center [1522, 545] width 16 height 9
click at [1482, 518] on button "Save & Exit" at bounding box center [1501, 516] width 91 height 27
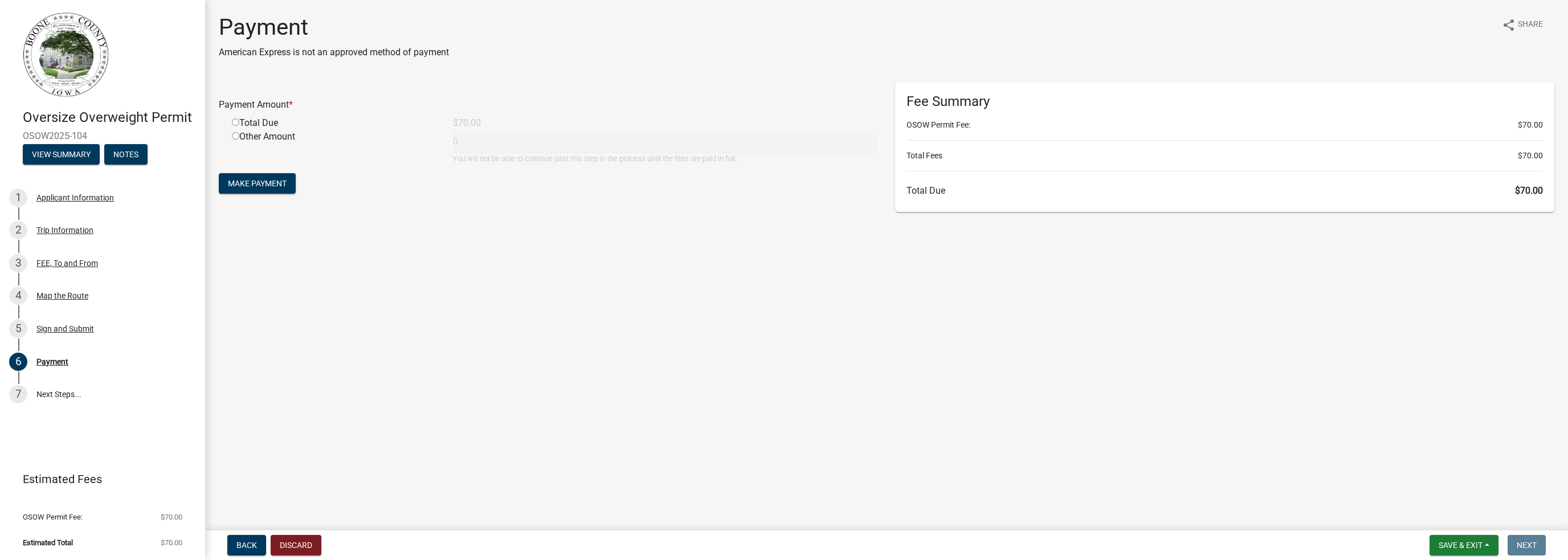
click at [236, 122] on input "radio" at bounding box center [236, 123] width 8 height 8
radio input "true"
type input "70"
click at [258, 180] on span "Make Payment" at bounding box center [257, 182] width 59 height 9
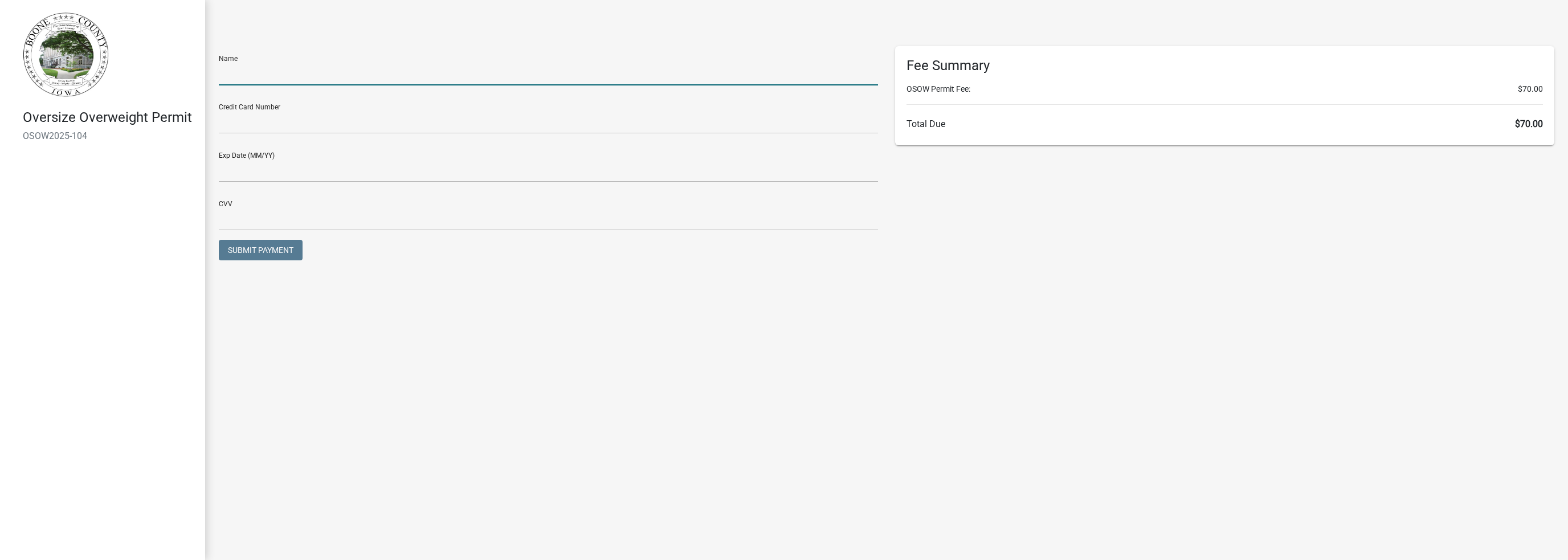
click at [268, 78] on input "text" at bounding box center [548, 73] width 659 height 23
type input "[PERSON_NAME]"
click at [257, 125] on input "text" at bounding box center [548, 123] width 659 height 23
type input "4314473112001526"
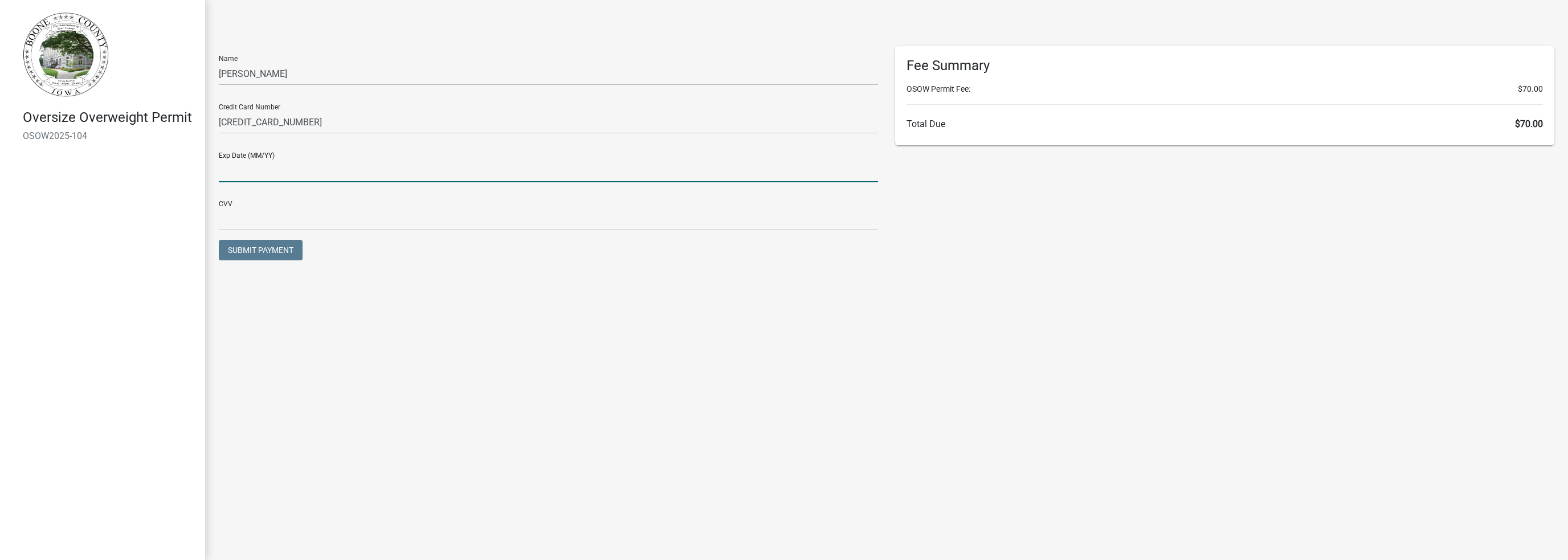
type input "03/26"
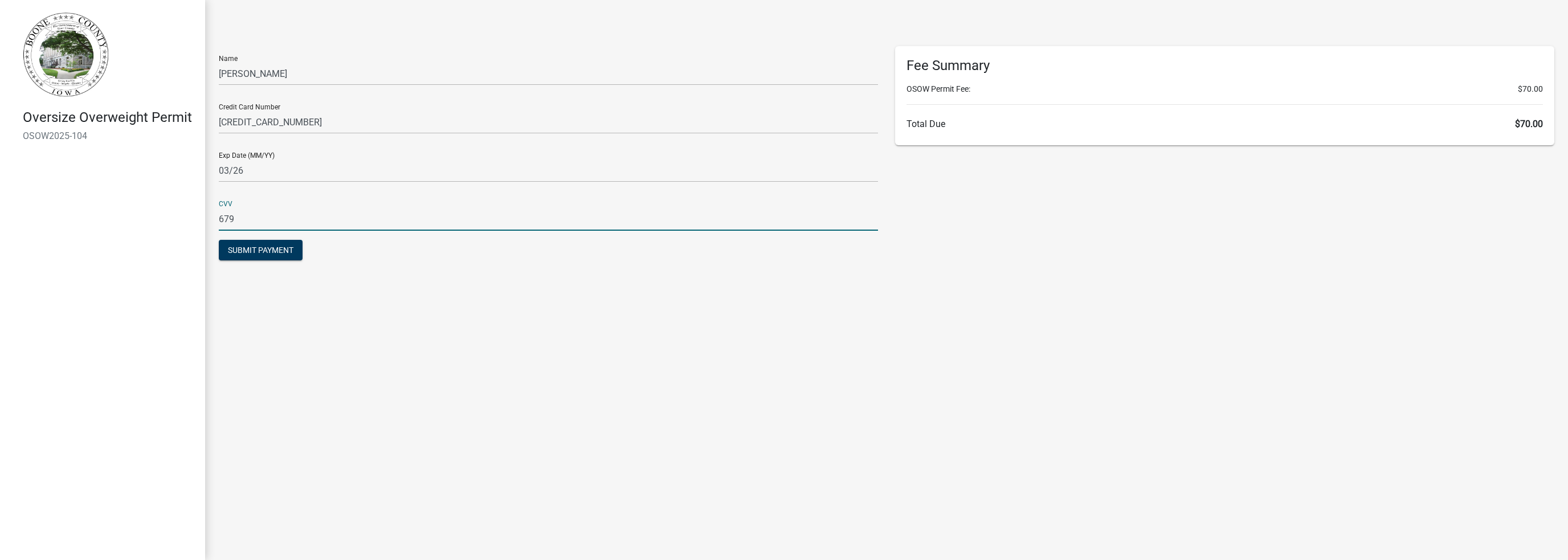
drag, startPoint x: 234, startPoint y: 220, endPoint x: 216, endPoint y: 220, distance: 18.0
click at [216, 220] on div "CVV 679" at bounding box center [548, 215] width 677 height 48
type input "961"
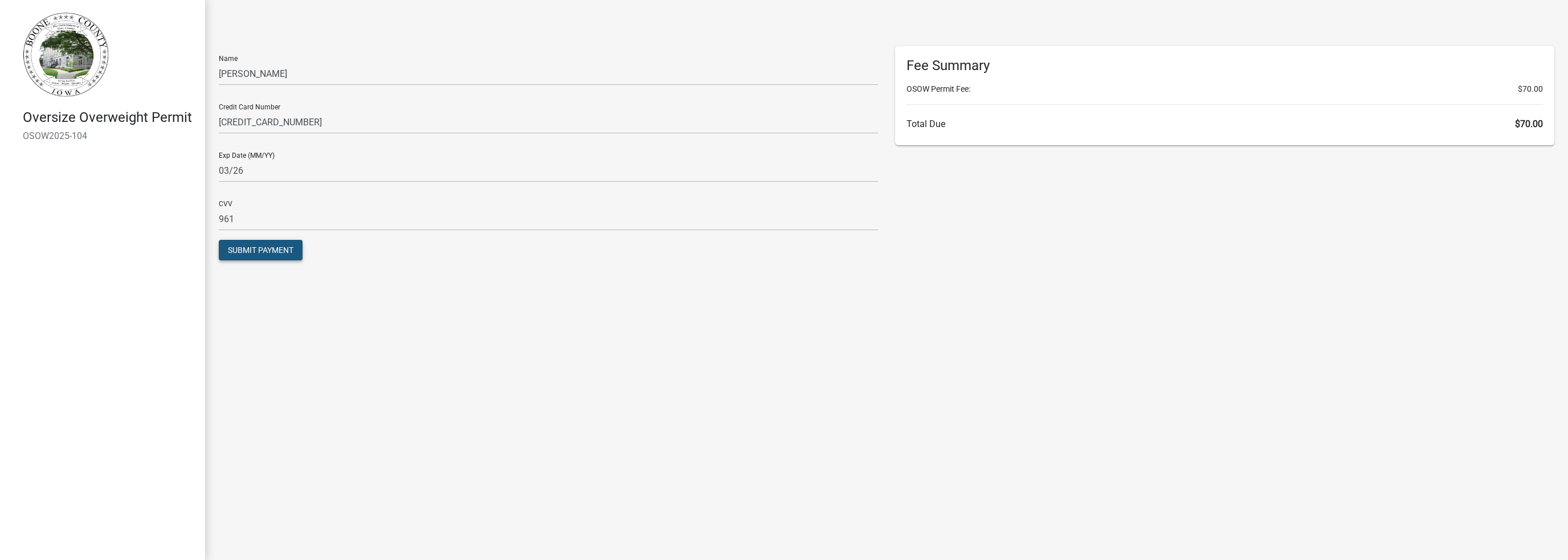
click at [279, 250] on span "Submit Payment" at bounding box center [261, 249] width 66 height 9
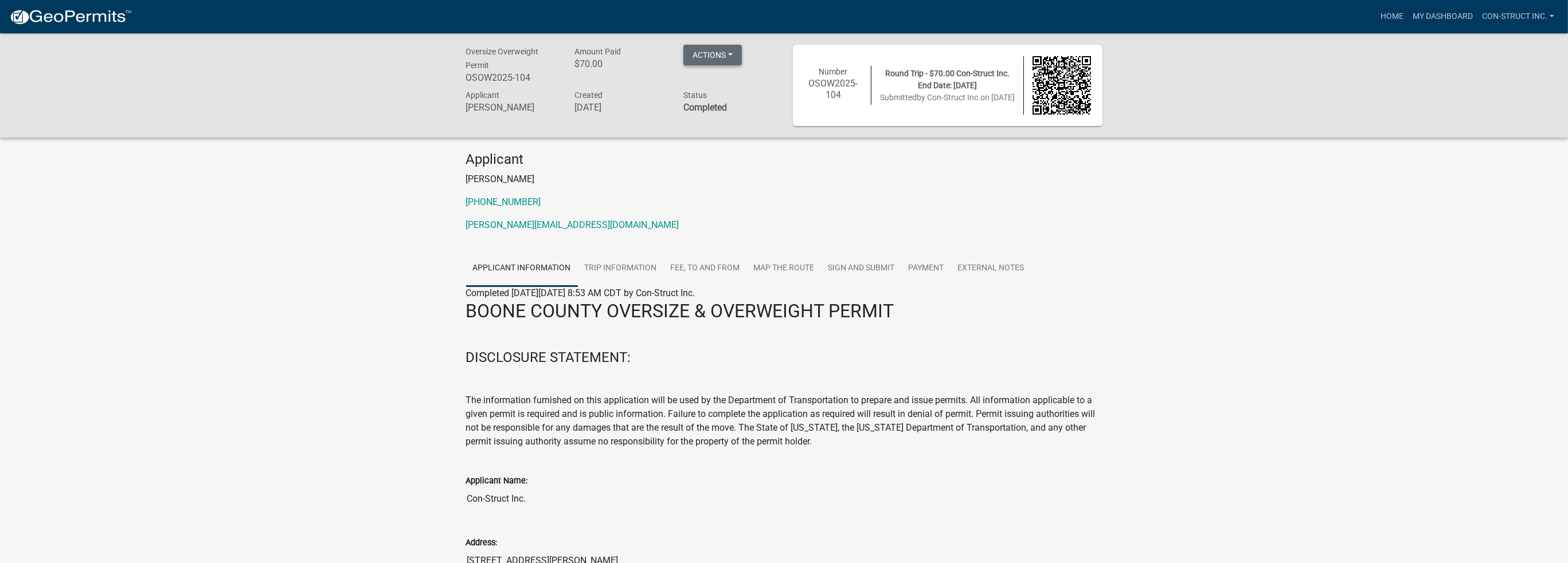
click at [733, 53] on button "Actions" at bounding box center [713, 54] width 58 height 20
click at [728, 112] on link "Printer Friendly" at bounding box center [730, 113] width 91 height 27
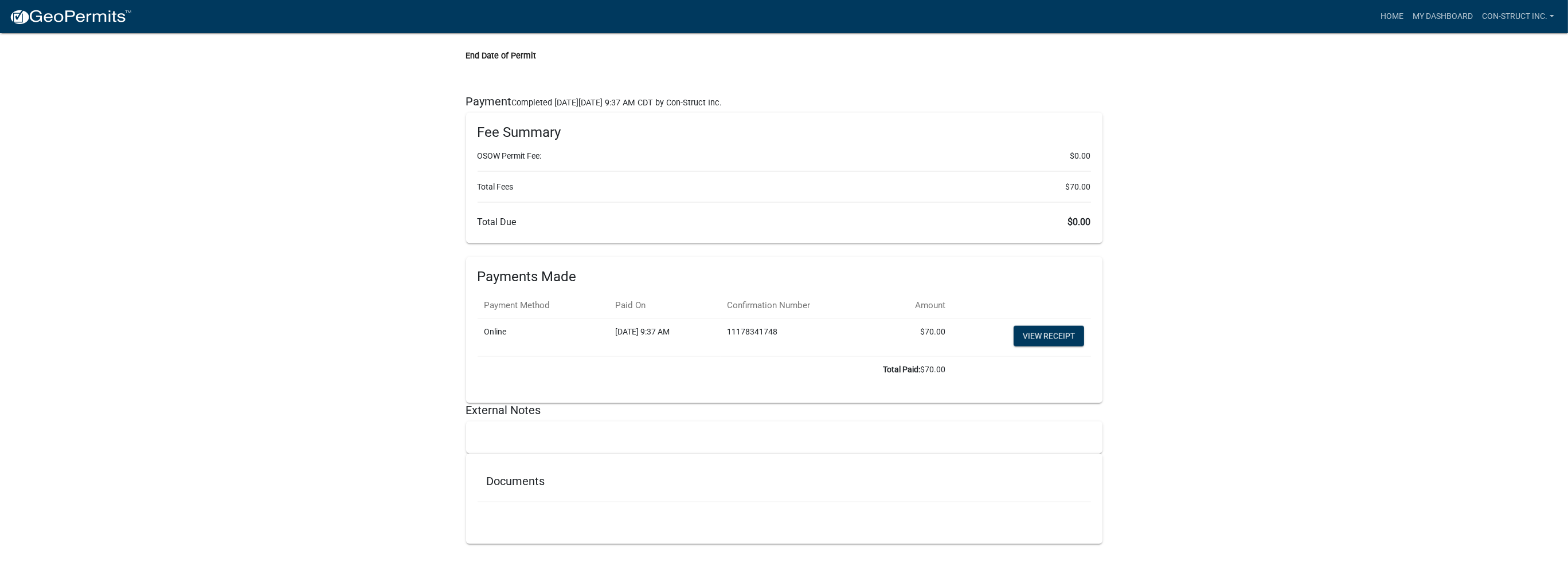
scroll to position [3108, 0]
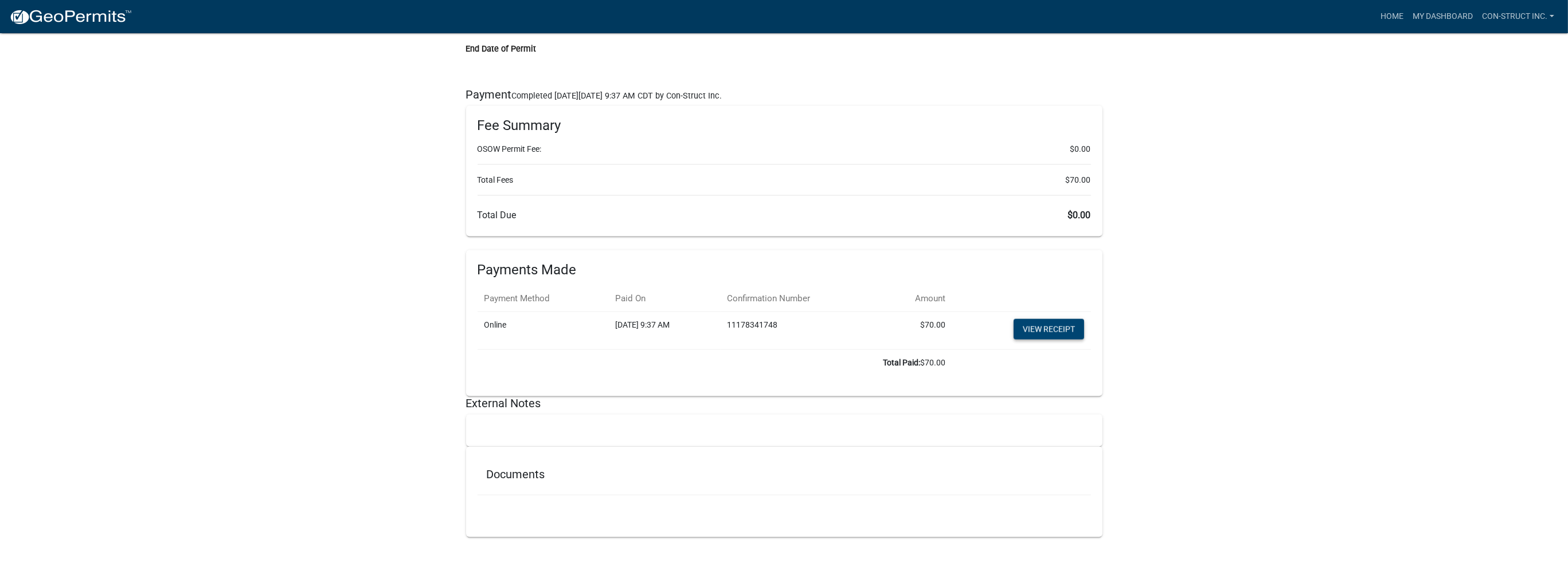
click at [1043, 322] on link "View receipt" at bounding box center [1049, 329] width 71 height 20
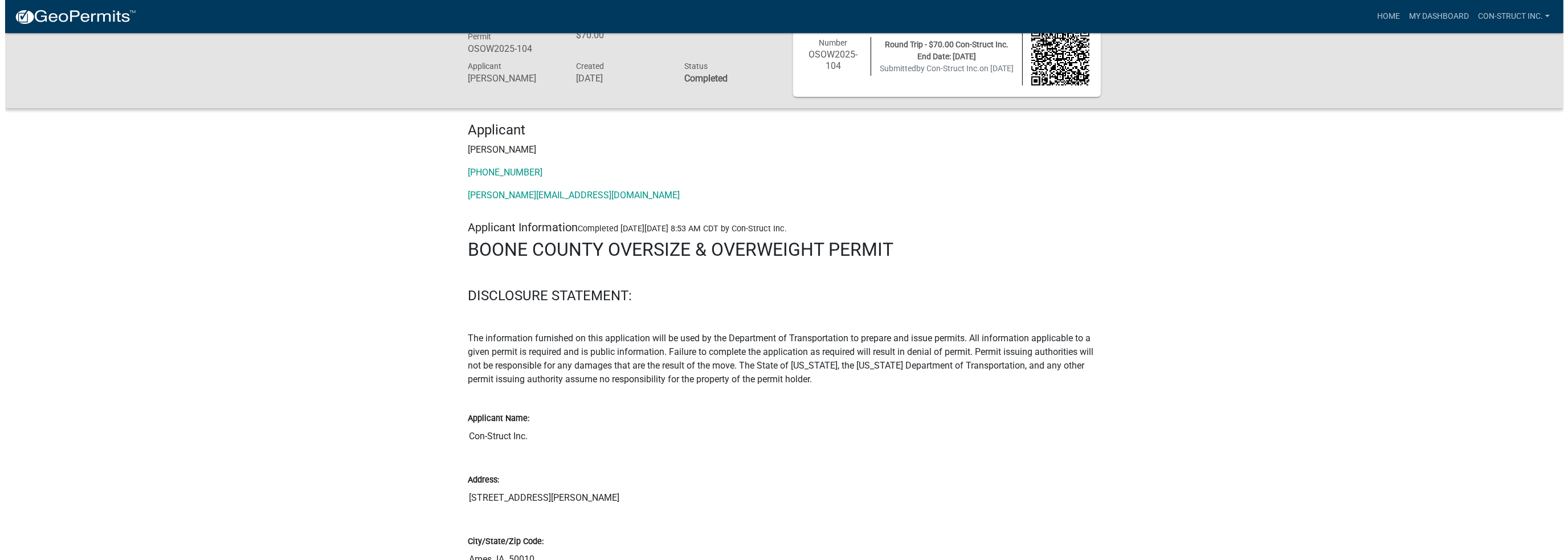
scroll to position [0, 0]
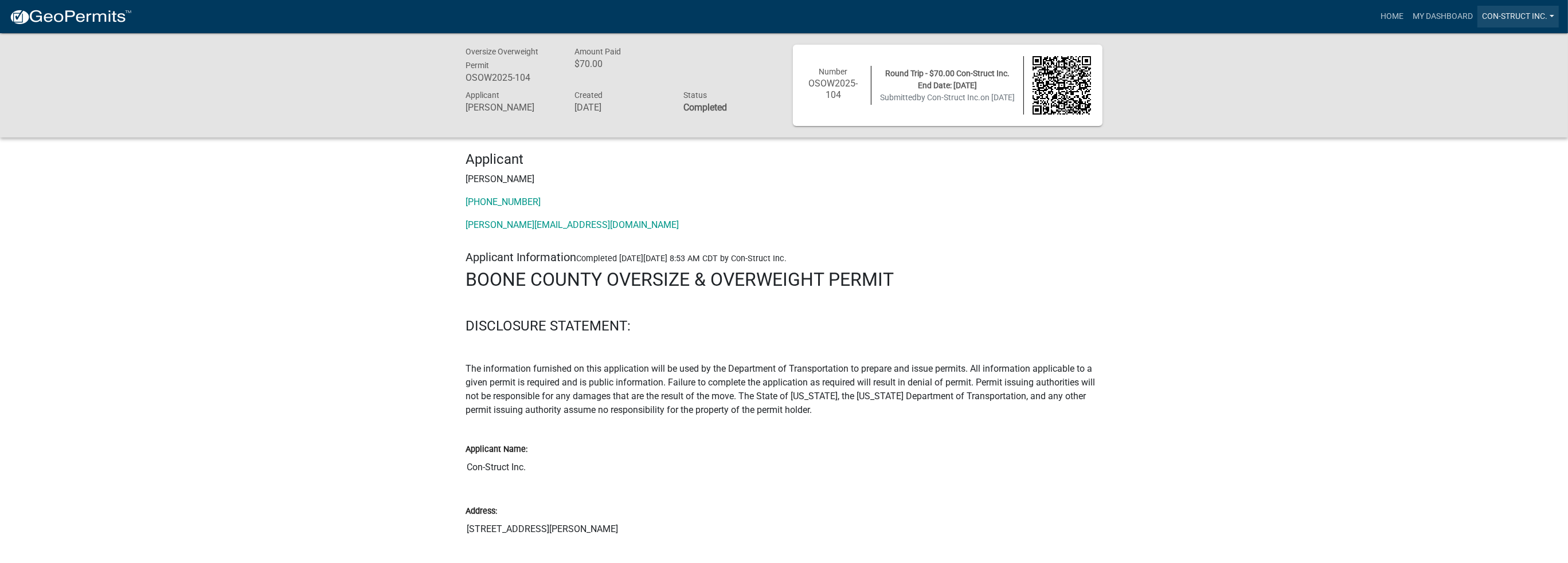
click at [1551, 16] on link "Con-Struct Inc." at bounding box center [1518, 17] width 82 height 21
click at [1488, 84] on link "Logout" at bounding box center [1514, 84] width 91 height 27
